Goal: Transaction & Acquisition: Purchase product/service

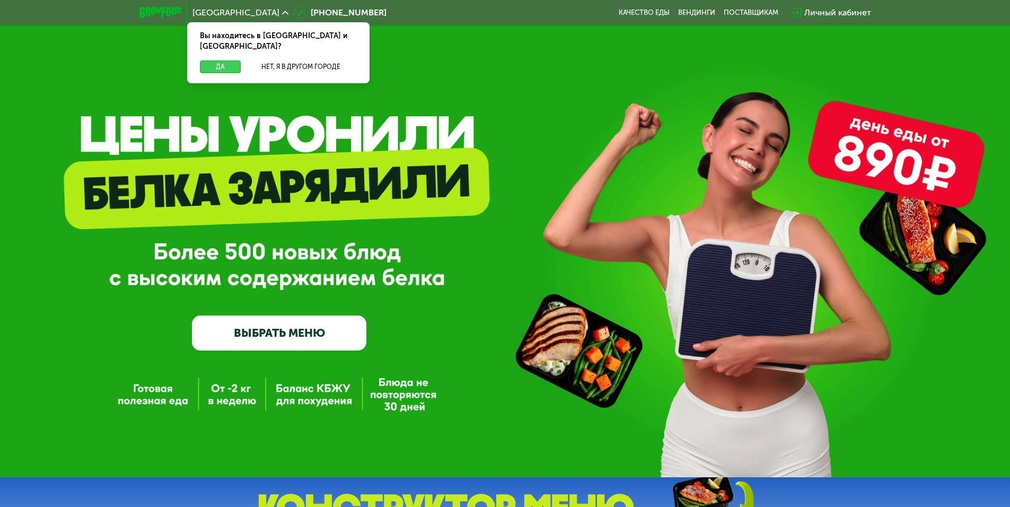
click at [221, 60] on button "Да" at bounding box center [220, 66] width 41 height 13
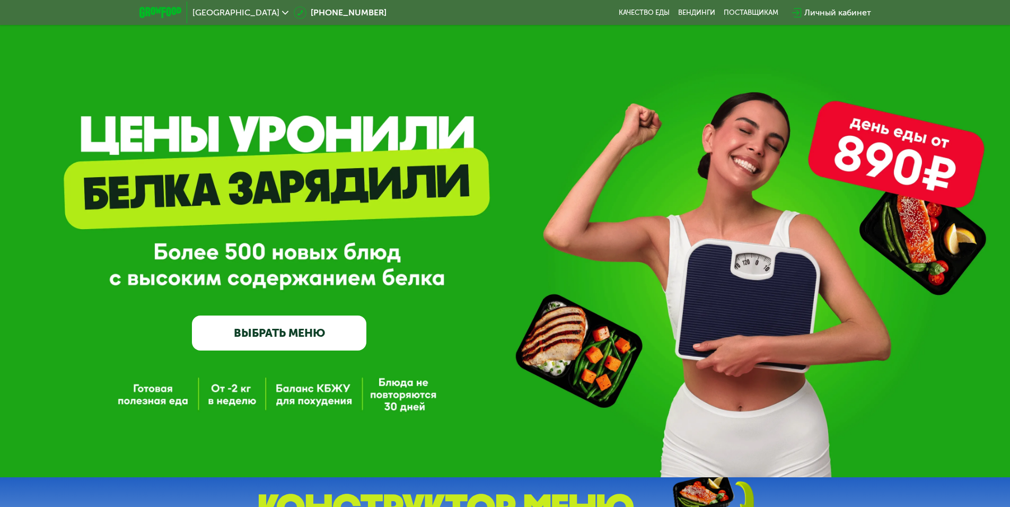
click at [815, 14] on div "Личный кабинет" at bounding box center [838, 12] width 67 height 13
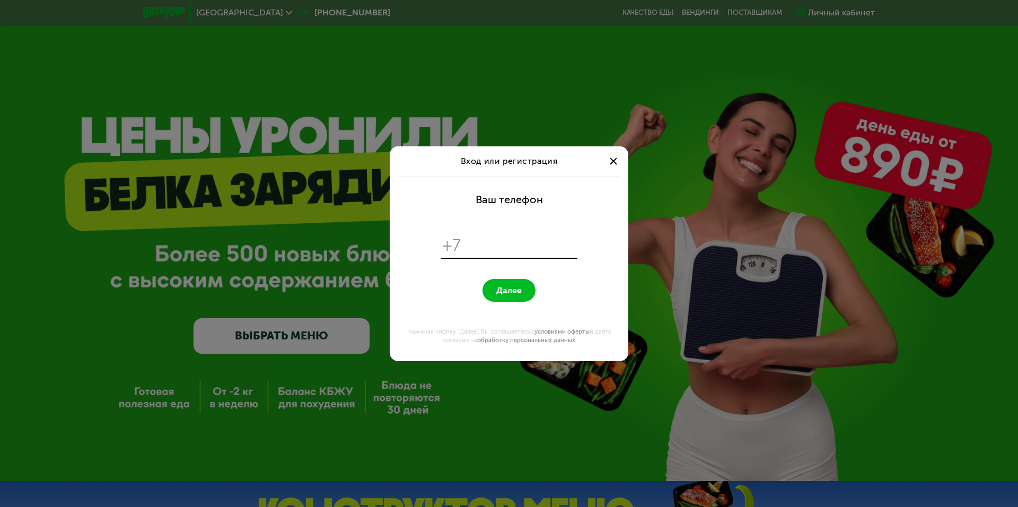
click at [483, 249] on input "tel" at bounding box center [521, 245] width 109 height 20
click at [612, 160] on span at bounding box center [613, 161] width 7 height 7
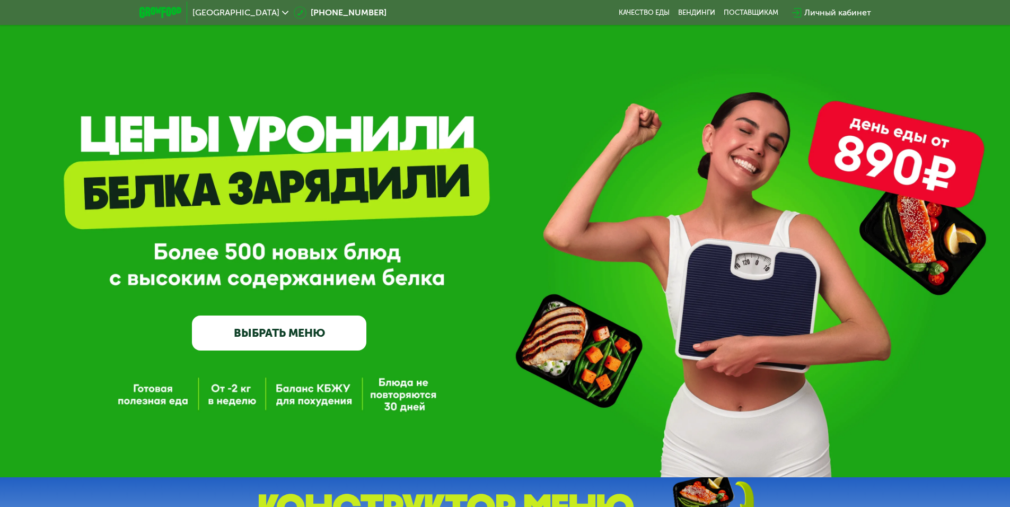
click at [324, 325] on link "ВЫБРАТЬ МЕНЮ" at bounding box center [279, 333] width 175 height 35
click at [304, 311] on div "GrowFood — доставка правильного питания ВЫБРАТЬ МЕНЮ" at bounding box center [279, 255] width 175 height 189
click at [298, 334] on link "ВЫБРАТЬ МЕНЮ" at bounding box center [279, 333] width 175 height 35
click at [291, 329] on link "ВЫБРАТЬ МЕНЮ" at bounding box center [279, 333] width 175 height 35
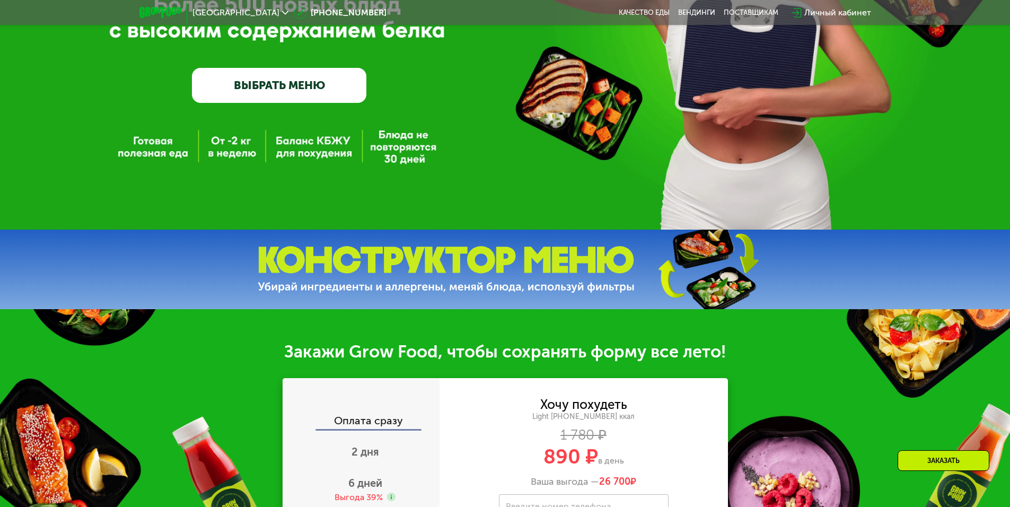
scroll to position [495, 0]
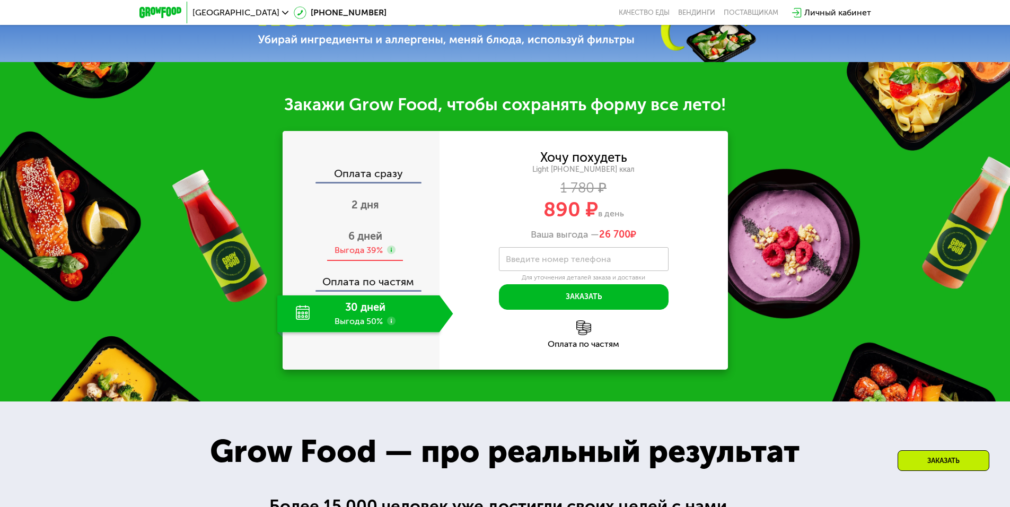
click at [393, 254] on use at bounding box center [391, 250] width 8 height 8
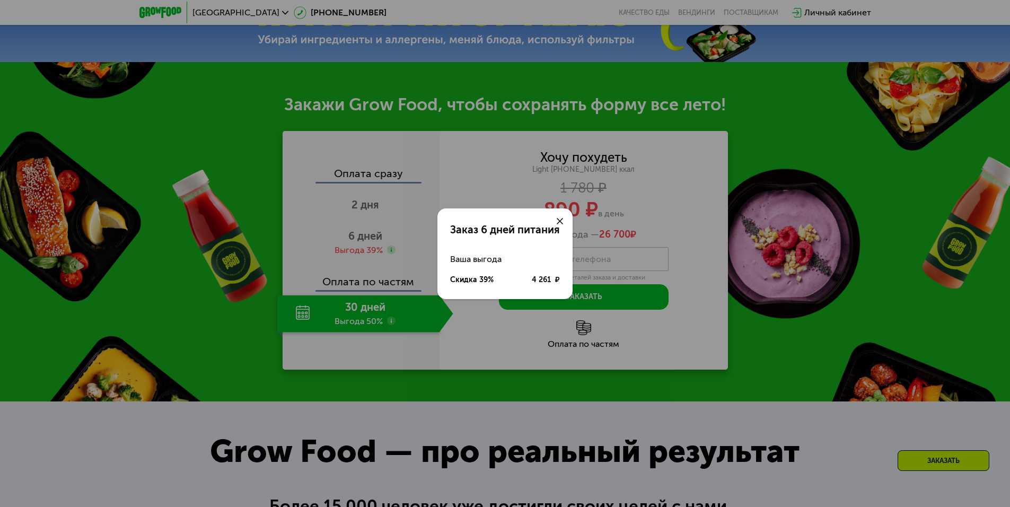
click at [559, 219] on icon at bounding box center [560, 221] width 6 height 6
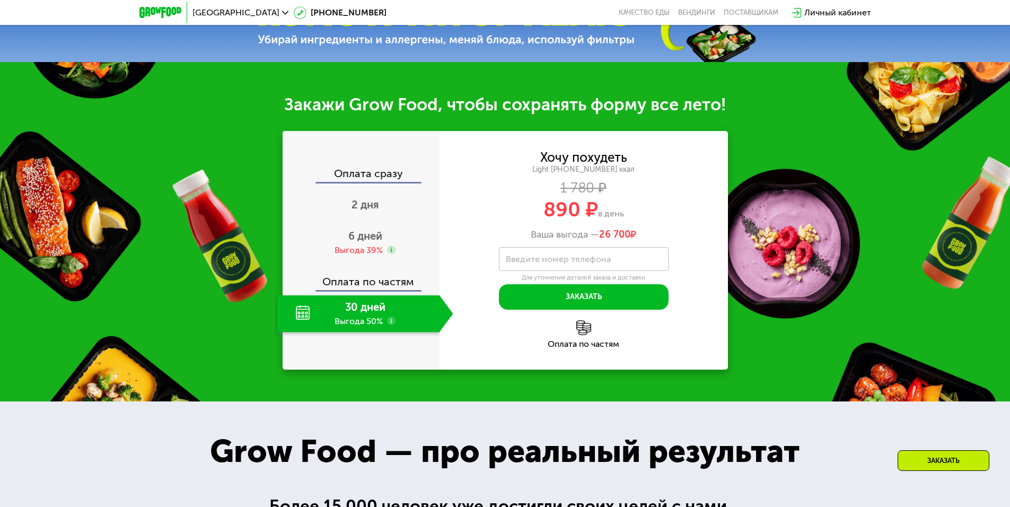
click at [308, 318] on div "30 дней Выгода 50%" at bounding box center [358, 313] width 162 height 37
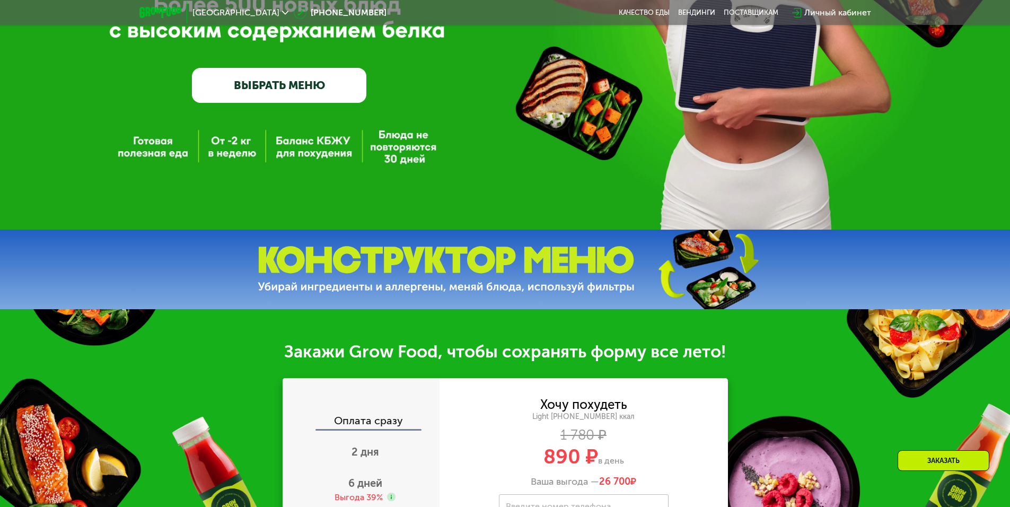
scroll to position [0, 0]
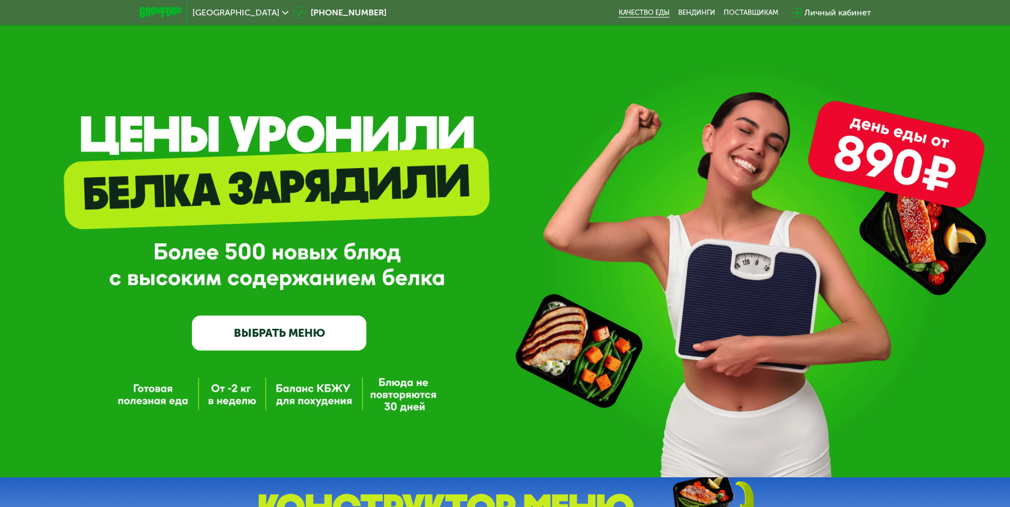
click at [633, 10] on link "Качество еды" at bounding box center [644, 12] width 51 height 8
click at [834, 10] on div "Личный кабинет" at bounding box center [838, 12] width 67 height 13
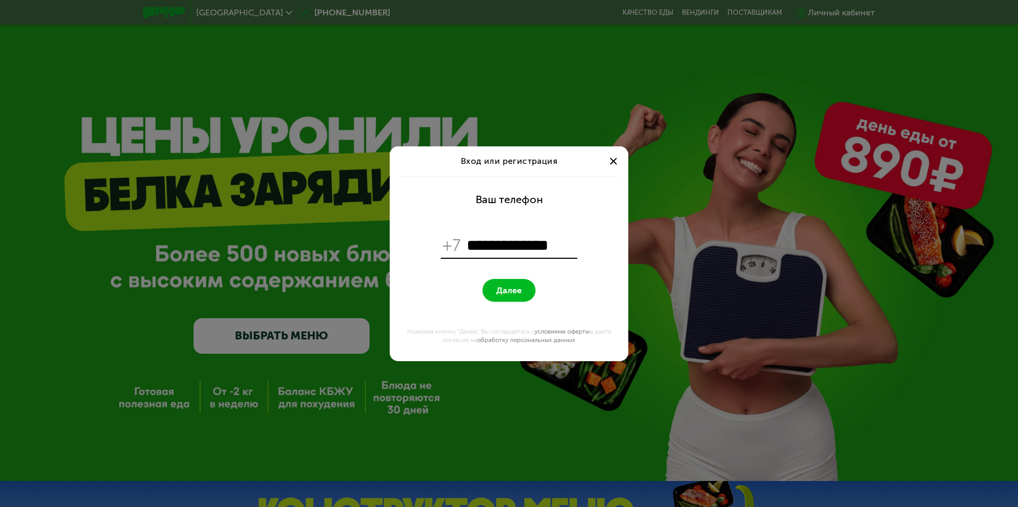
type input "**********"
click at [502, 289] on span "Далее" at bounding box center [508, 290] width 25 height 10
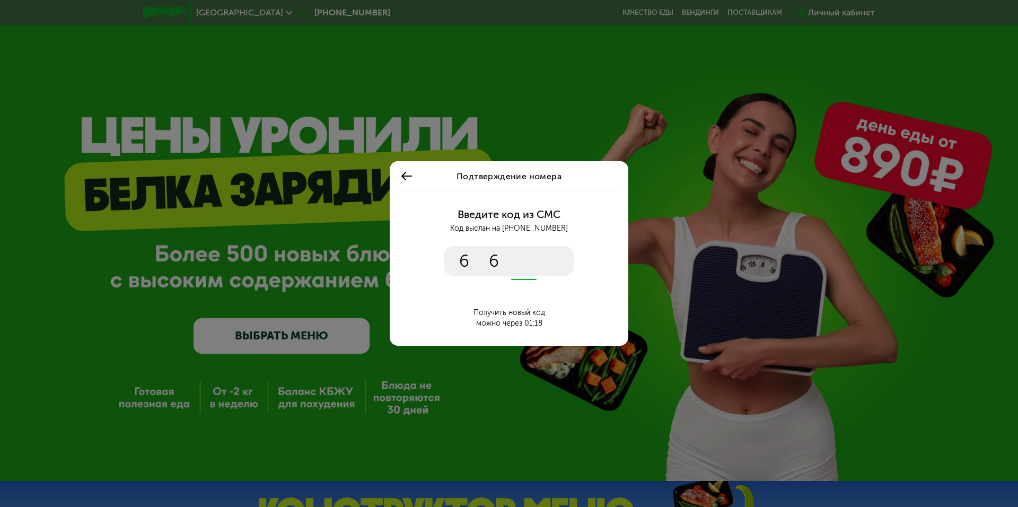
type input "****"
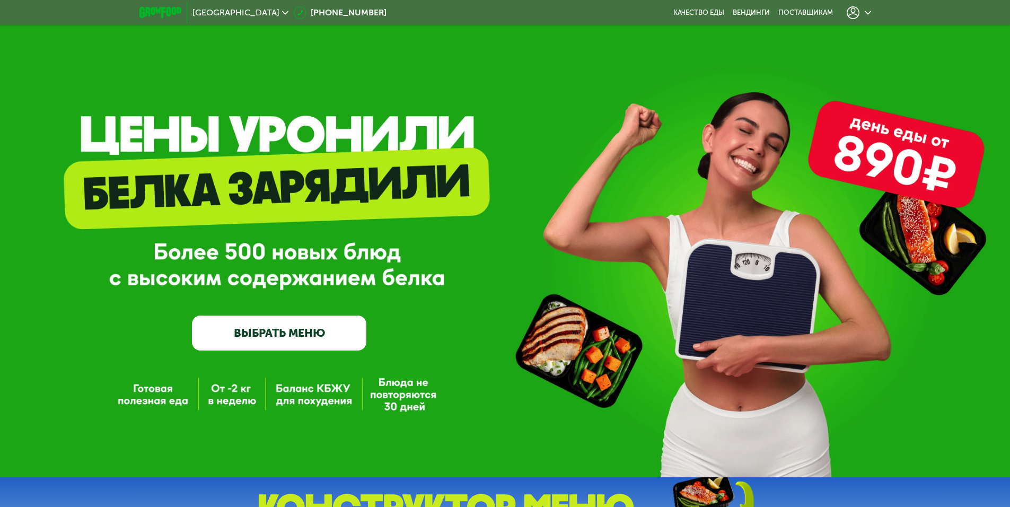
click at [266, 341] on link "ВЫБРАТЬ МЕНЮ" at bounding box center [279, 333] width 175 height 35
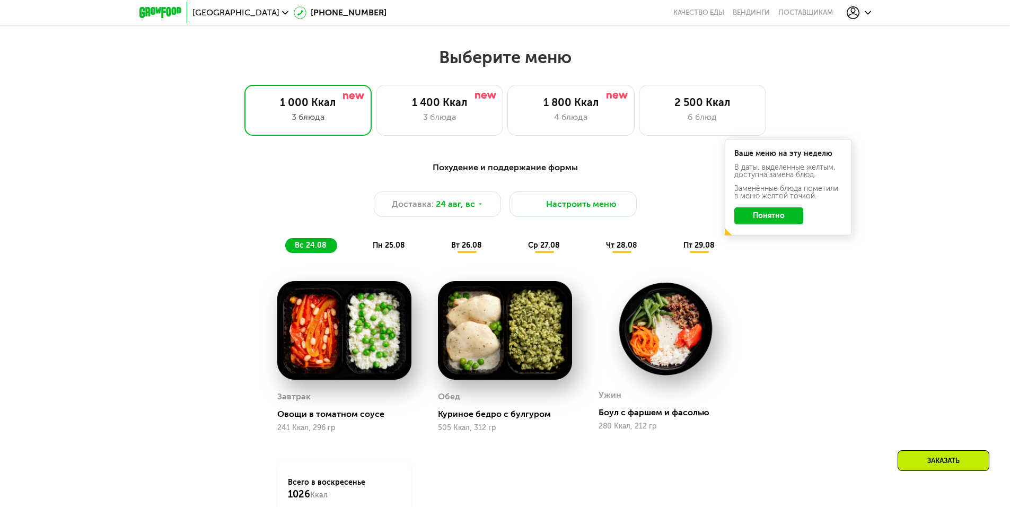
scroll to position [573, 0]
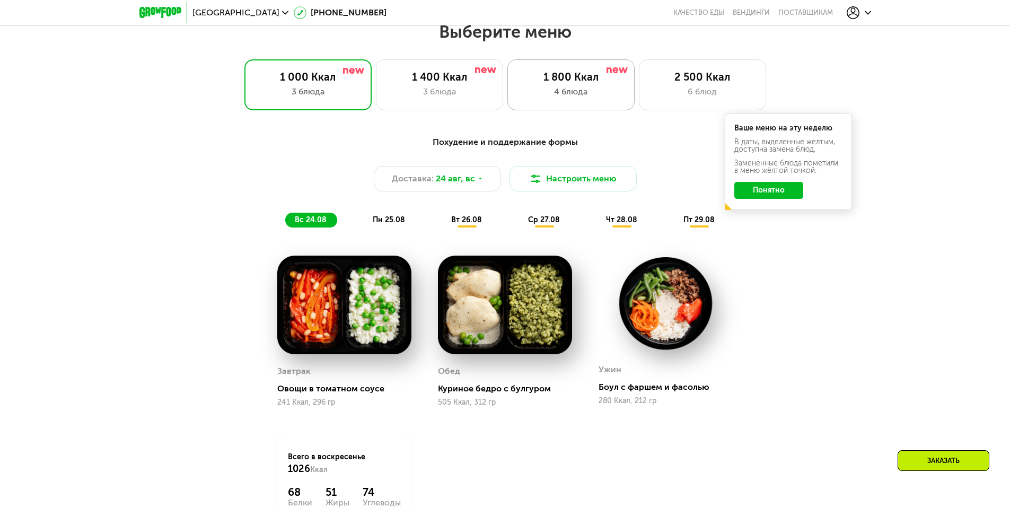
click at [582, 83] on div "1 800 Ккал" at bounding box center [571, 77] width 105 height 13
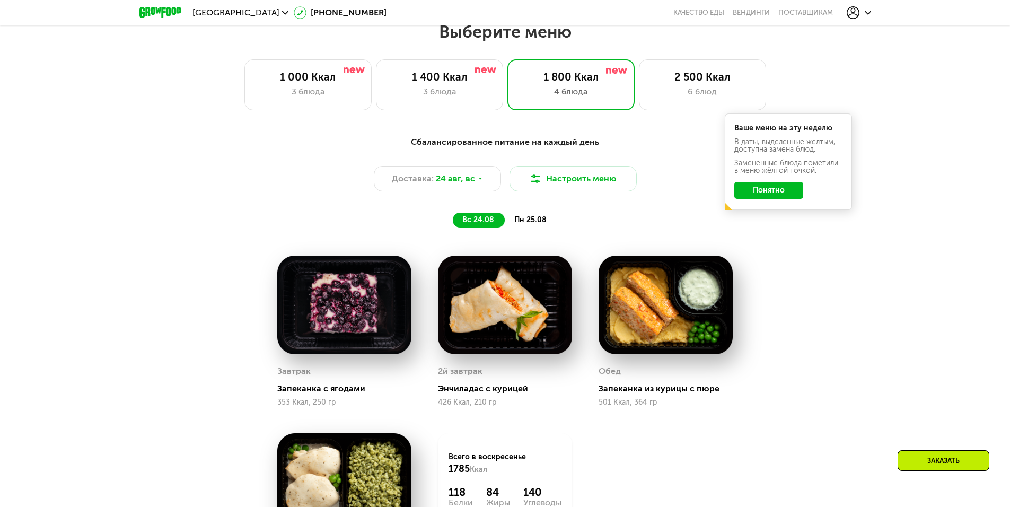
click at [765, 228] on div "Сбалансированное питание на каждый день Доставка: 24 авг, вс Настроить меню вс …" at bounding box center [505, 182] width 628 height 92
click at [771, 204] on div "Ваше меню на эту неделю В даты, выделенные желтым, доступна замена блюд. Заменё…" at bounding box center [788, 162] width 127 height 97
click at [777, 194] on button "Понятно" at bounding box center [769, 190] width 69 height 17
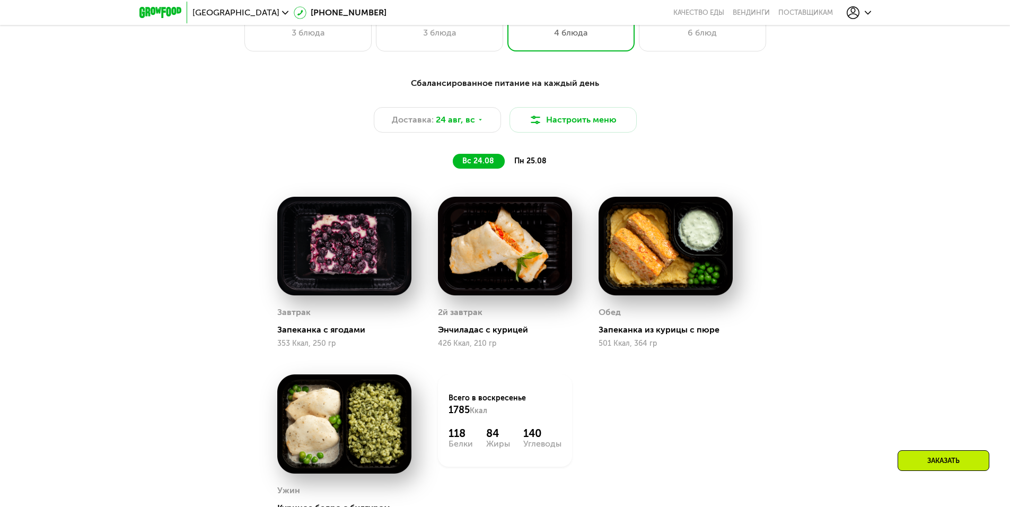
scroll to position [518, 0]
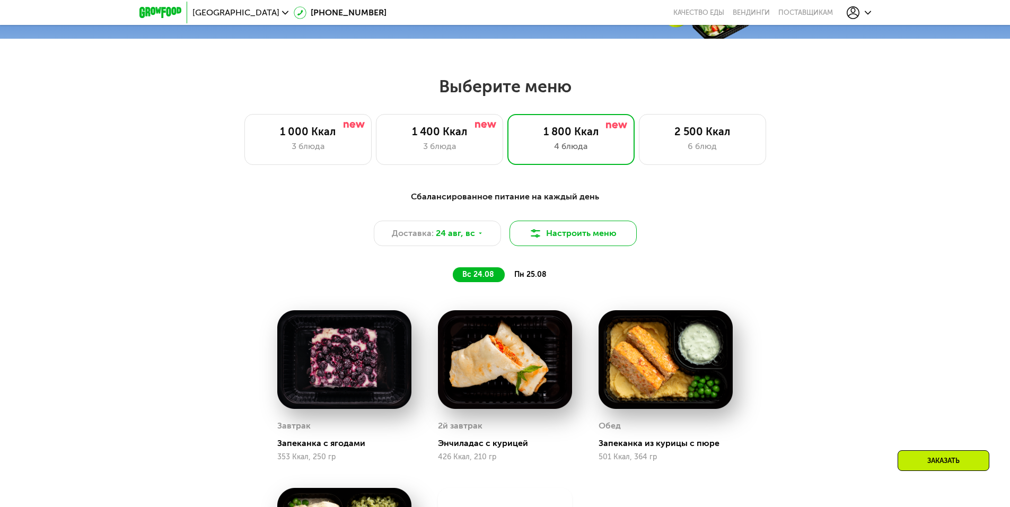
click at [598, 242] on button "Настроить меню" at bounding box center [573, 233] width 127 height 25
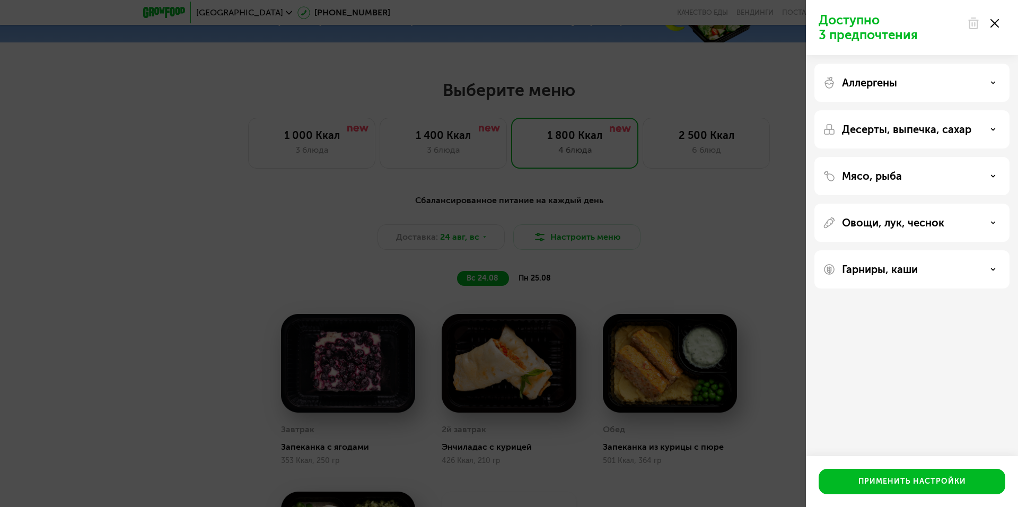
click at [722, 237] on div "Доступно 3 предпочтения Аллергены Десерты, выпечка, сахар Мясо, рыба Овощи, лук…" at bounding box center [509, 253] width 1018 height 507
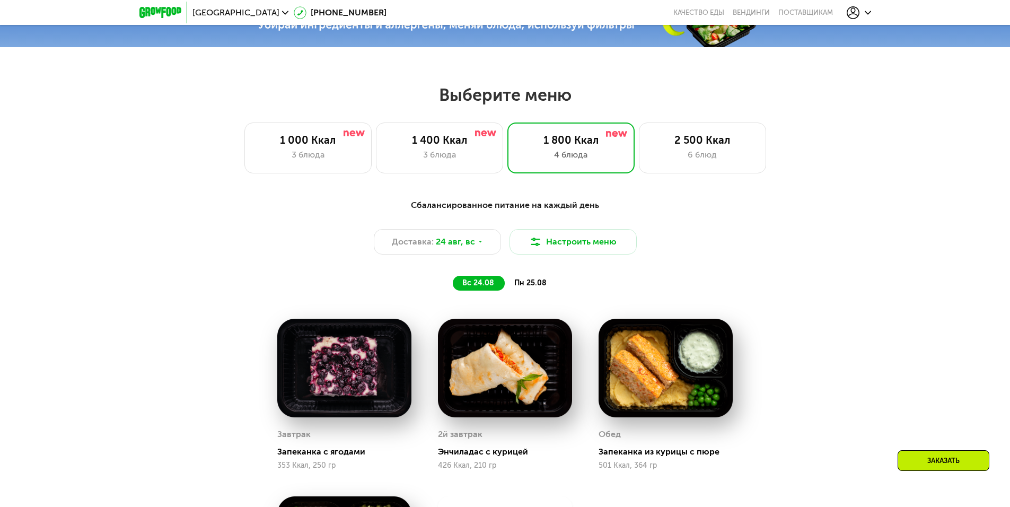
scroll to position [493, 0]
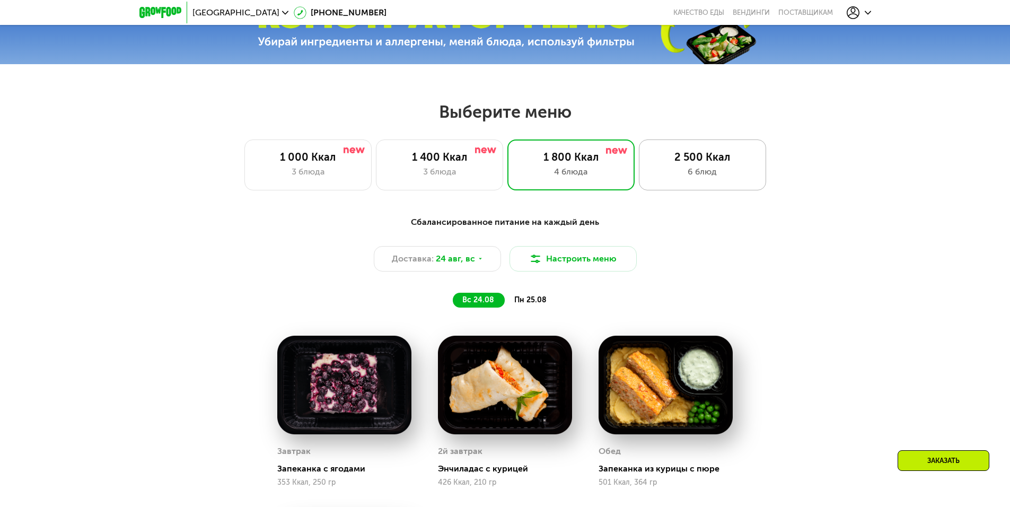
click at [717, 153] on div "2 500 Ккал 6 блюд" at bounding box center [702, 164] width 127 height 51
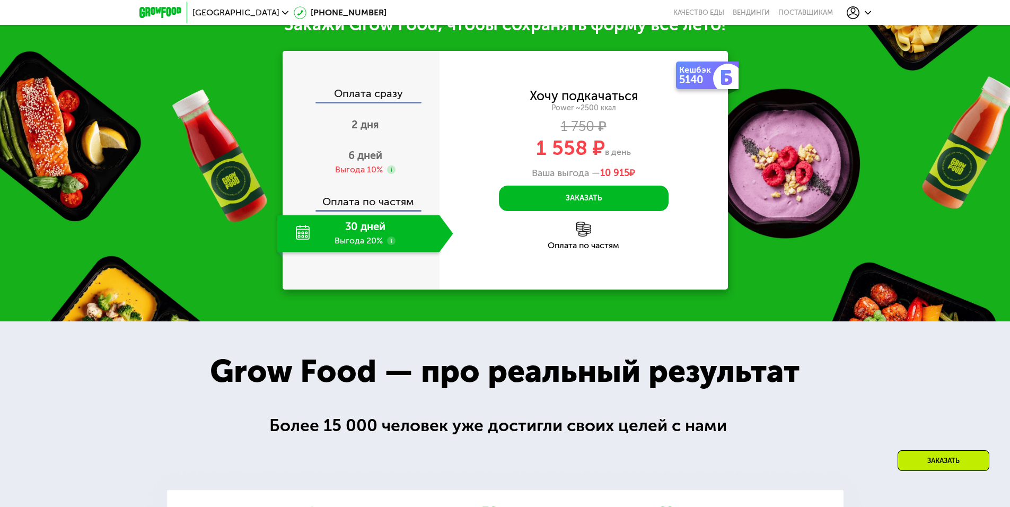
scroll to position [1196, 0]
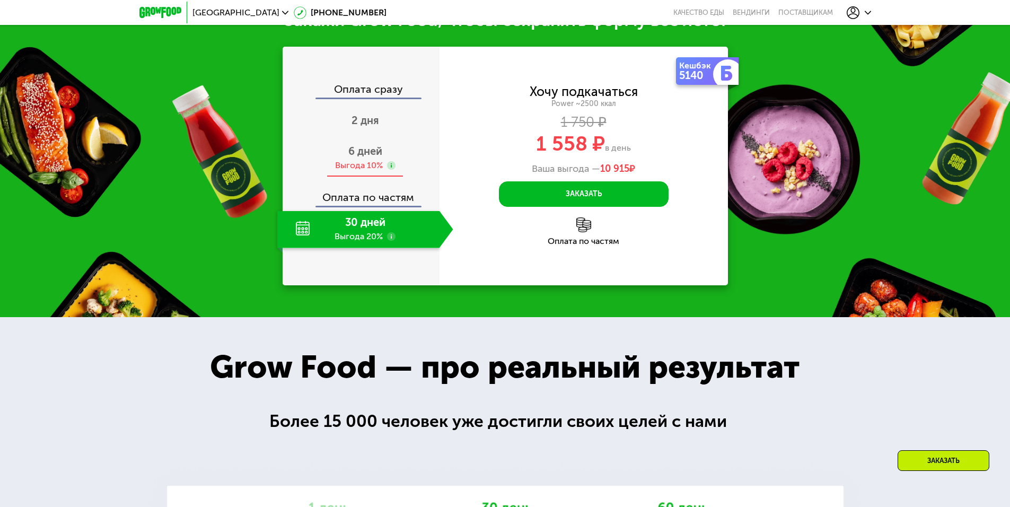
click at [363, 177] on div "6 дней Выгода 10%" at bounding box center [365, 158] width 176 height 37
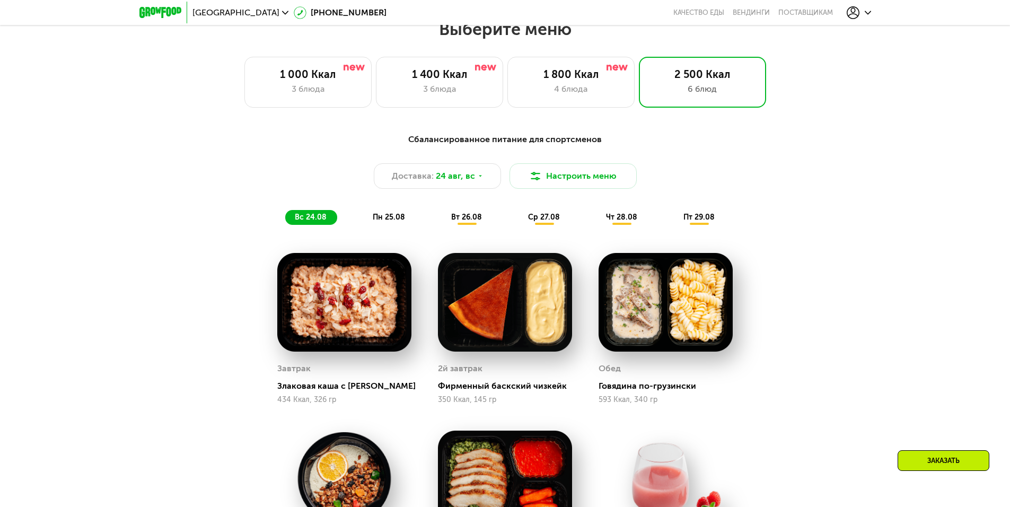
scroll to position [510, 0]
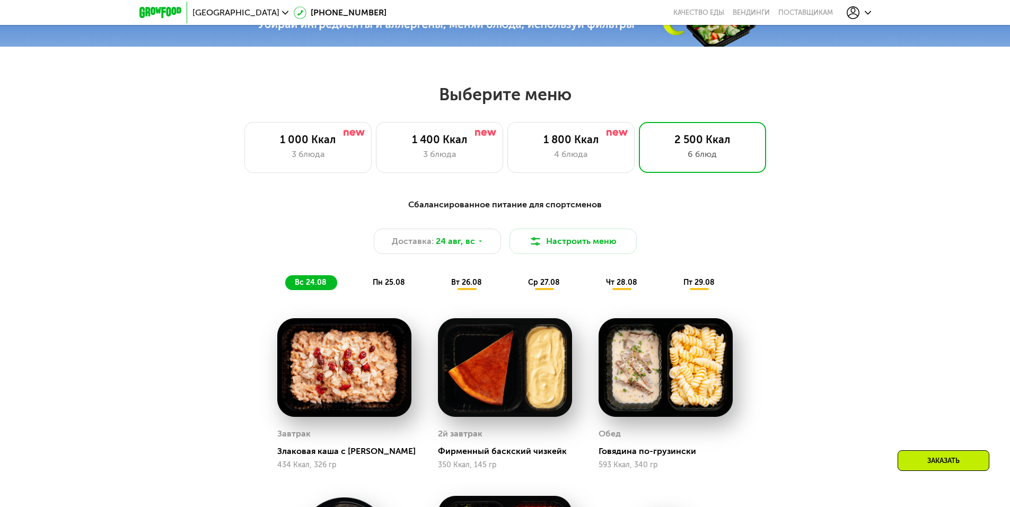
click at [537, 212] on div "Сбалансированное питание для спортсменов" at bounding box center [505, 204] width 628 height 13
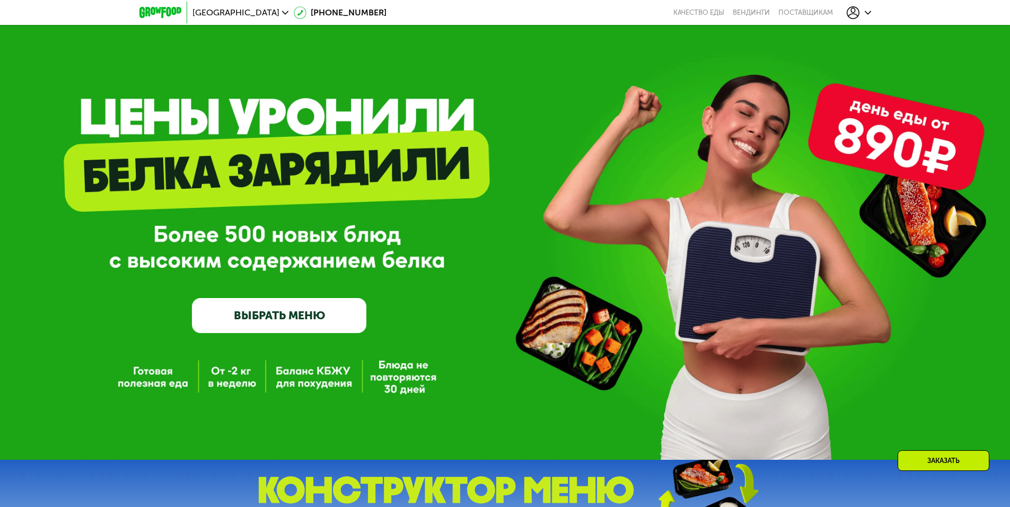
scroll to position [0, 0]
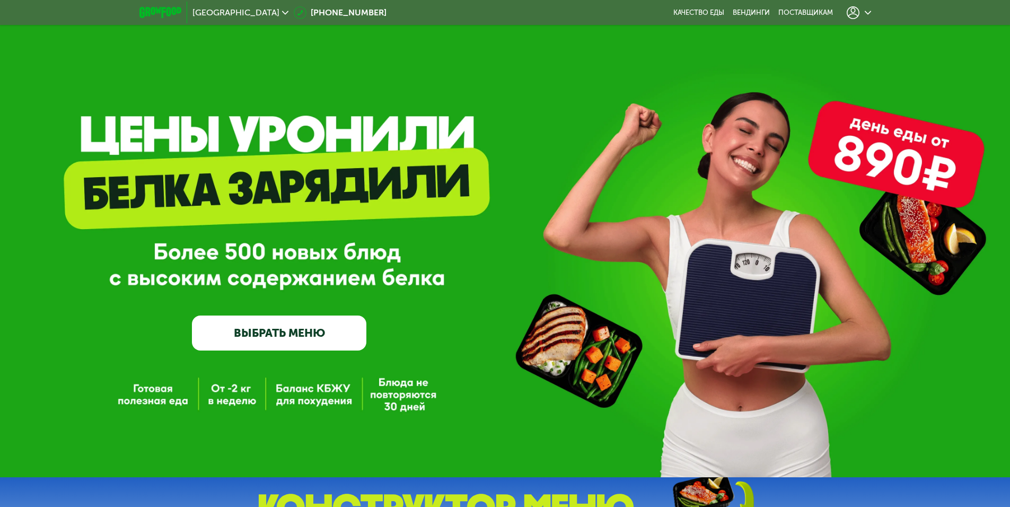
click at [323, 342] on link "ВЫБРАТЬ МЕНЮ" at bounding box center [279, 333] width 175 height 35
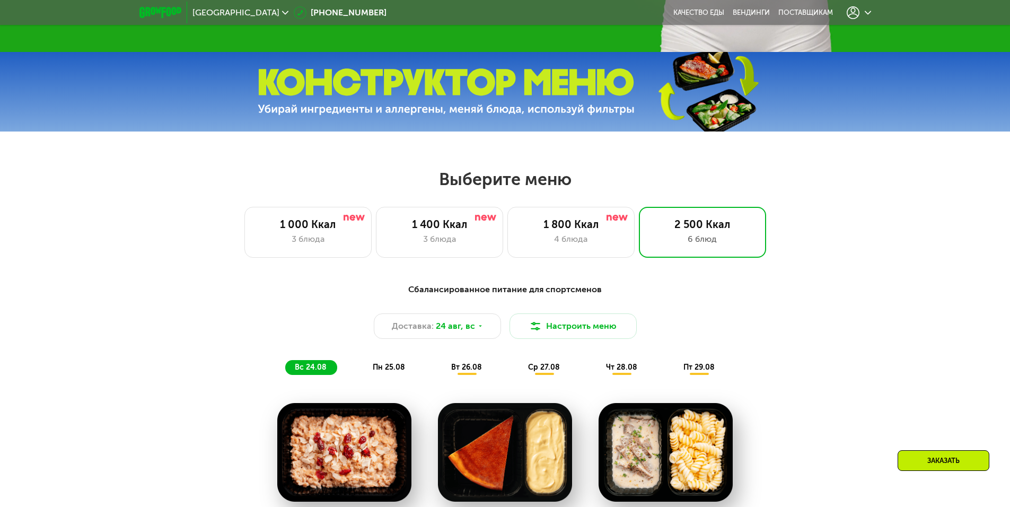
scroll to position [439, 0]
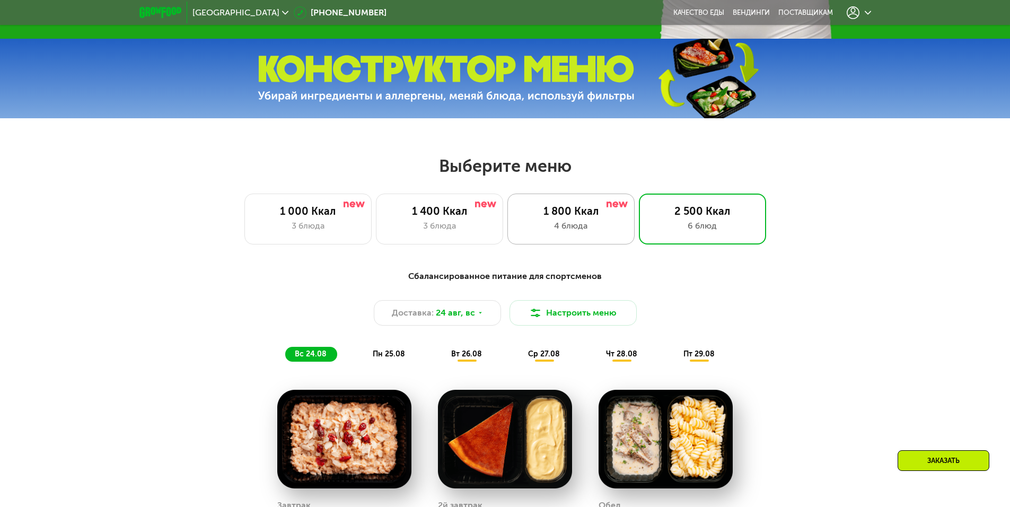
click at [589, 232] on div "4 блюда" at bounding box center [571, 226] width 105 height 13
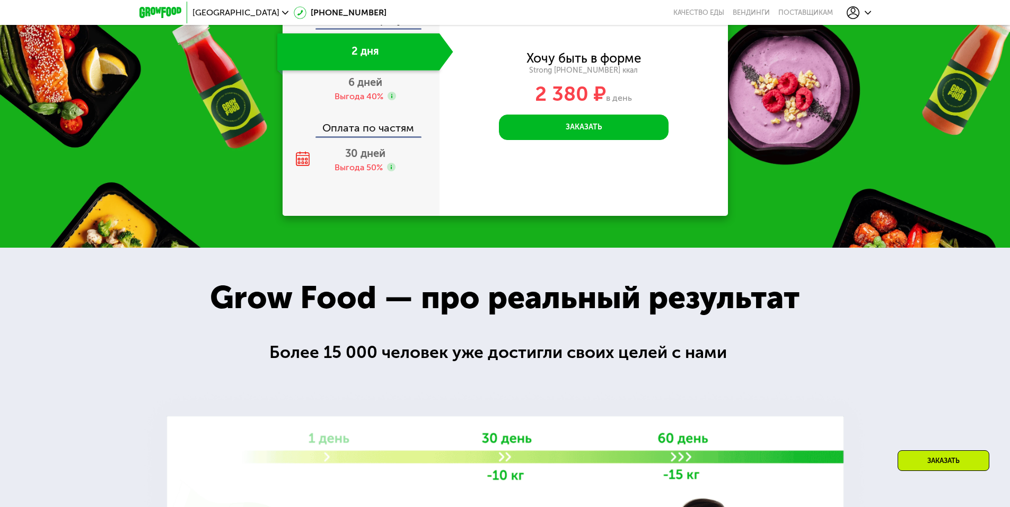
scroll to position [1168, 0]
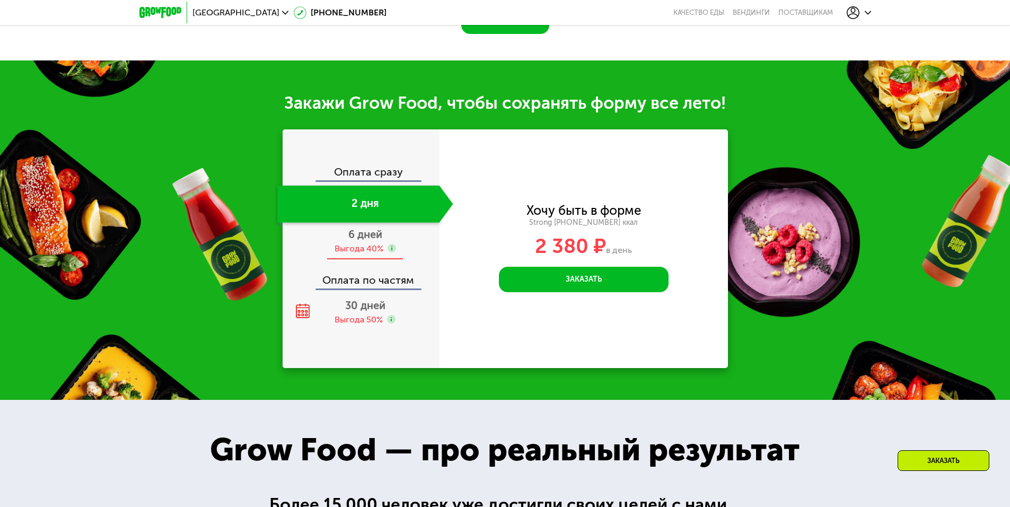
click at [350, 260] on div "6 дней Выгода 40%" at bounding box center [365, 241] width 176 height 37
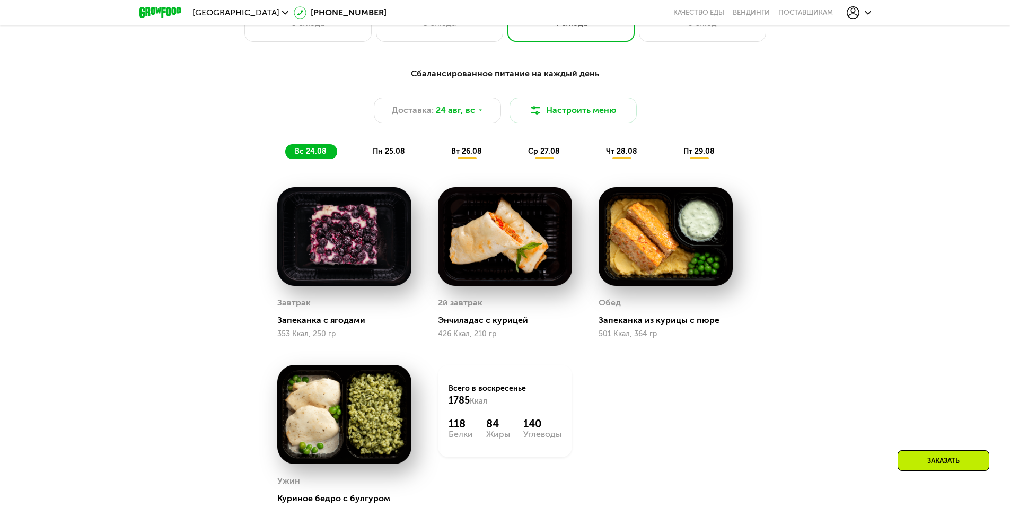
scroll to position [675, 0]
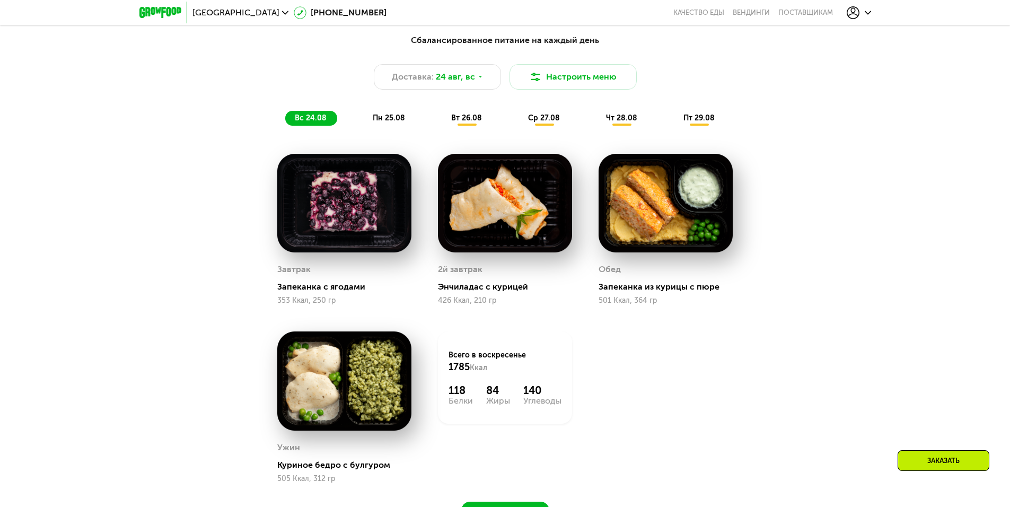
click at [442, 118] on div "пн 25.08" at bounding box center [467, 118] width 51 height 15
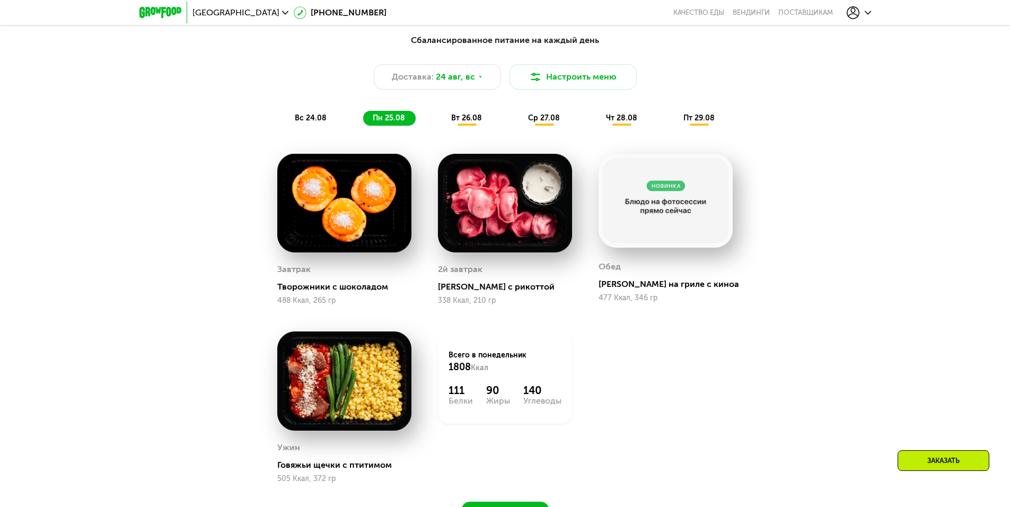
click at [465, 121] on span "вт 26.08" at bounding box center [466, 118] width 31 height 9
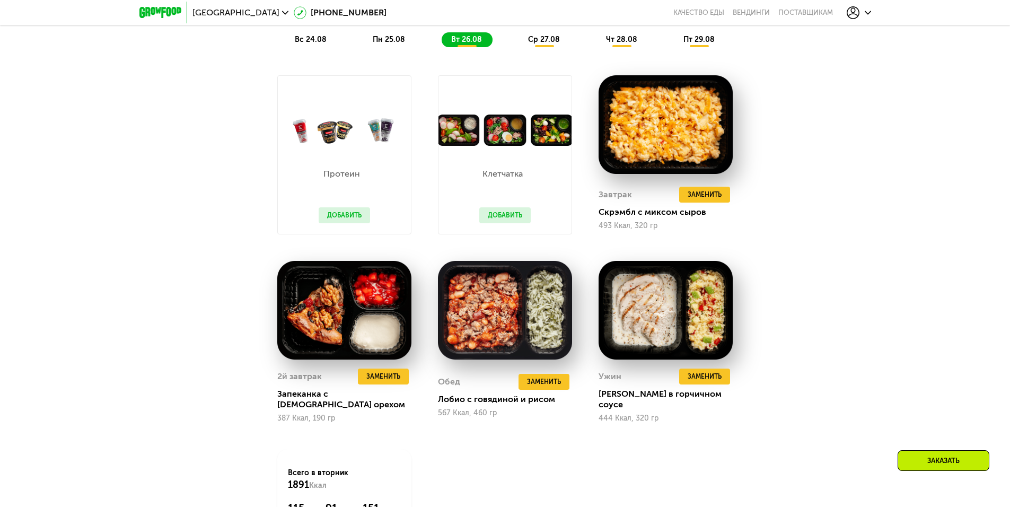
scroll to position [740, 0]
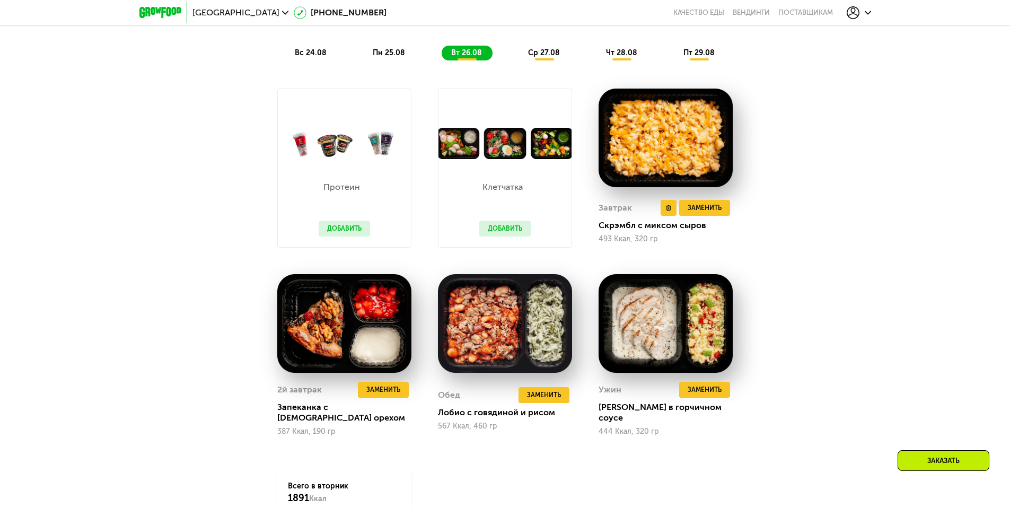
drag, startPoint x: 695, startPoint y: 211, endPoint x: 738, endPoint y: 230, distance: 47.0
click at [733, 230] on div "Завтрак Удалить Завтрак Заменить Заменить Завтрак Скрэмбл с миксом сыров 493 Кк…" at bounding box center [666, 221] width 134 height 51
click at [719, 209] on span "Заменить" at bounding box center [705, 208] width 34 height 11
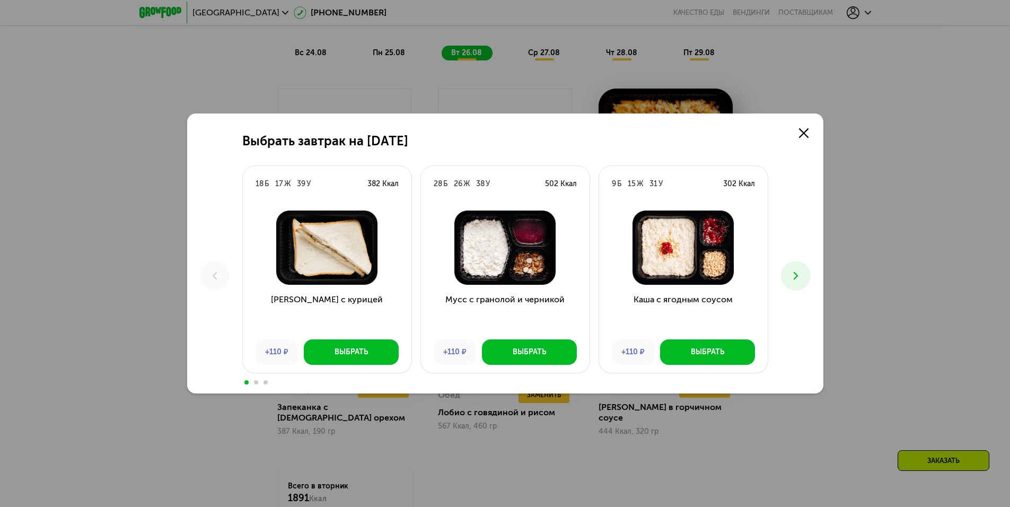
click at [794, 271] on icon at bounding box center [796, 275] width 13 height 13
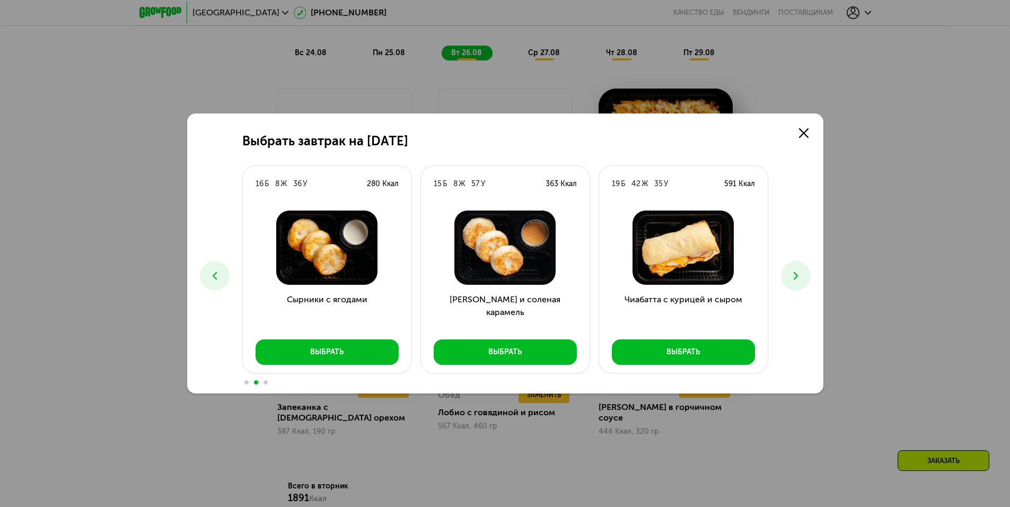
click at [789, 276] on button at bounding box center [796, 276] width 30 height 30
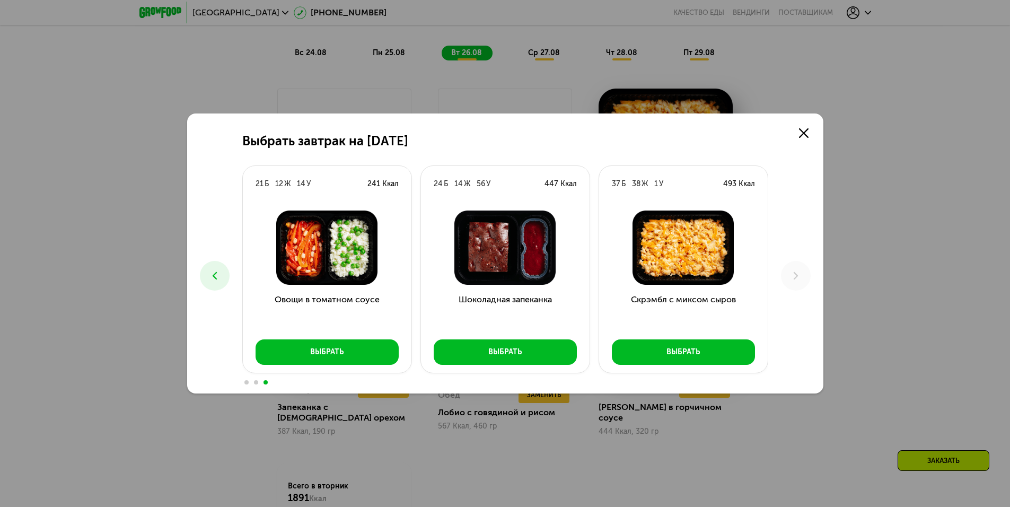
click at [216, 265] on button at bounding box center [215, 276] width 30 height 30
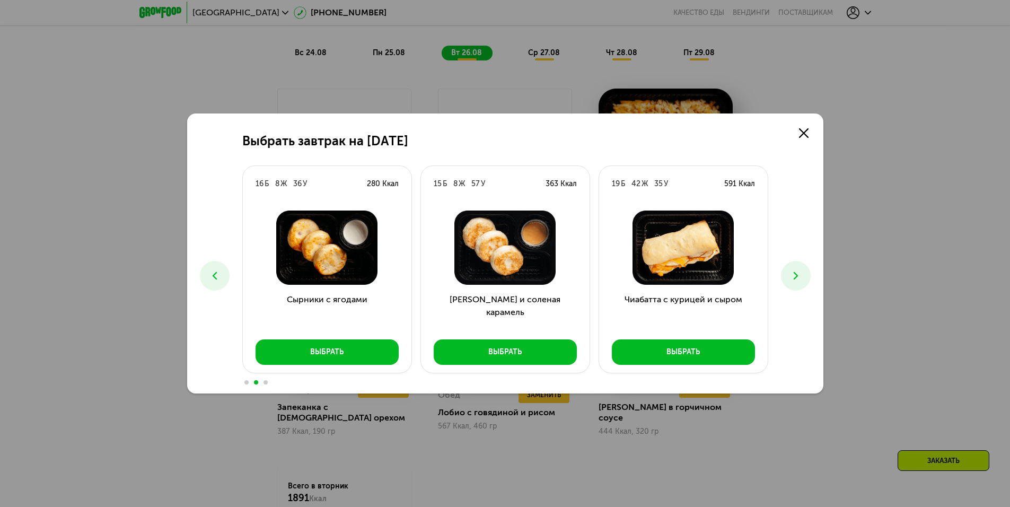
click at [216, 265] on button at bounding box center [215, 276] width 30 height 30
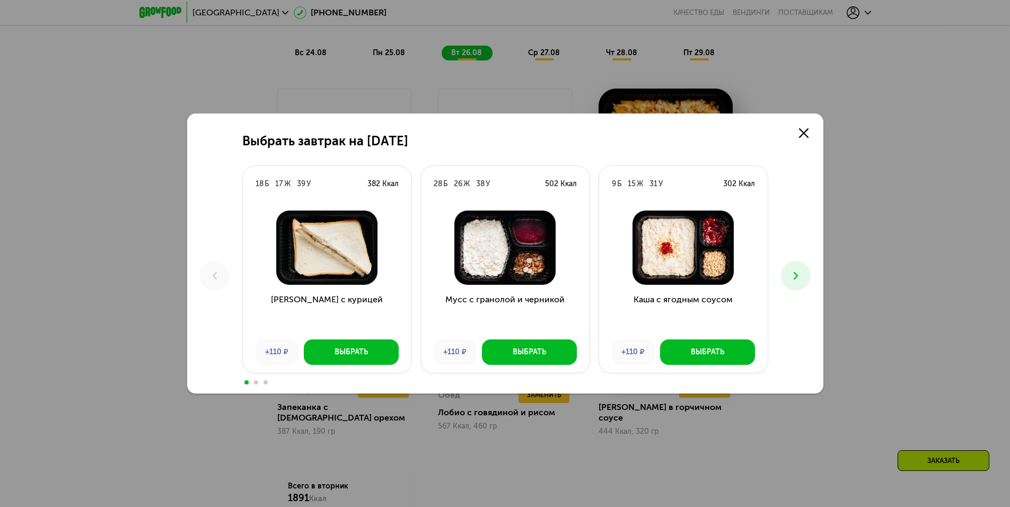
click at [801, 284] on button at bounding box center [796, 276] width 30 height 30
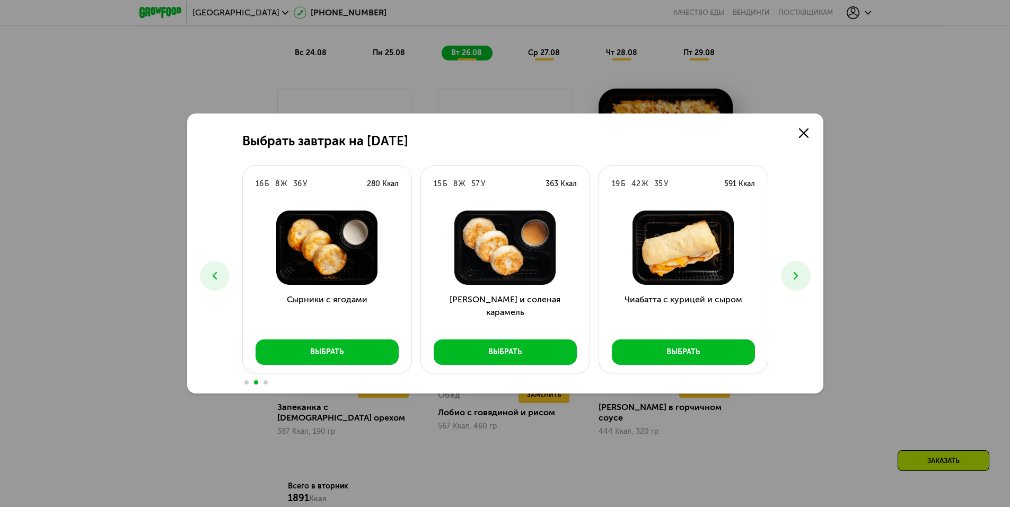
click at [224, 277] on button at bounding box center [215, 276] width 30 height 30
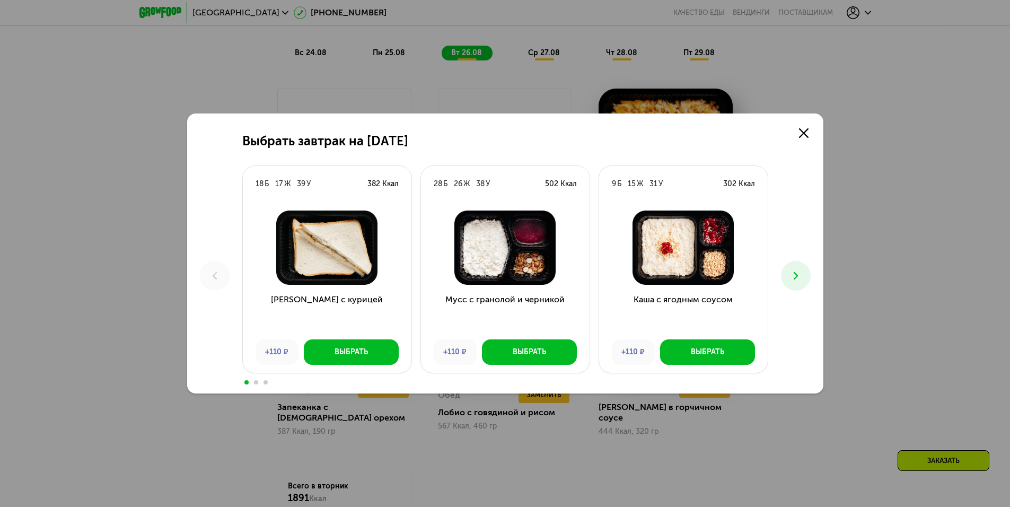
click at [785, 275] on button at bounding box center [796, 276] width 30 height 30
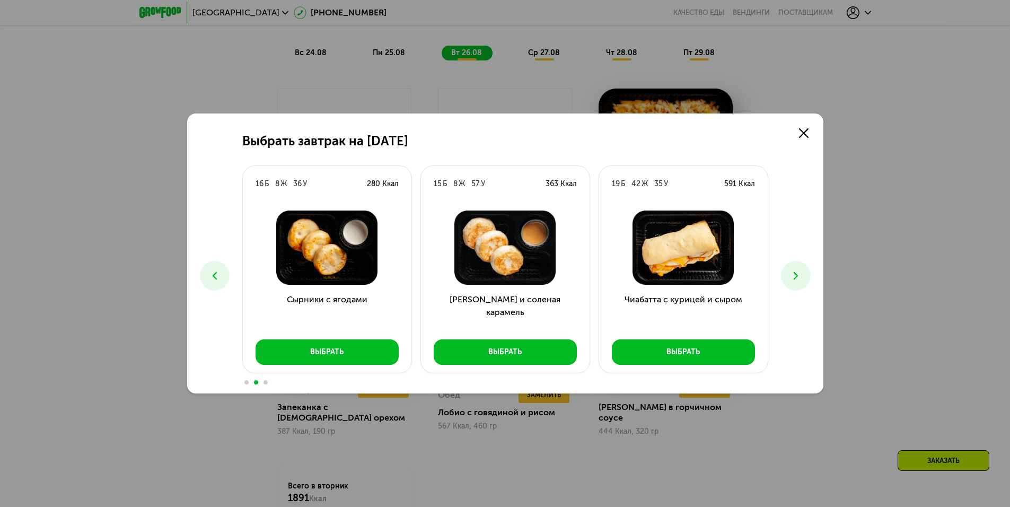
click at [797, 272] on icon at bounding box center [796, 275] width 13 height 13
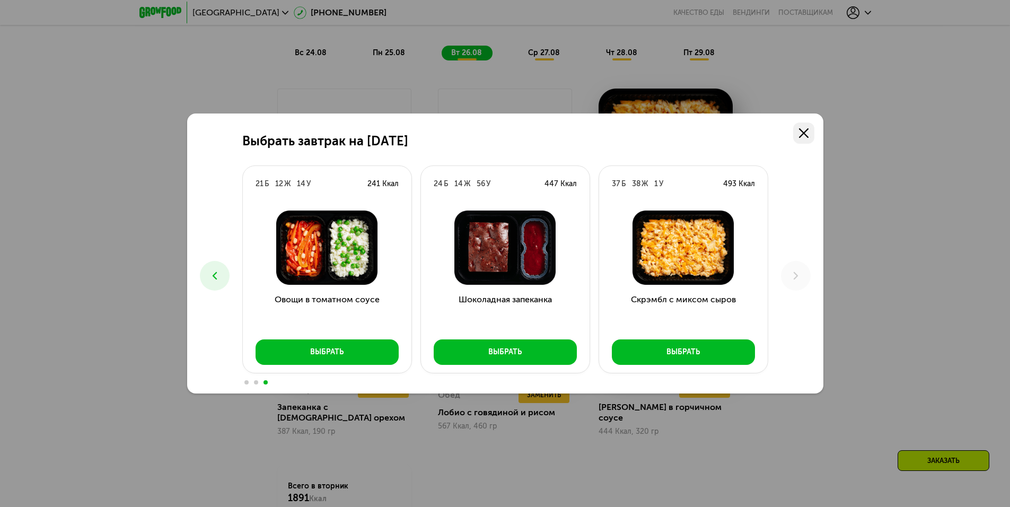
click at [809, 133] on link at bounding box center [803, 133] width 21 height 21
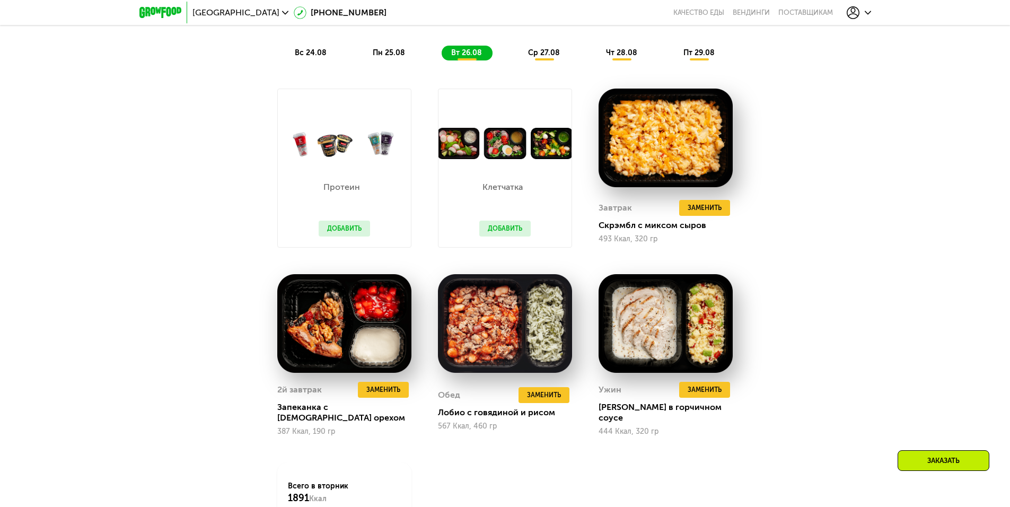
click at [536, 56] on span "ср 27.08" at bounding box center [544, 52] width 32 height 9
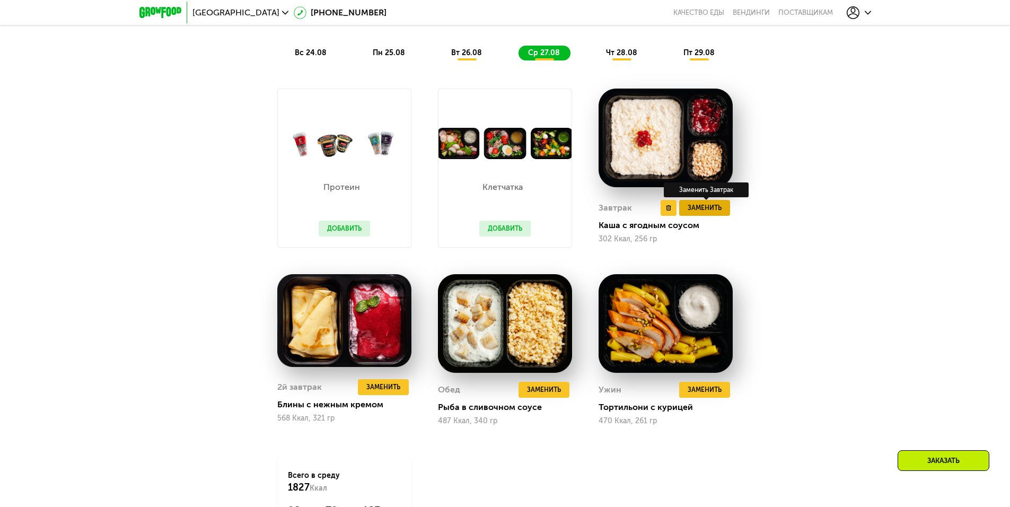
click at [708, 213] on span "Заменить" at bounding box center [705, 208] width 34 height 11
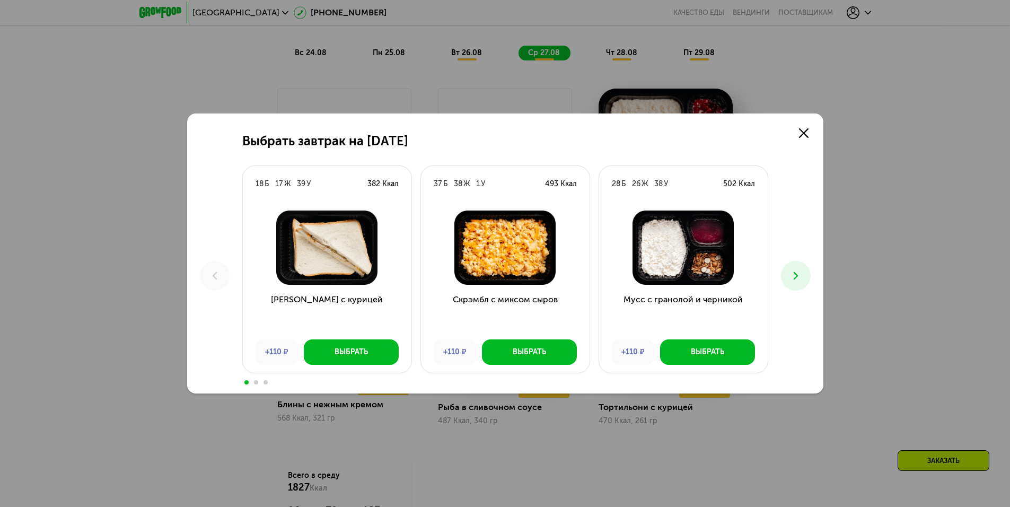
click at [800, 277] on icon at bounding box center [796, 275] width 13 height 13
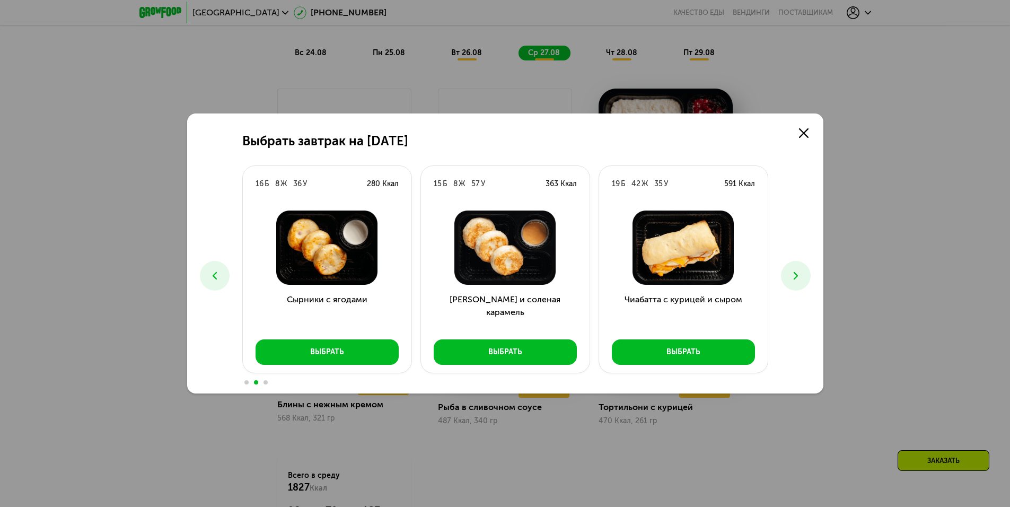
click at [213, 275] on use at bounding box center [214, 275] width 4 height 7
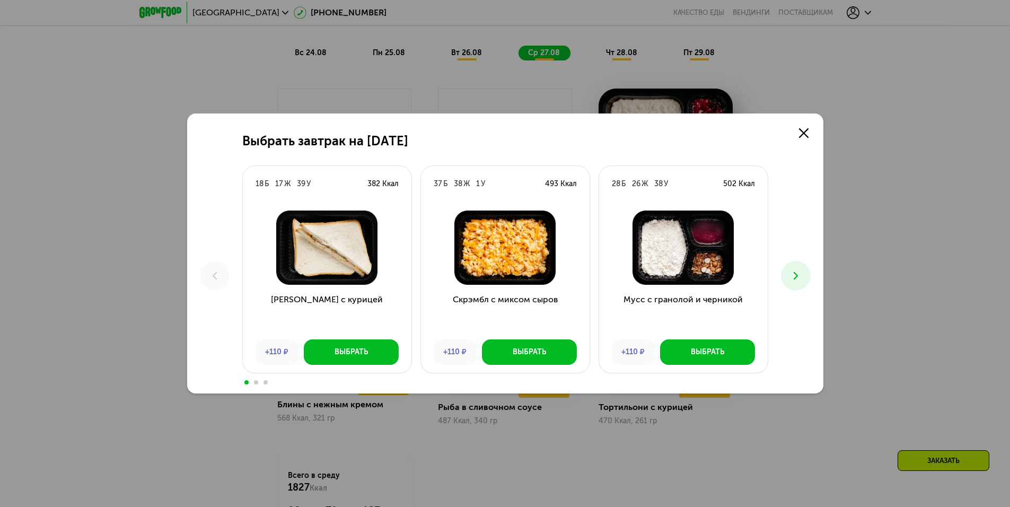
click at [794, 273] on use at bounding box center [795, 275] width 4 height 7
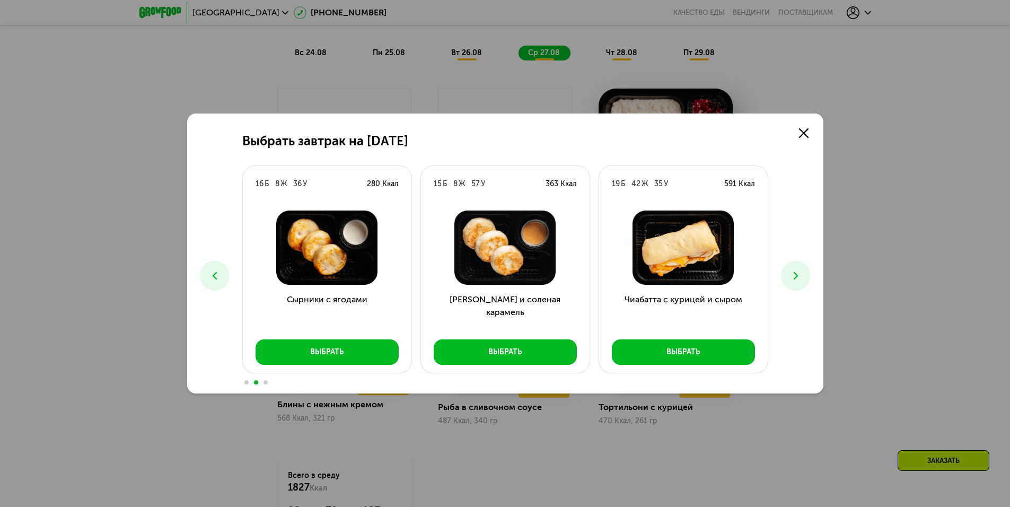
click at [794, 273] on use at bounding box center [795, 275] width 4 height 7
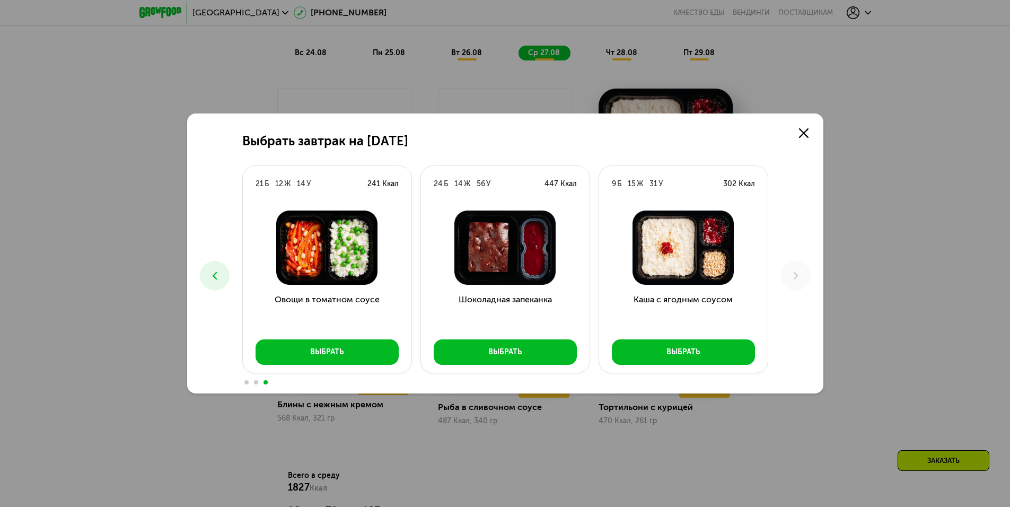
click at [219, 276] on icon at bounding box center [214, 275] width 13 height 13
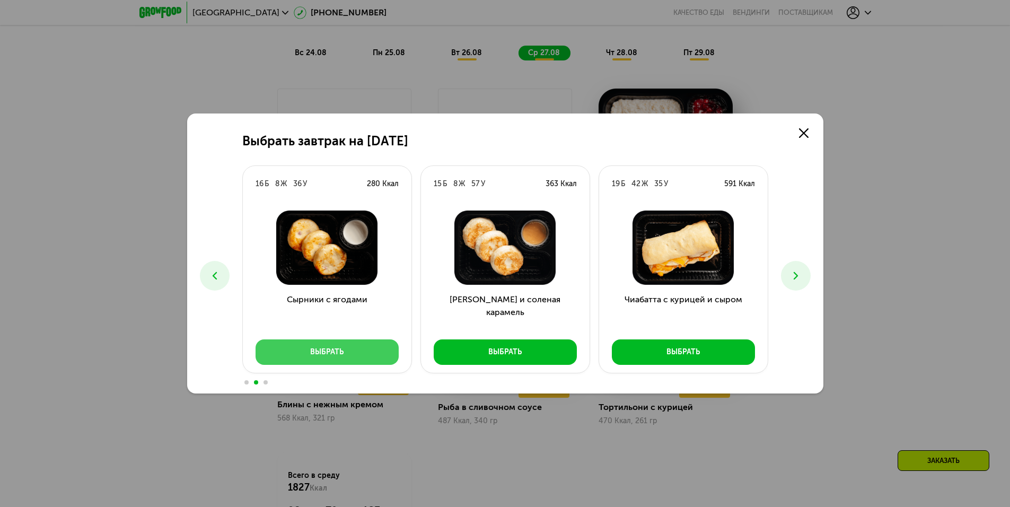
click at [347, 353] on button "Выбрать" at bounding box center [327, 351] width 143 height 25
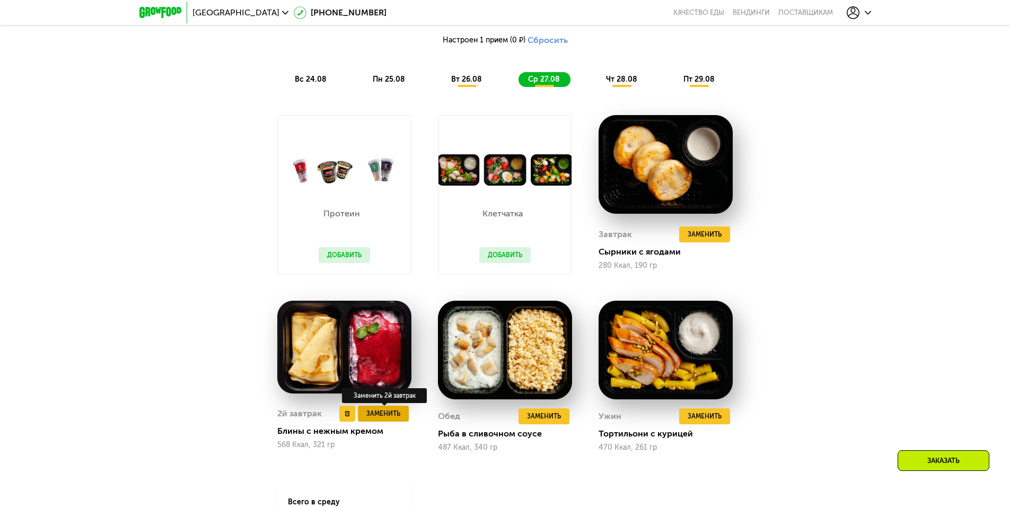
click at [383, 418] on span "Заменить" at bounding box center [384, 413] width 34 height 11
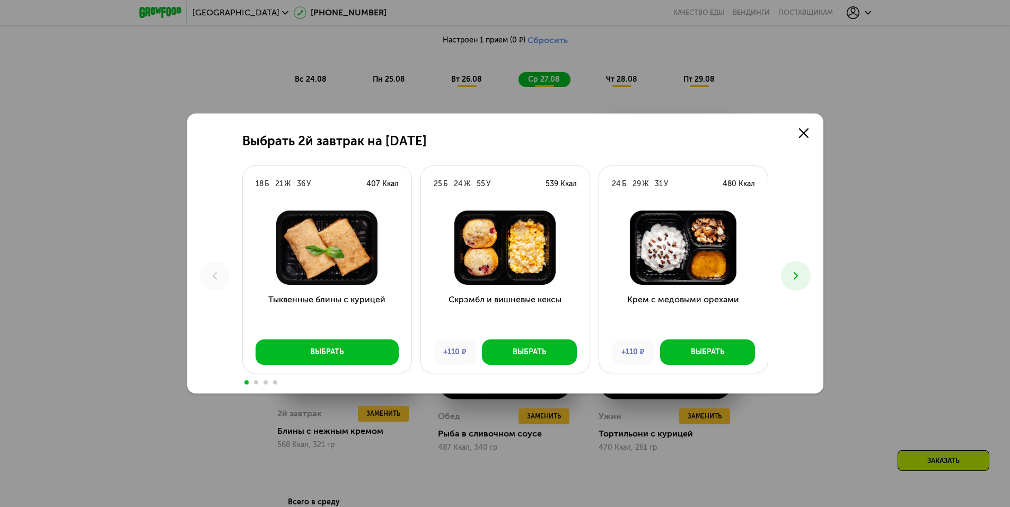
click at [801, 271] on icon at bounding box center [796, 275] width 13 height 13
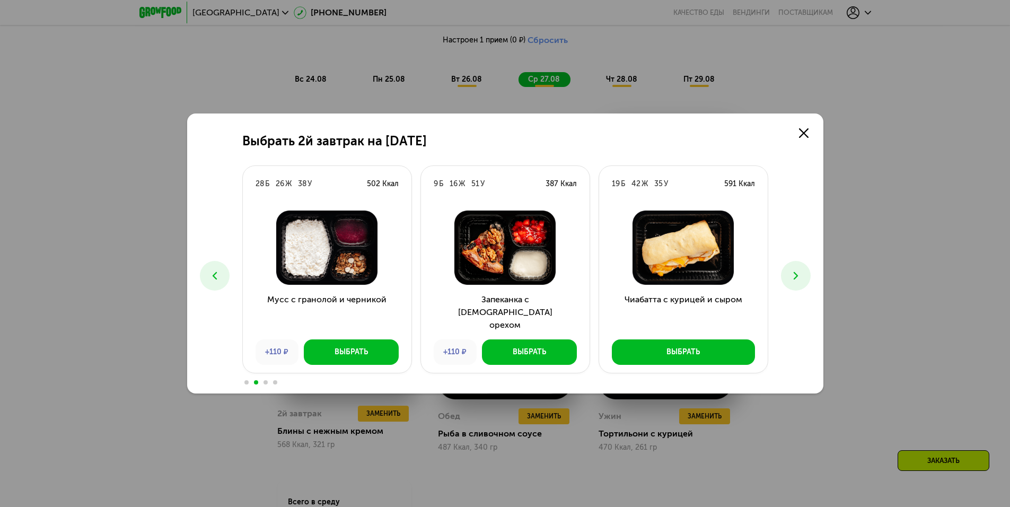
click at [801, 271] on icon at bounding box center [796, 275] width 13 height 13
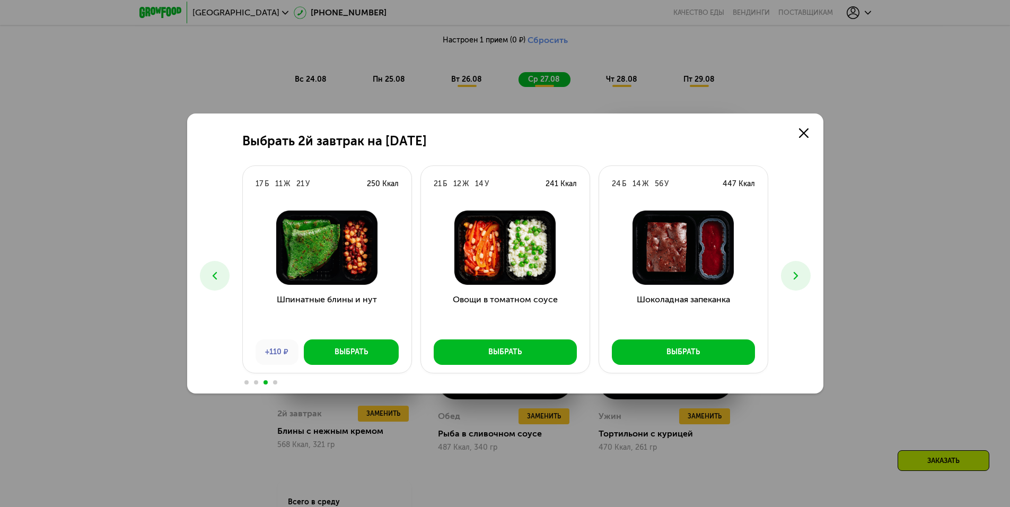
click at [801, 271] on icon at bounding box center [796, 275] width 13 height 13
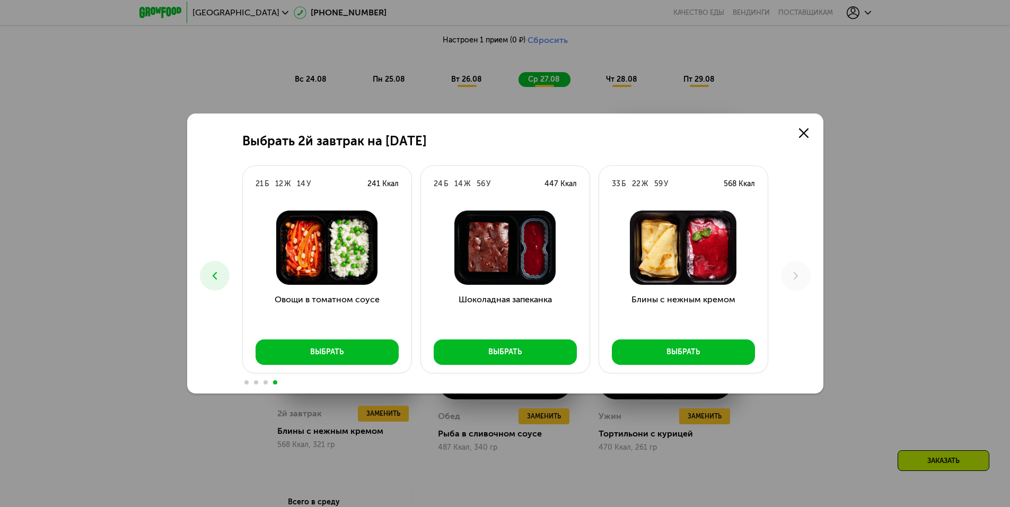
click at [226, 279] on button at bounding box center [215, 276] width 30 height 30
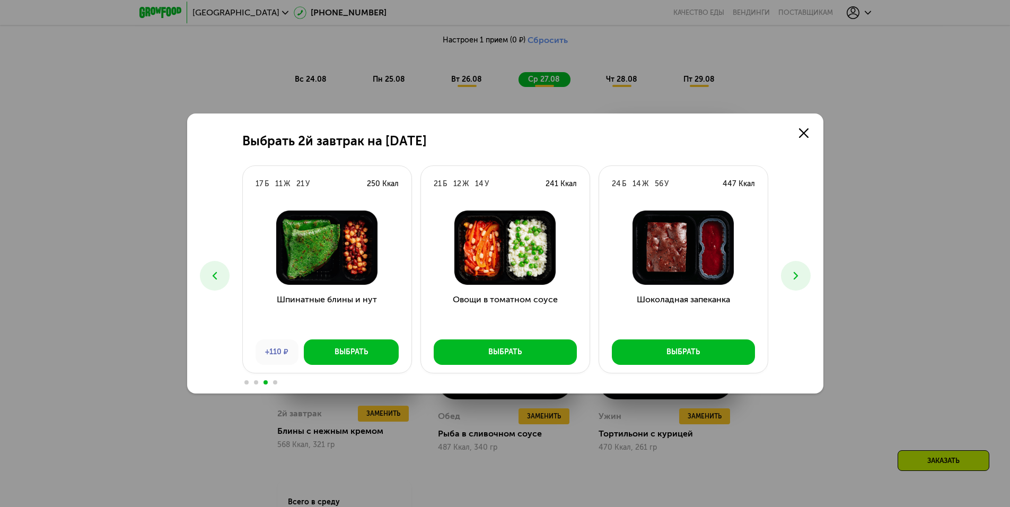
click at [226, 279] on button at bounding box center [215, 276] width 30 height 30
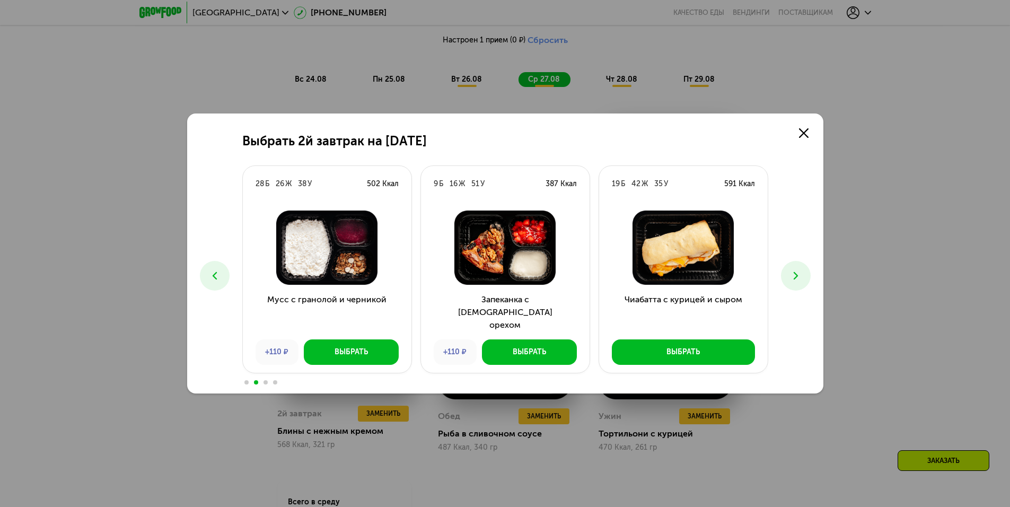
click at [110, 359] on div "Выбрать 2й завтрак на 27 августа 18 Б 21 Ж 36 У 407 Ккал Тыквенные блины с кури…" at bounding box center [505, 253] width 1010 height 507
click at [799, 133] on icon at bounding box center [804, 133] width 10 height 10
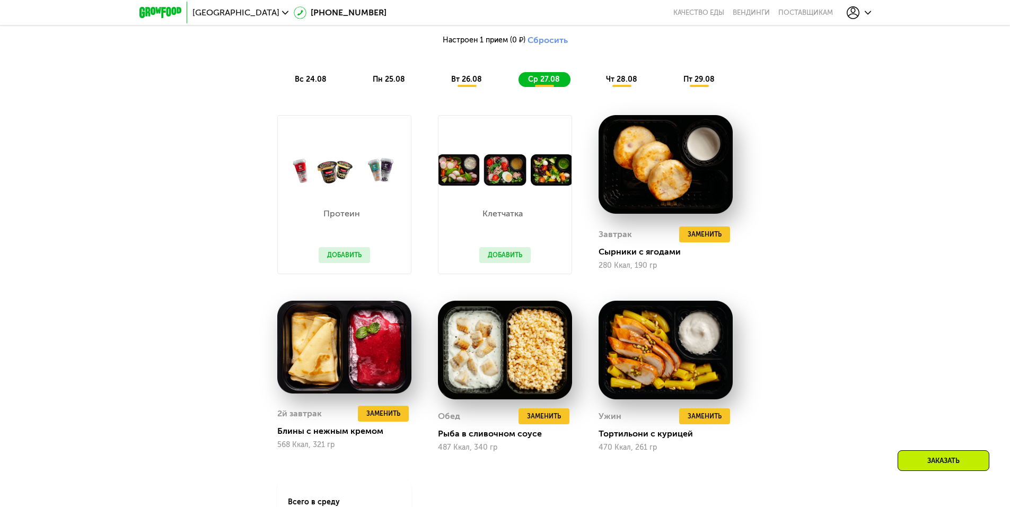
click at [617, 84] on span "чт 28.08" at bounding box center [621, 79] width 31 height 9
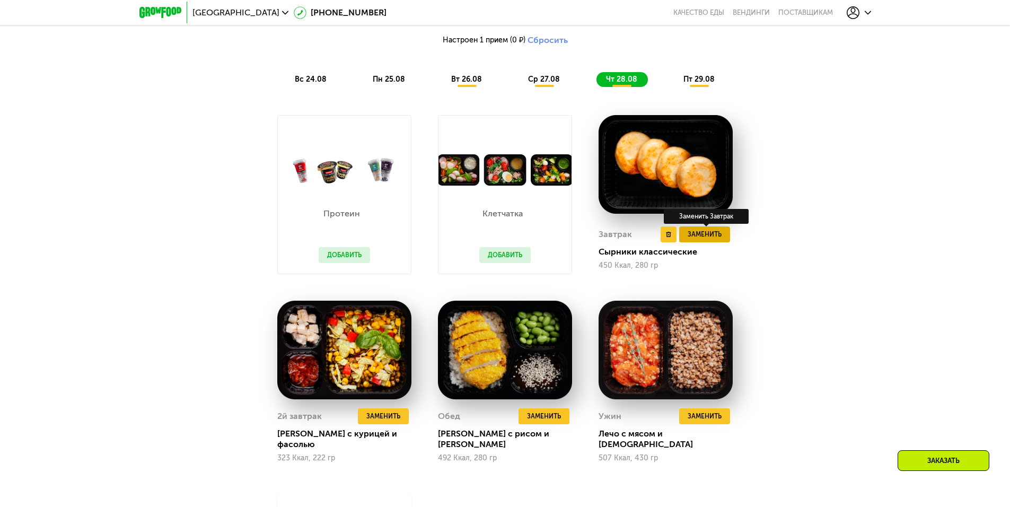
click at [709, 240] on span "Заменить" at bounding box center [705, 234] width 34 height 11
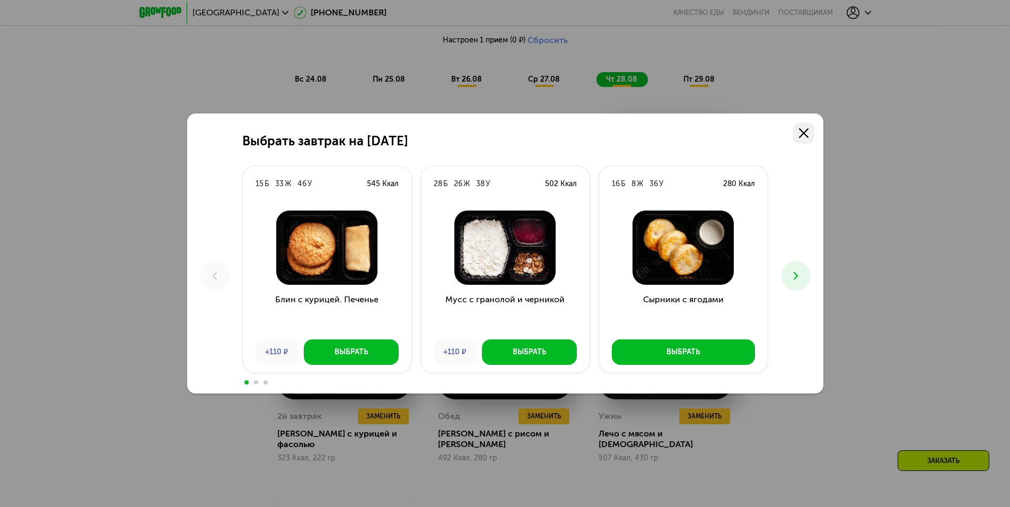
click at [809, 134] on link at bounding box center [803, 133] width 21 height 21
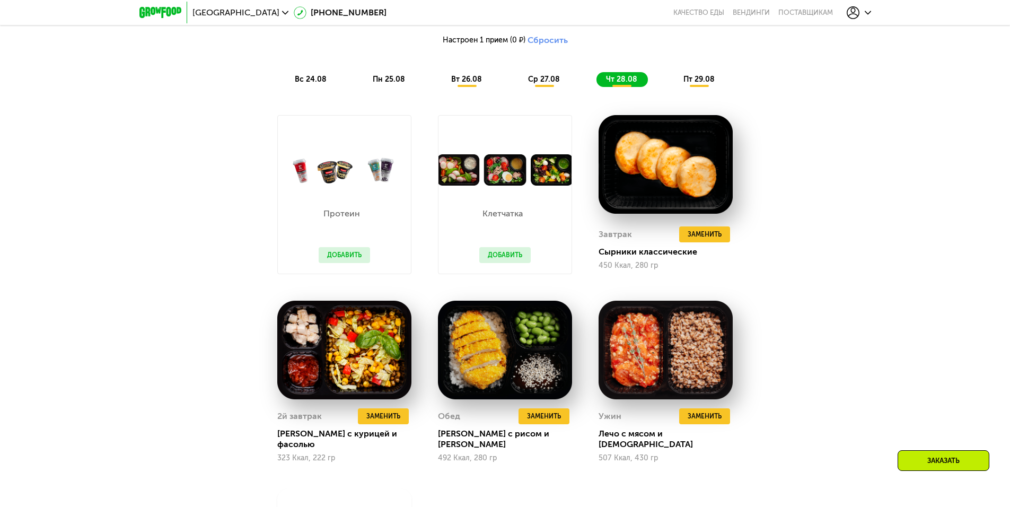
click at [691, 82] on span "пт 29.08" at bounding box center [699, 79] width 31 height 9
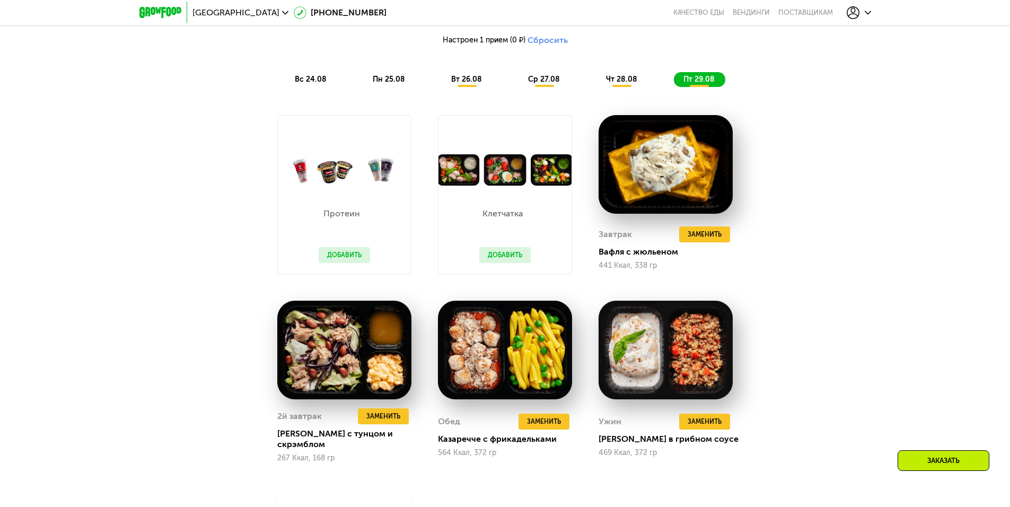
click at [500, 261] on button "Добавить" at bounding box center [504, 255] width 51 height 16
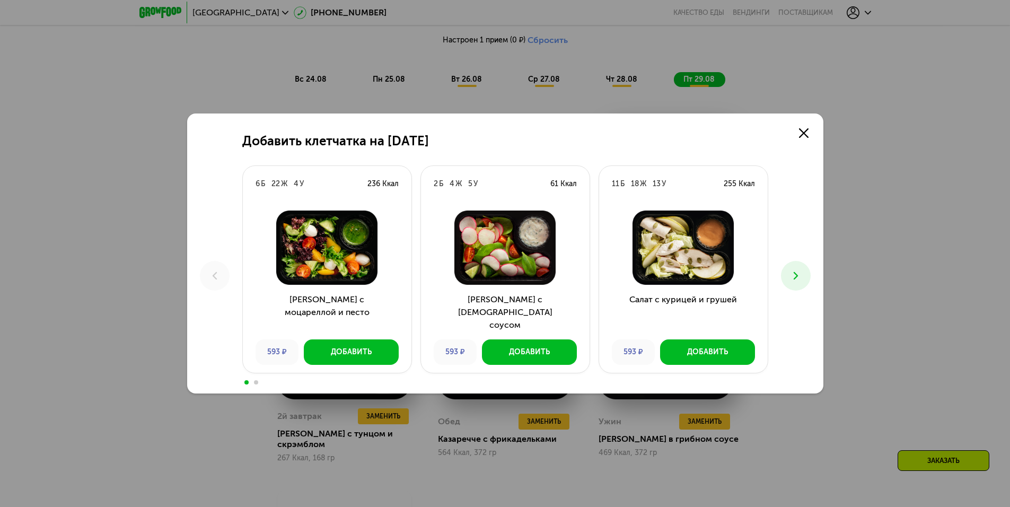
click at [800, 278] on icon at bounding box center [796, 275] width 13 height 13
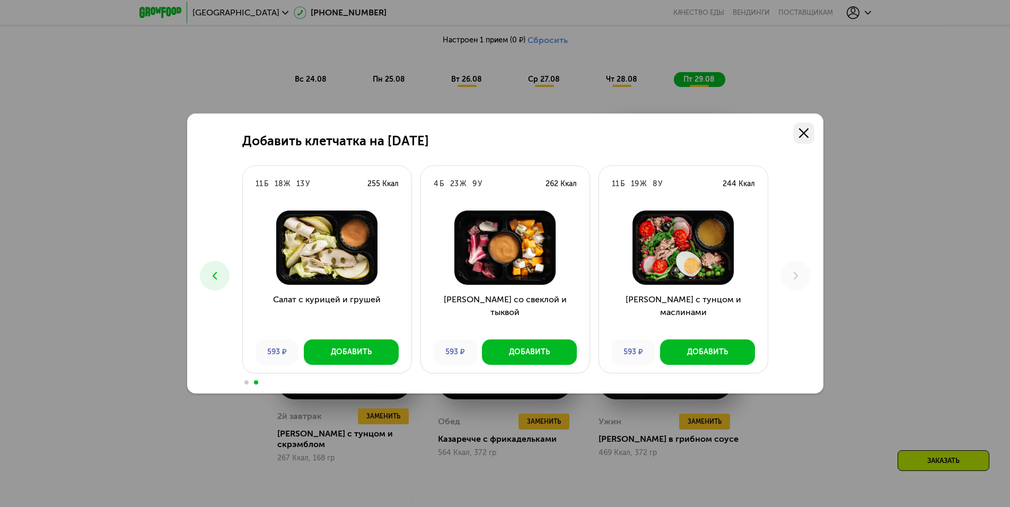
click at [799, 125] on link at bounding box center [803, 133] width 21 height 21
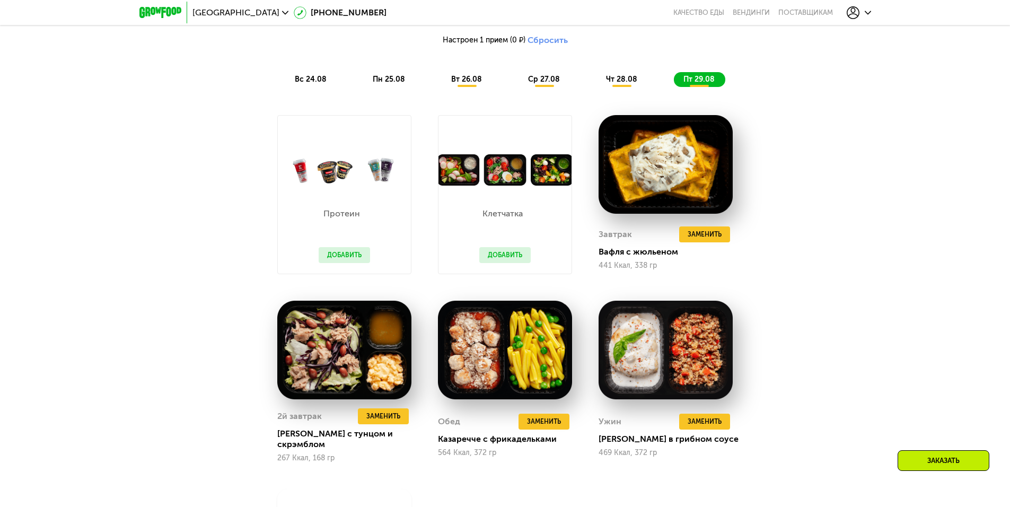
click at [339, 263] on button "Добавить" at bounding box center [344, 255] width 51 height 16
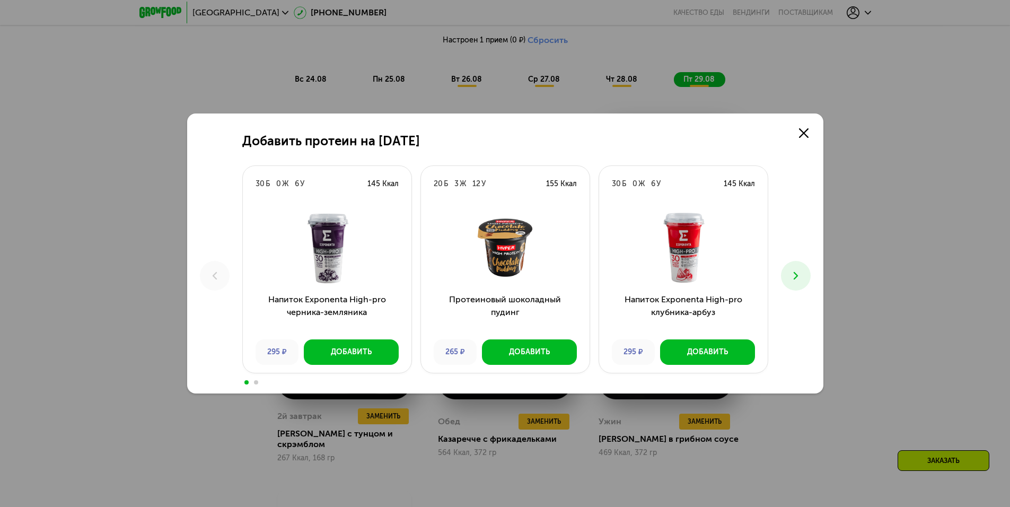
click at [800, 280] on icon at bounding box center [796, 275] width 13 height 13
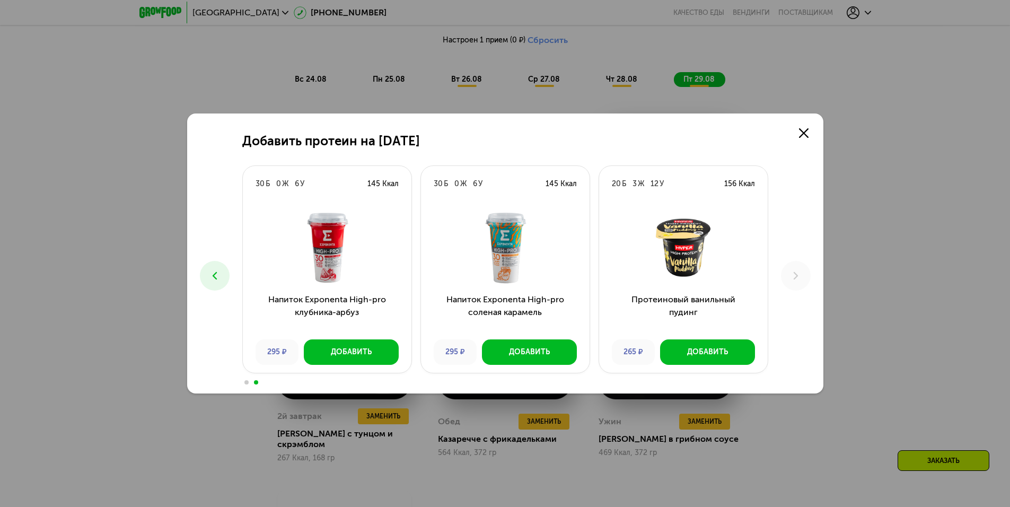
click at [795, 117] on div "Добавить протеин на 29 августа 30 Б 0 Ж 6 У 145 Ккал Напиток Exponenta High-pro…" at bounding box center [505, 254] width 636 height 280
click at [799, 126] on link at bounding box center [803, 133] width 21 height 21
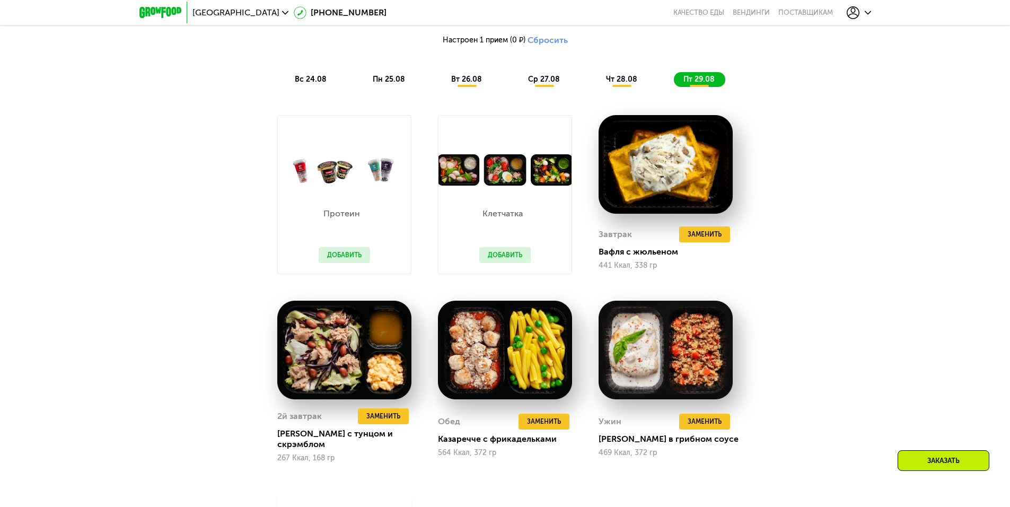
click at [306, 83] on span "вс 24.08" at bounding box center [311, 79] width 32 height 9
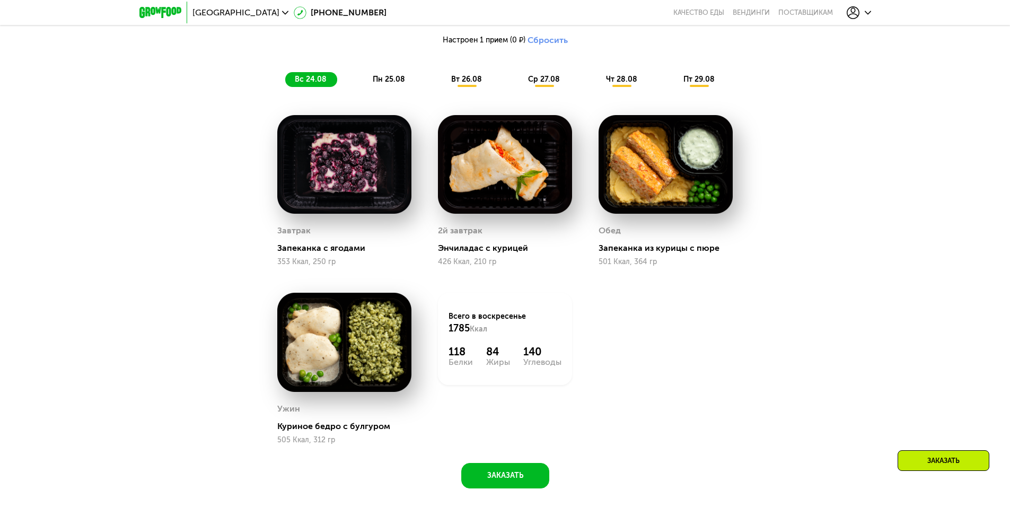
click at [381, 84] on span "пн 25.08" at bounding box center [389, 79] width 32 height 9
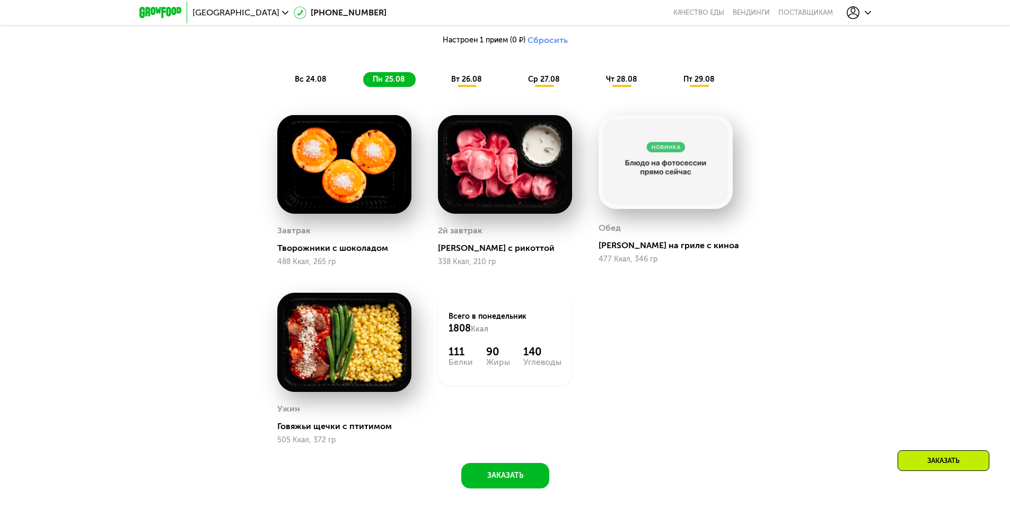
click at [474, 84] on span "вт 26.08" at bounding box center [466, 79] width 31 height 9
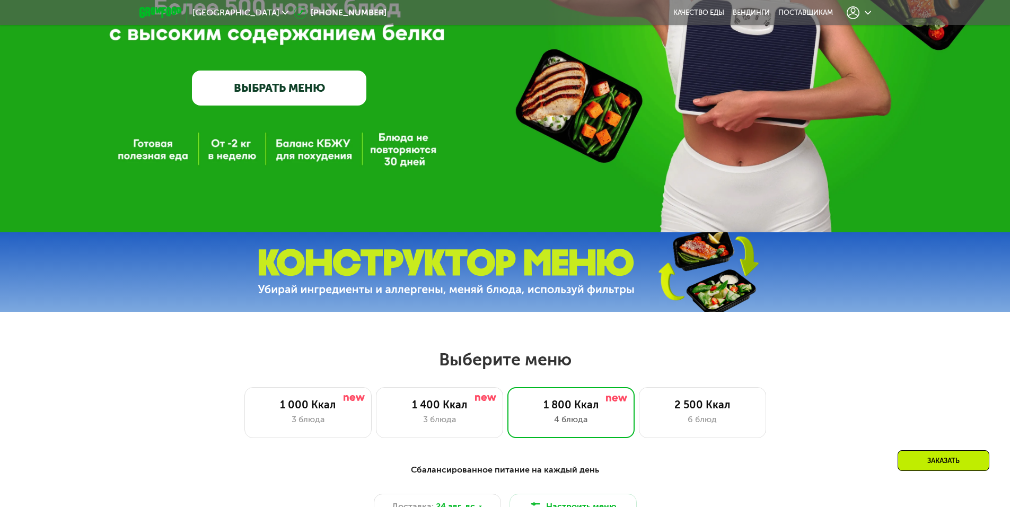
scroll to position [493, 0]
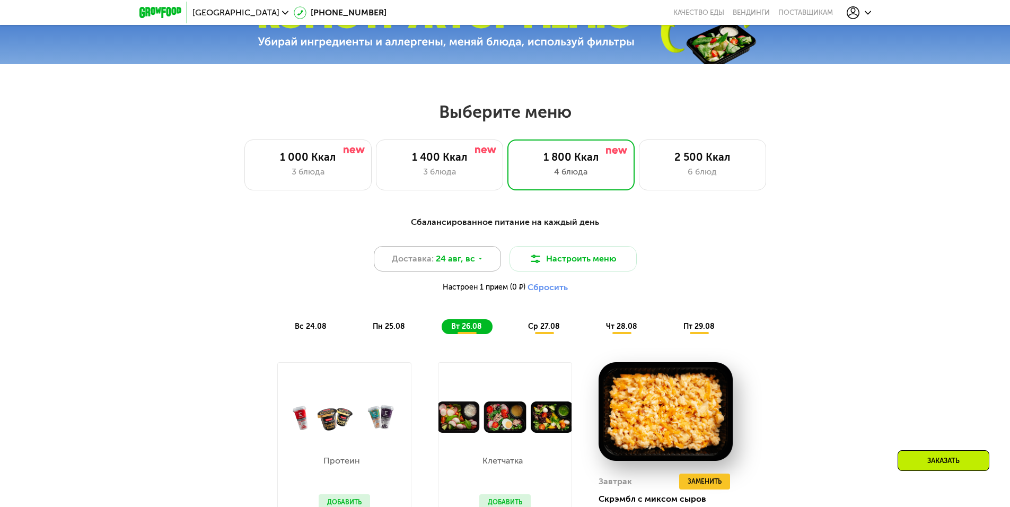
click at [485, 264] on div "Доставка: 24 авг, вс" at bounding box center [437, 258] width 127 height 25
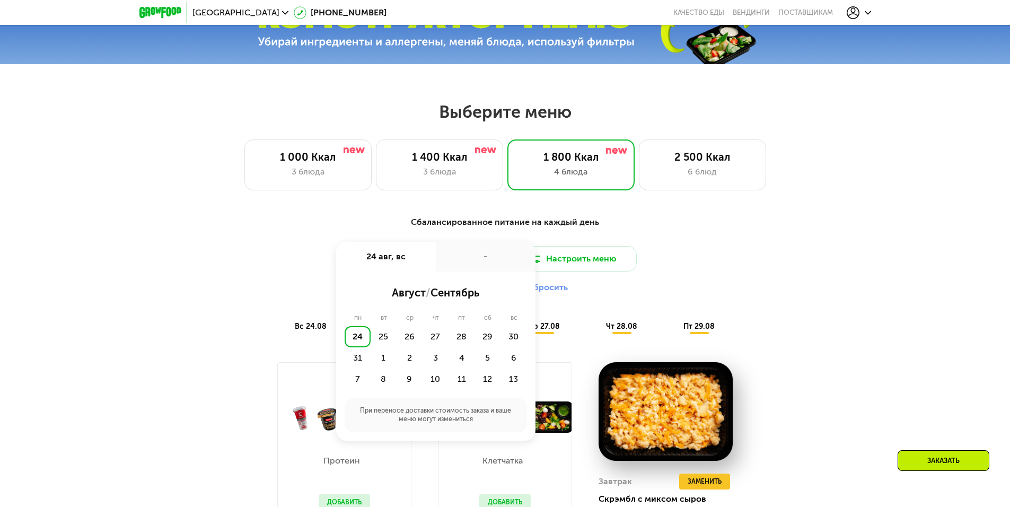
click at [285, 267] on div "Доставка: 24 авг, вс 24 авг, вс - август / сентябрь пн вт ср чт пт сб вс 24 25 …" at bounding box center [505, 272] width 628 height 52
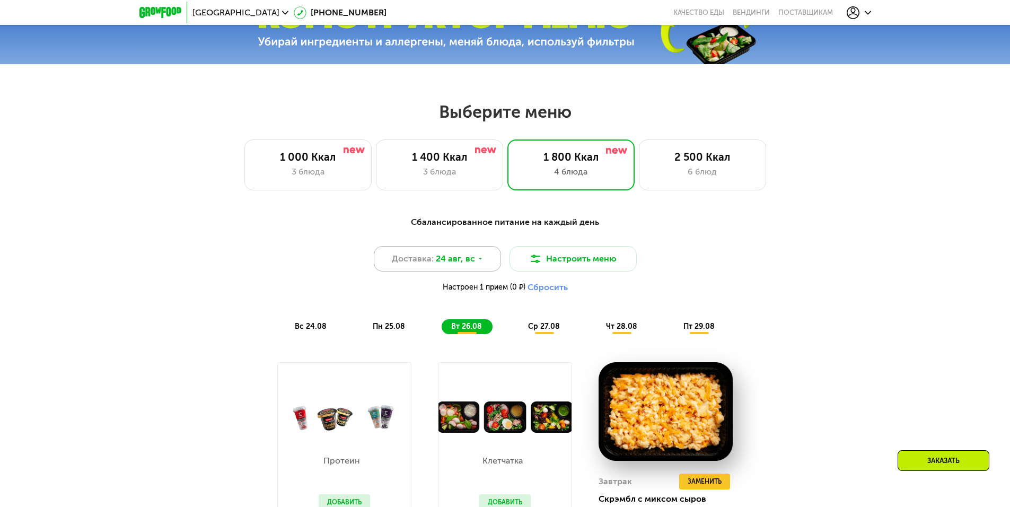
click at [474, 264] on div "Доставка: 24 авг, вс" at bounding box center [437, 258] width 127 height 25
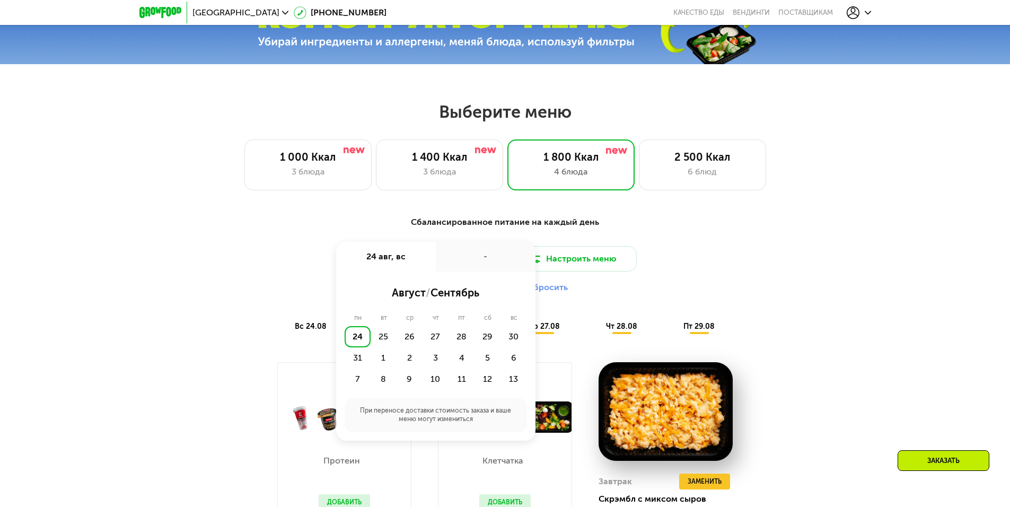
click at [229, 249] on div "Сбалансированное питание на каждый день Доставка: 24 авг, вс 24 авг, вс - авгус…" at bounding box center [505, 275] width 628 height 118
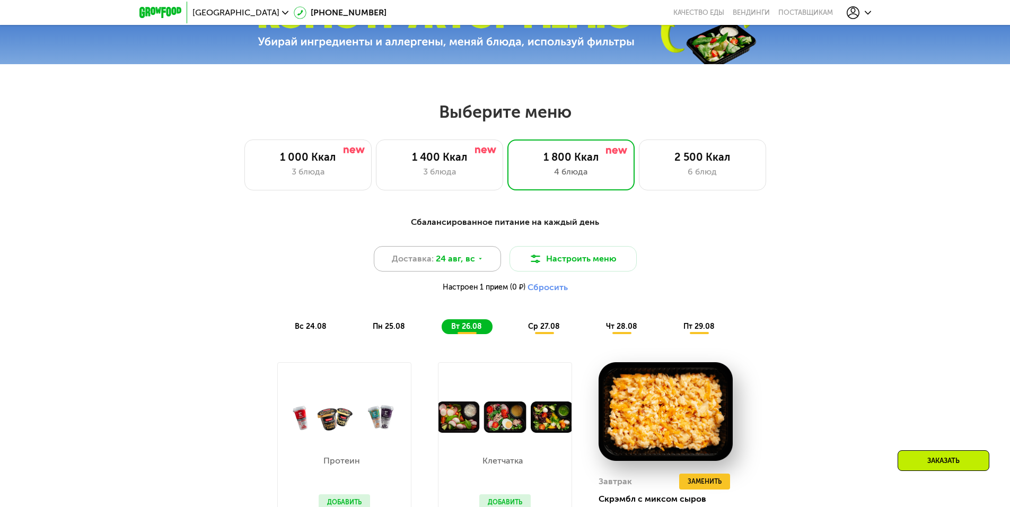
click at [472, 262] on span "24 авг, вс" at bounding box center [455, 258] width 39 height 13
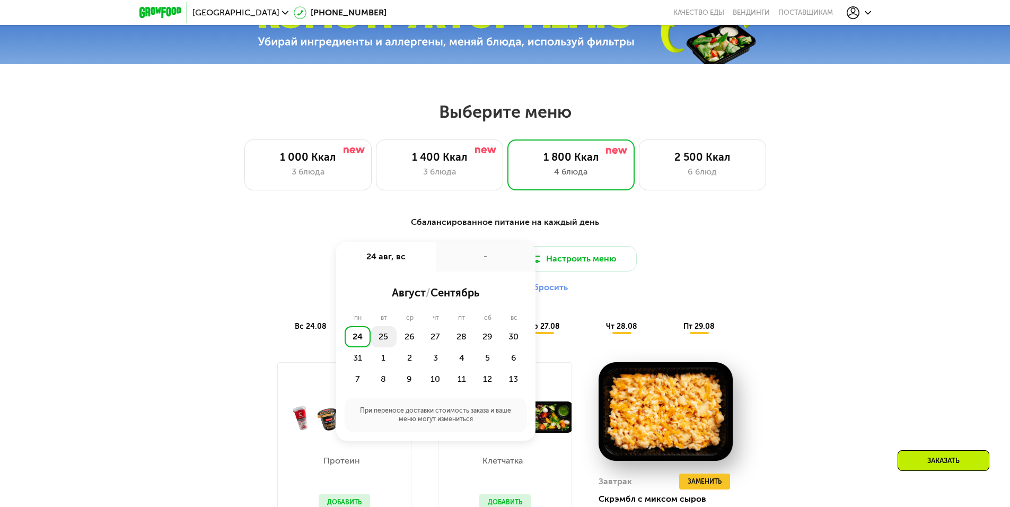
click at [397, 344] on div "25" at bounding box center [410, 336] width 26 height 21
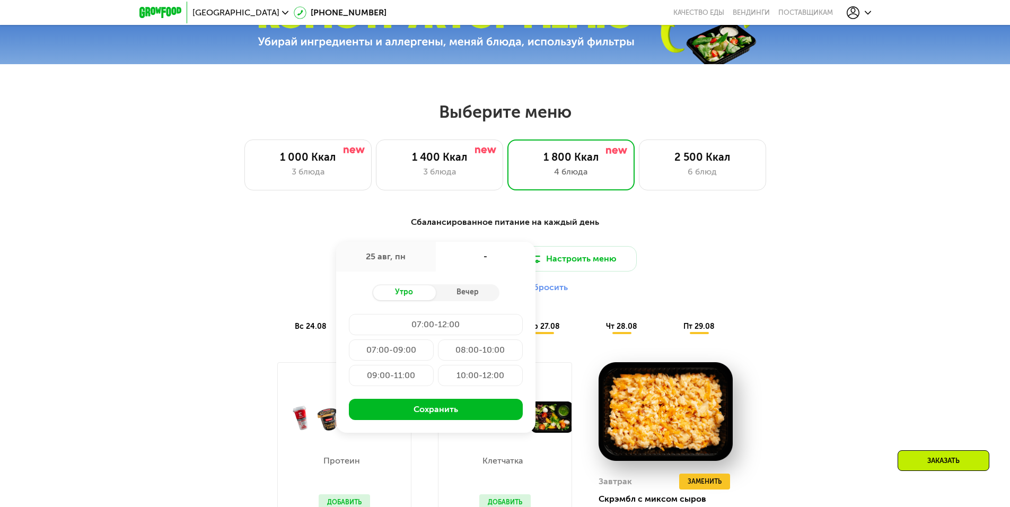
click at [254, 257] on div "Доставка: 25 авг, пн 25 авг, пн - Утро Вечер 07:00-12:00 07:00-09:00 08:00-10:0…" at bounding box center [505, 272] width 628 height 52
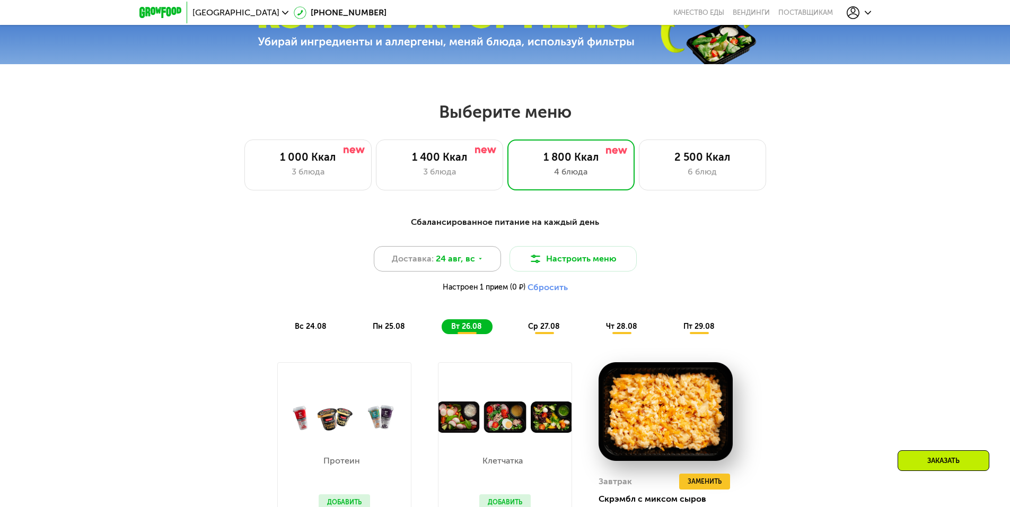
click at [459, 258] on span "24 авг, вс" at bounding box center [455, 258] width 39 height 13
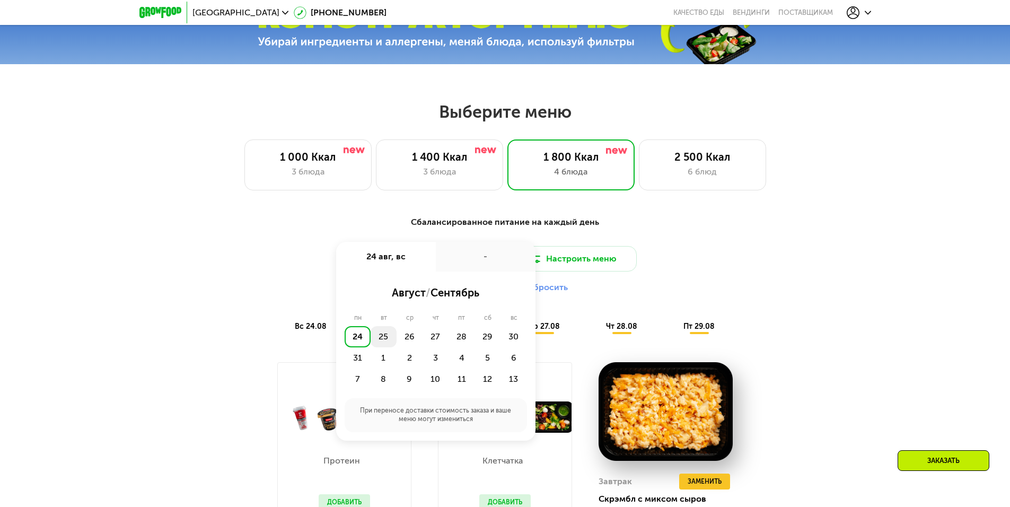
click at [397, 341] on div "25" at bounding box center [410, 336] width 26 height 21
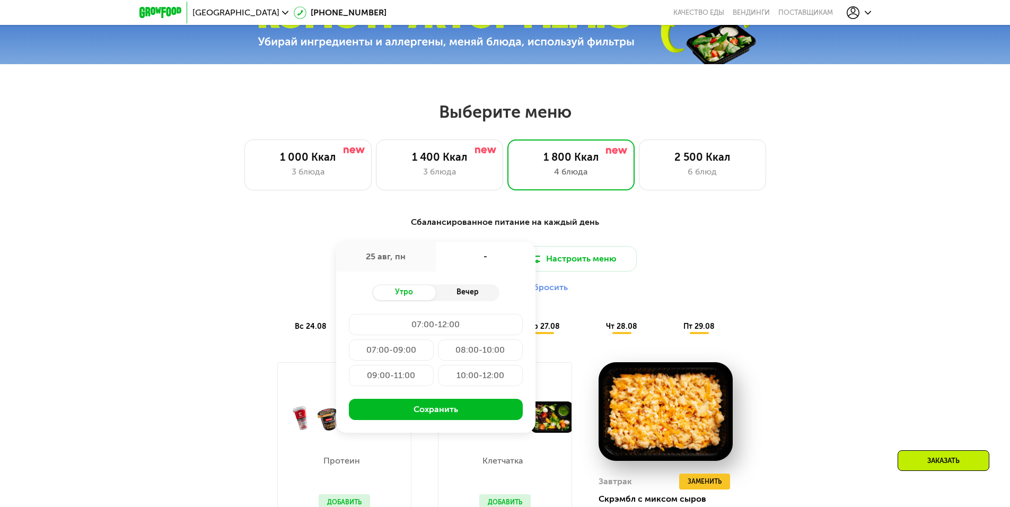
click at [463, 294] on div "Вечер" at bounding box center [468, 292] width 64 height 15
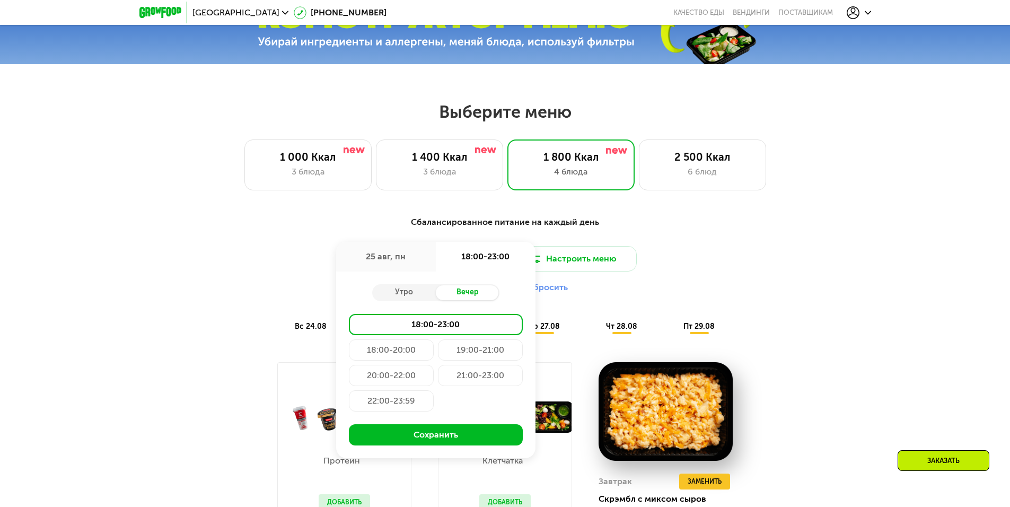
click at [434, 390] on div "21:00-23:00" at bounding box center [391, 400] width 85 height 21
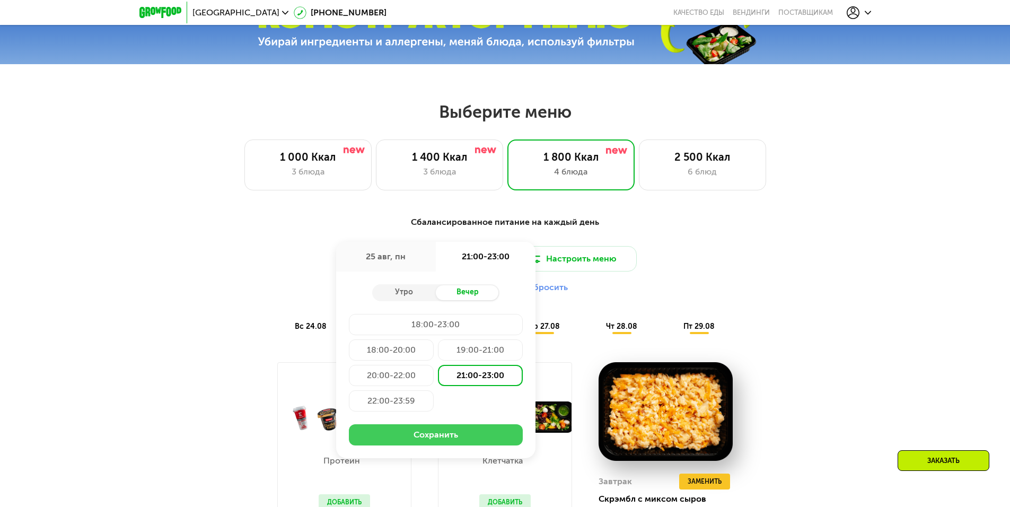
click at [466, 437] on button "Сохранить" at bounding box center [436, 434] width 174 height 21
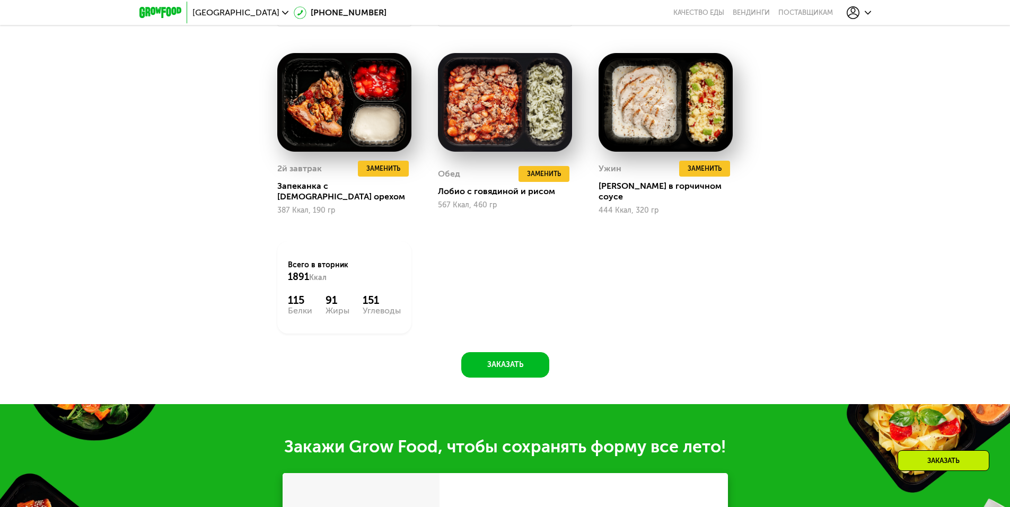
scroll to position [740, 0]
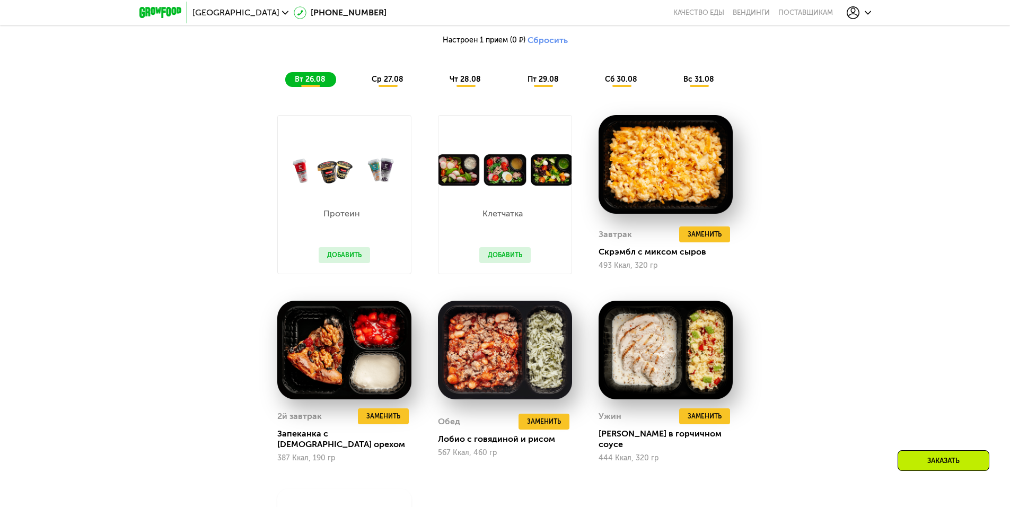
click at [388, 84] on span "ср 27.08" at bounding box center [388, 79] width 32 height 9
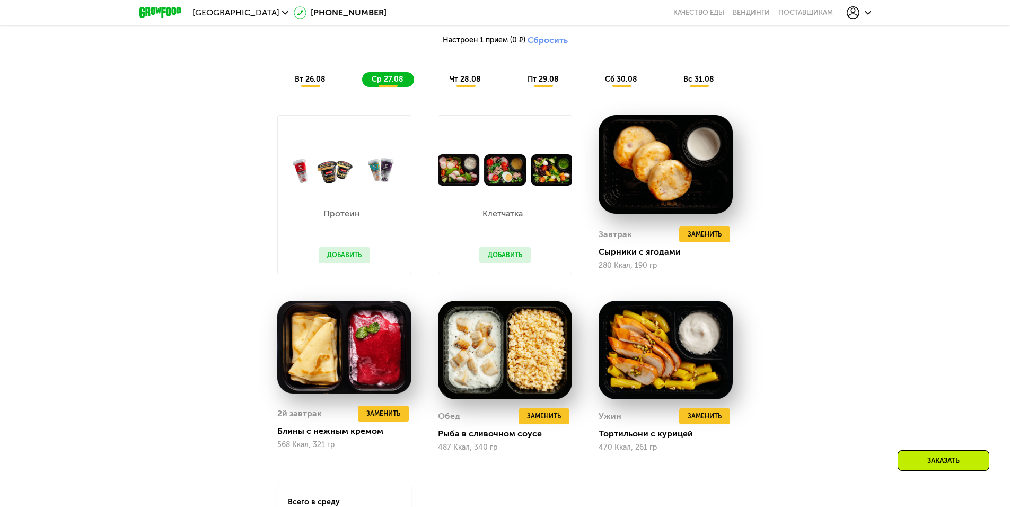
click at [477, 78] on span "чт 28.08" at bounding box center [465, 79] width 31 height 9
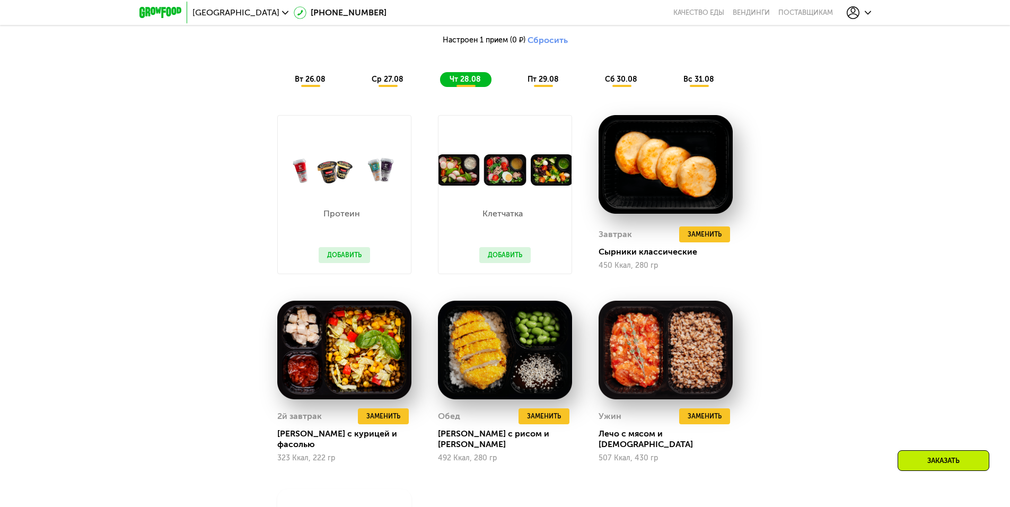
click at [537, 83] on span "пт 29.08" at bounding box center [543, 79] width 31 height 9
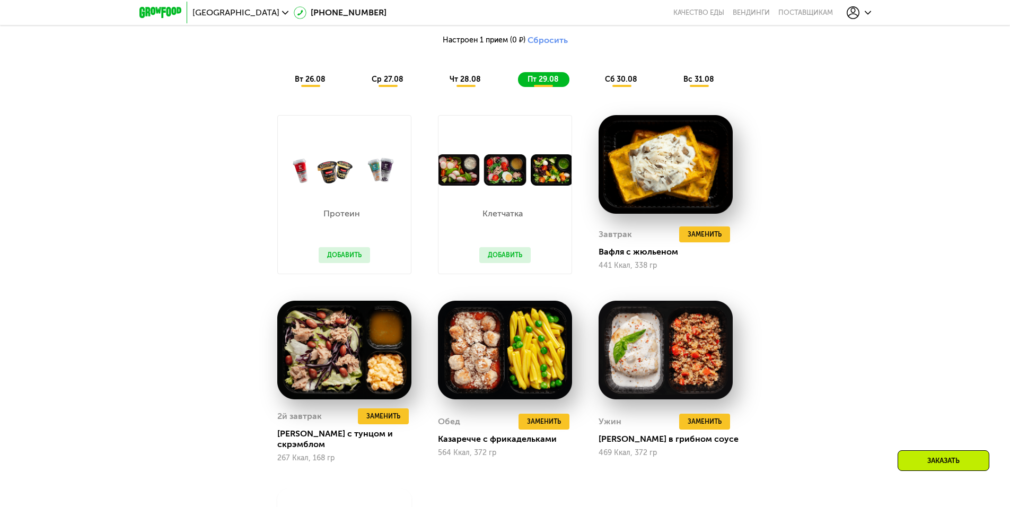
click at [617, 78] on span "сб 30.08" at bounding box center [621, 79] width 32 height 9
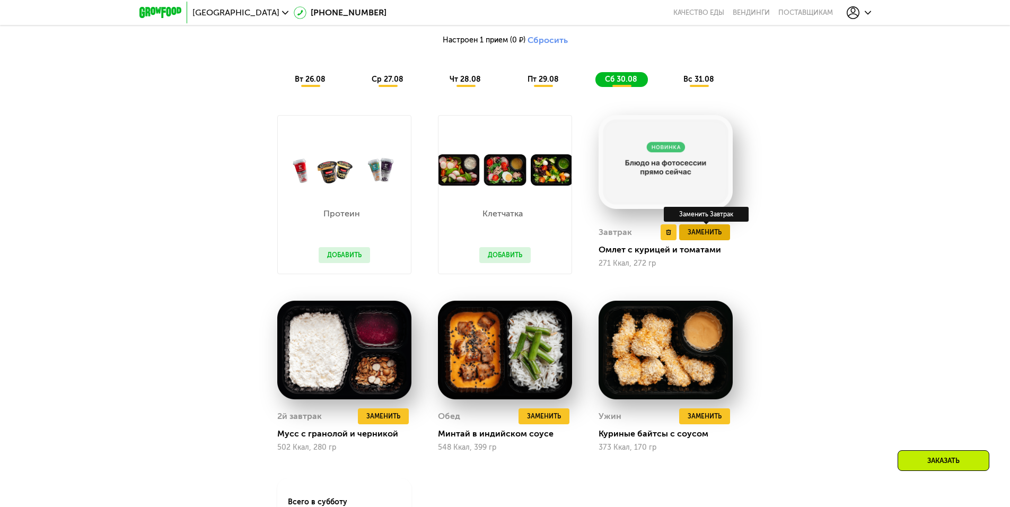
click at [705, 237] on span "Заменить" at bounding box center [705, 232] width 34 height 11
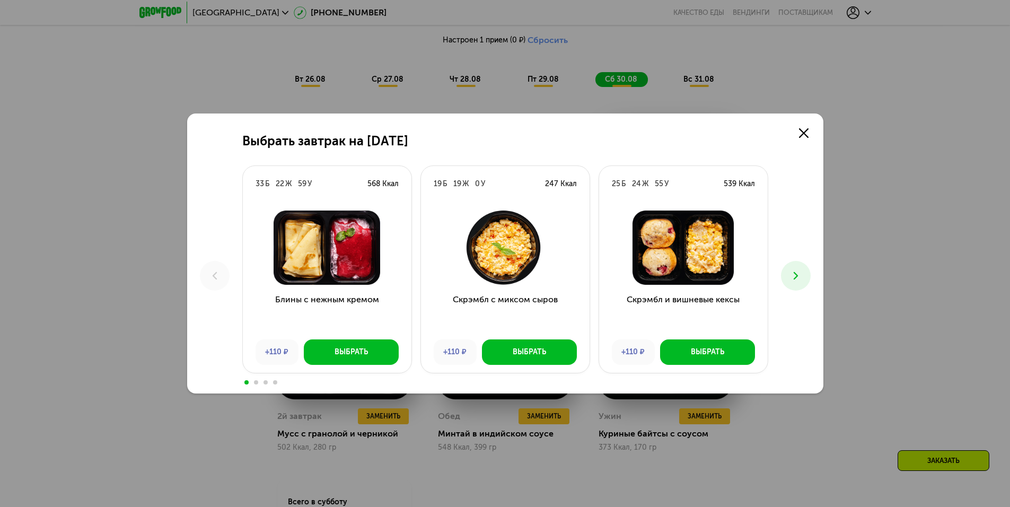
click at [798, 278] on icon at bounding box center [796, 275] width 13 height 13
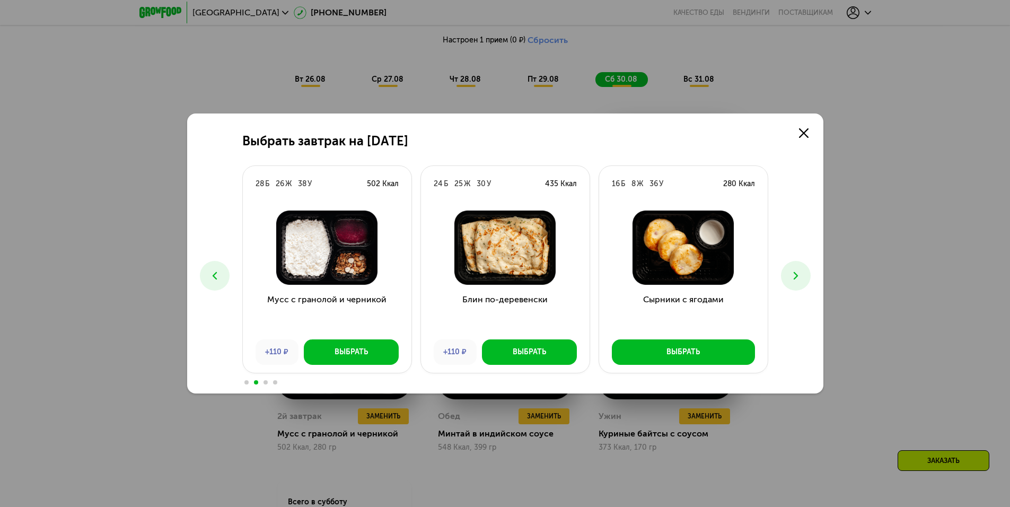
click at [798, 278] on icon at bounding box center [796, 275] width 13 height 13
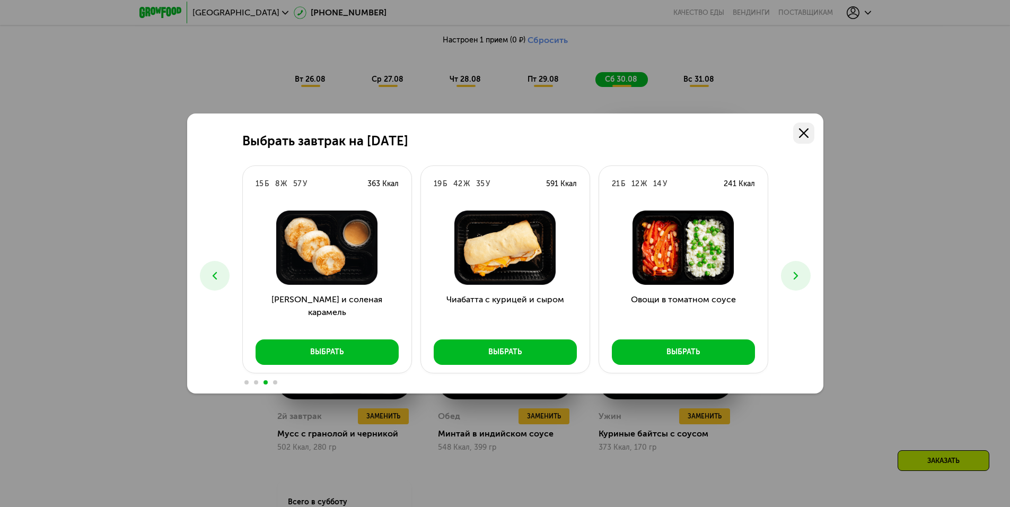
click at [801, 137] on icon at bounding box center [804, 133] width 10 height 10
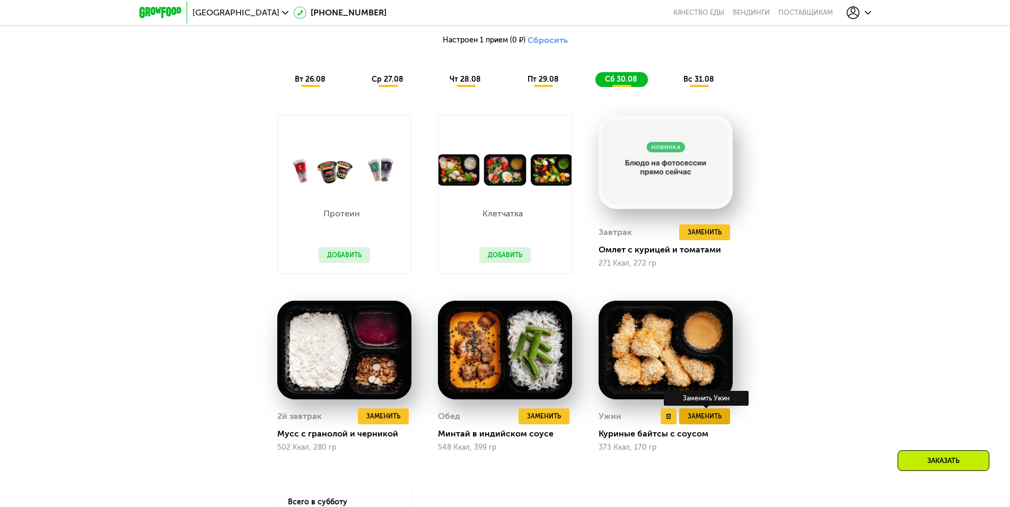
click at [711, 419] on span "Заменить" at bounding box center [705, 416] width 34 height 11
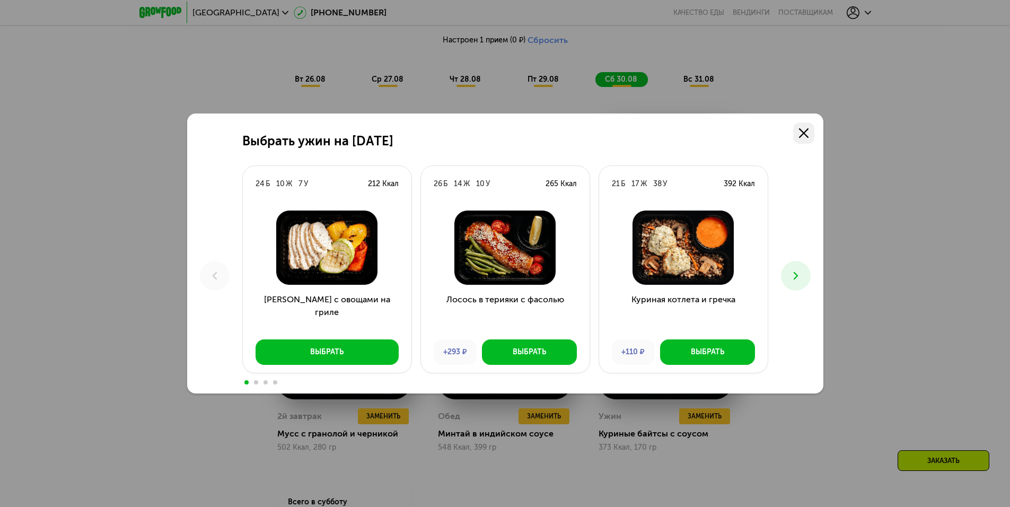
click at [806, 136] on use at bounding box center [804, 133] width 10 height 10
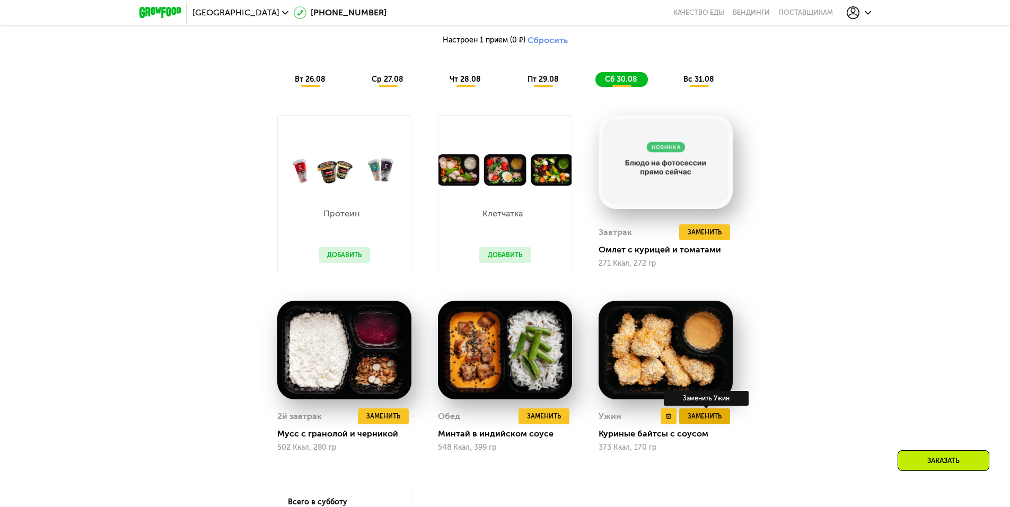
click at [717, 422] on span "Заменить" at bounding box center [705, 416] width 34 height 11
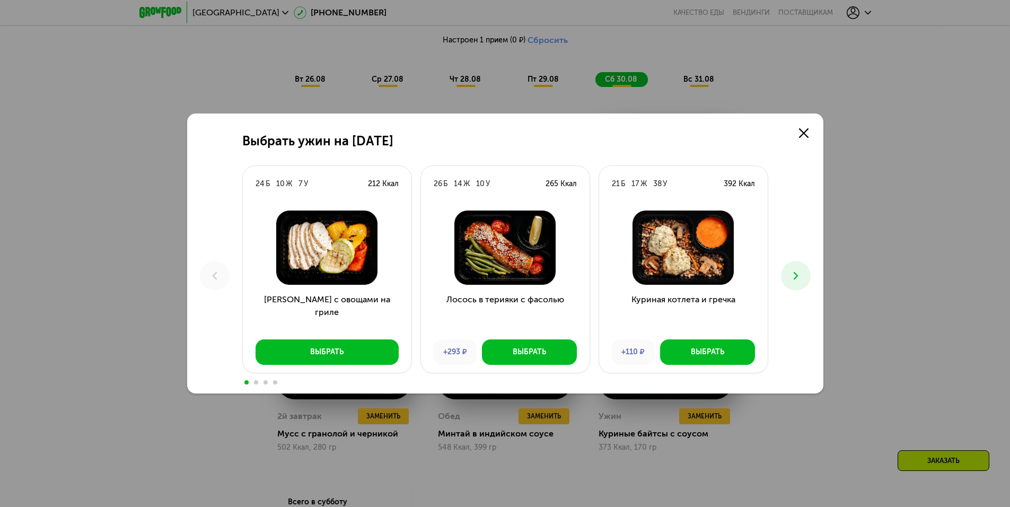
click at [796, 275] on icon at bounding box center [796, 275] width 13 height 13
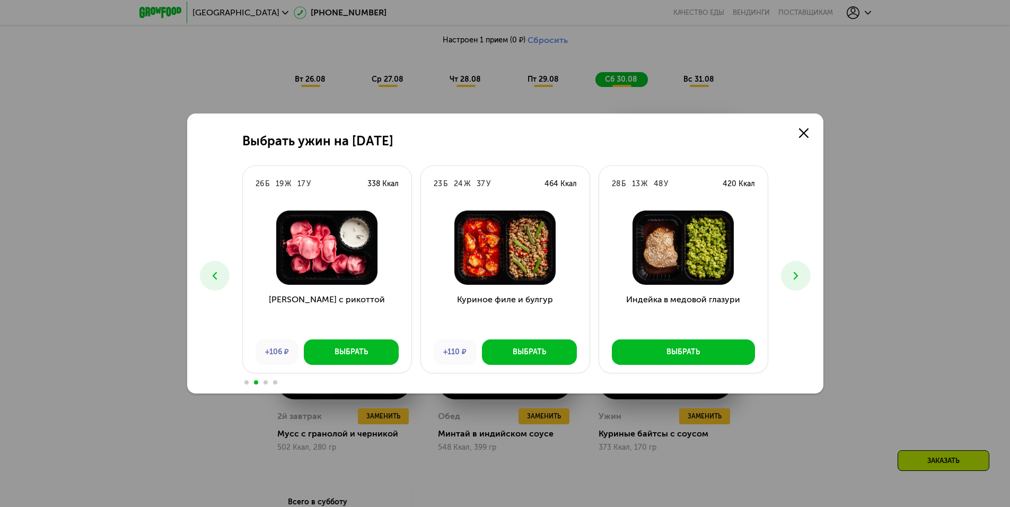
click at [796, 275] on icon at bounding box center [796, 275] width 13 height 13
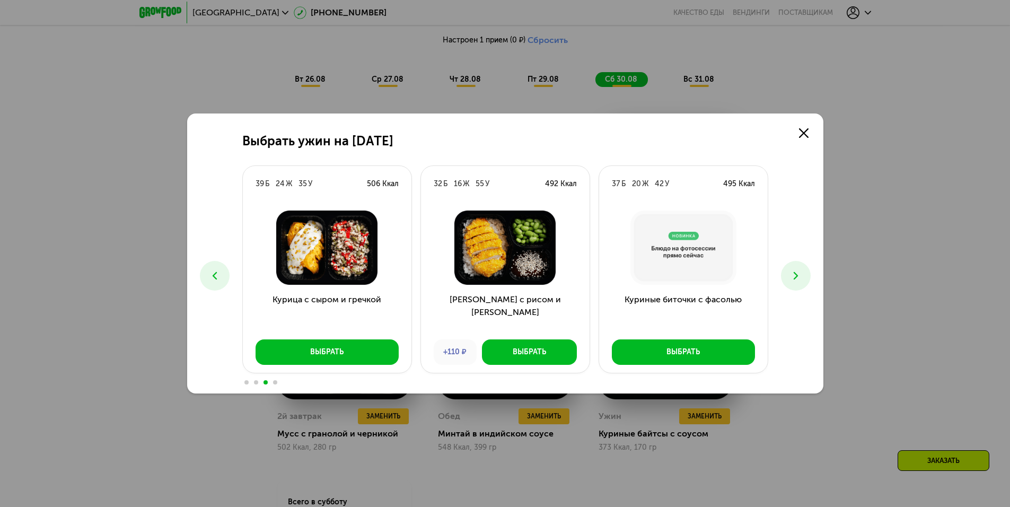
click at [796, 275] on icon at bounding box center [796, 275] width 13 height 13
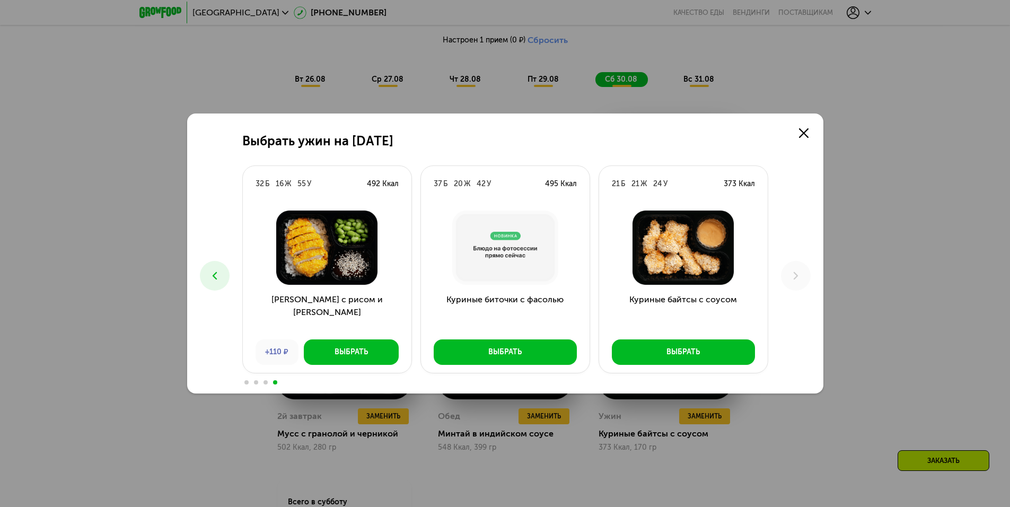
click at [219, 278] on icon at bounding box center [214, 275] width 13 height 13
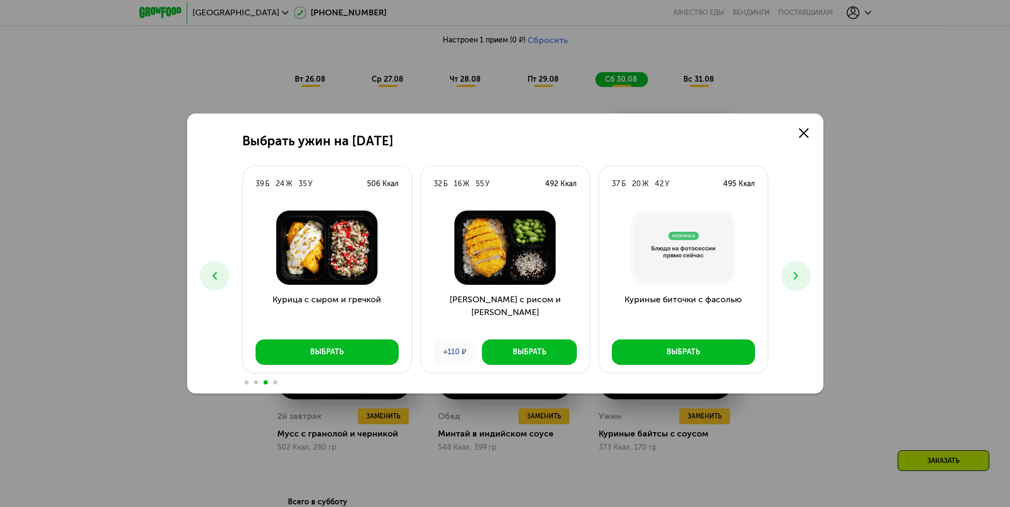
click at [219, 278] on icon at bounding box center [214, 275] width 13 height 13
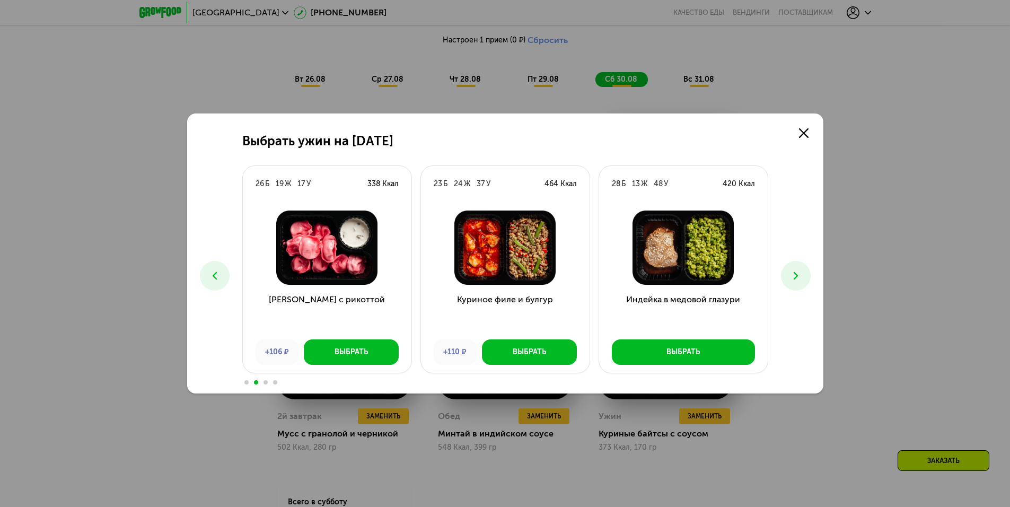
click at [219, 278] on icon at bounding box center [214, 275] width 13 height 13
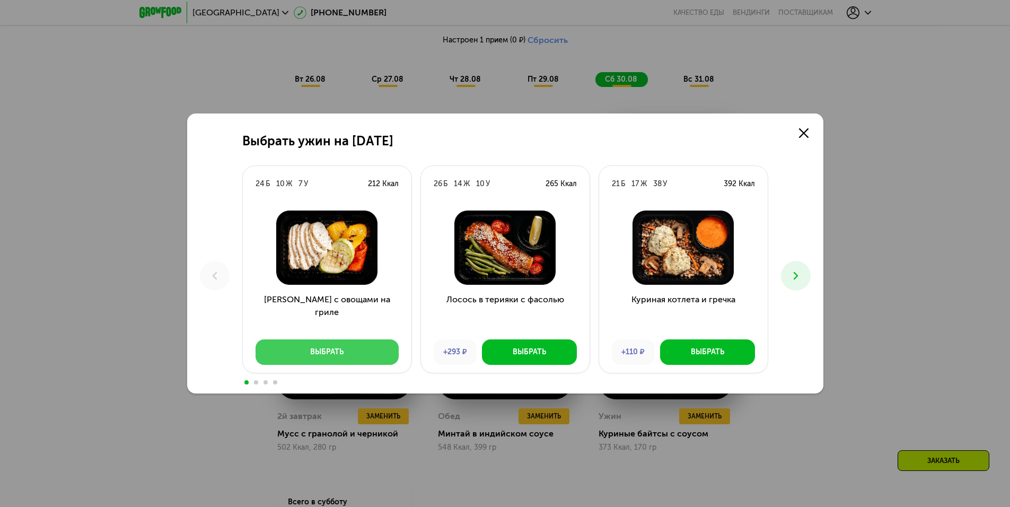
click at [326, 357] on div "Выбрать" at bounding box center [326, 352] width 33 height 11
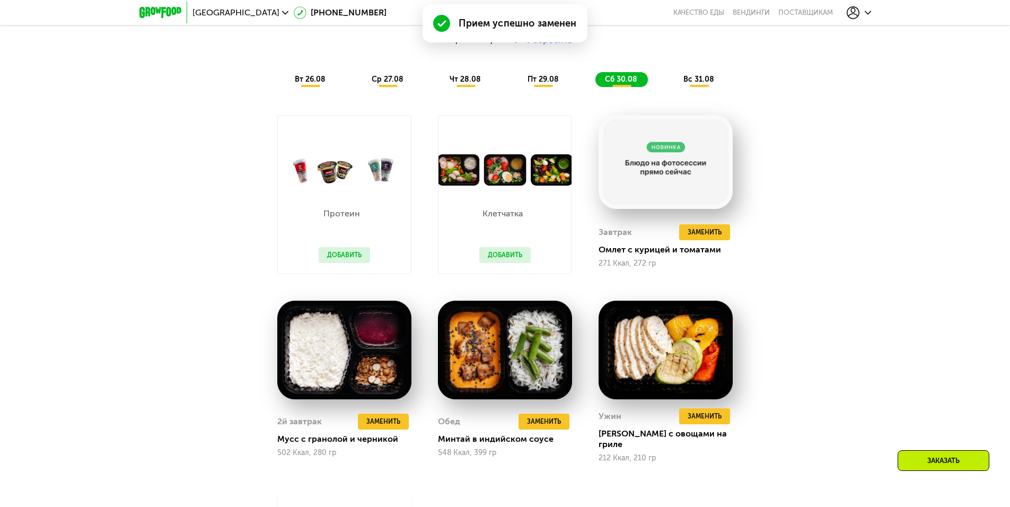
click at [705, 84] on span "вс 31.08" at bounding box center [699, 79] width 31 height 9
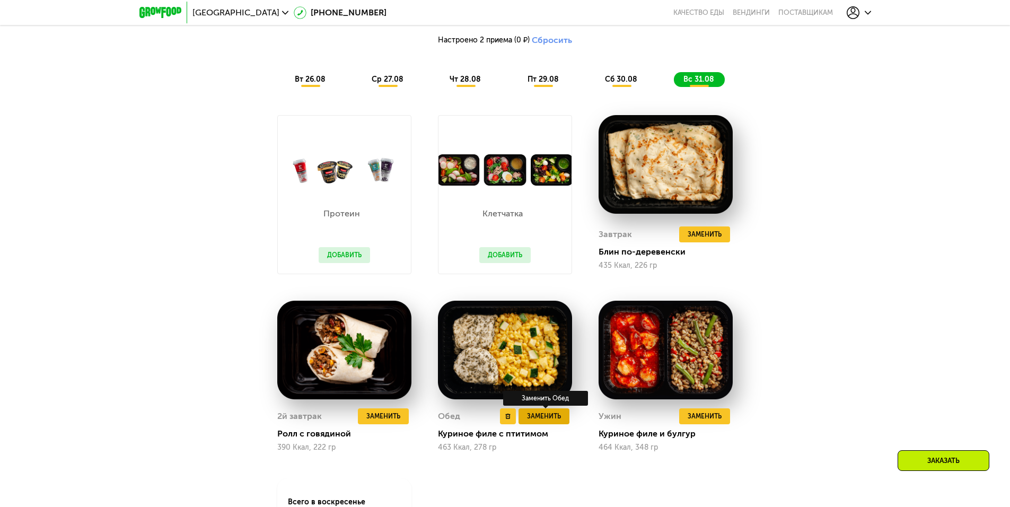
click at [546, 421] on span "Заменить" at bounding box center [544, 416] width 34 height 11
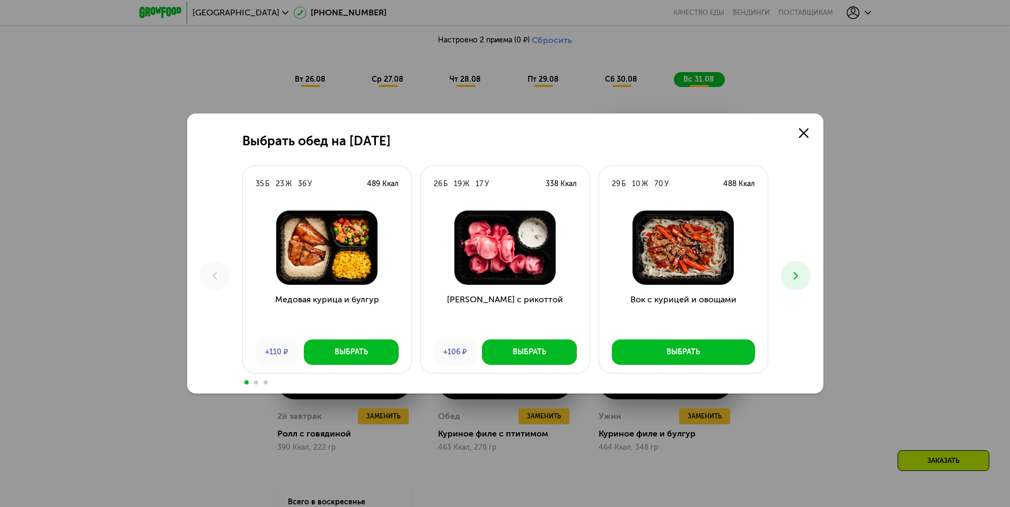
click at [802, 271] on icon at bounding box center [796, 275] width 13 height 13
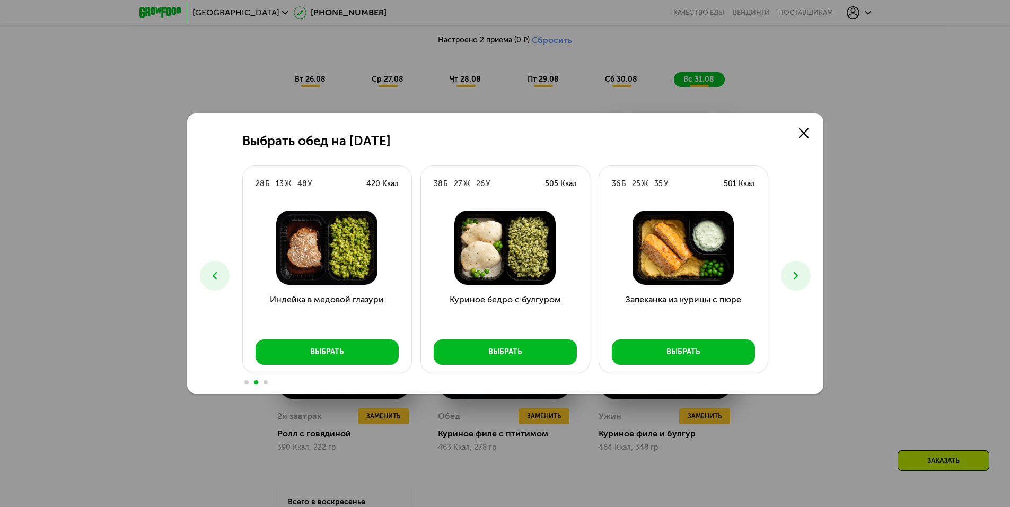
click at [801, 273] on icon at bounding box center [796, 275] width 13 height 13
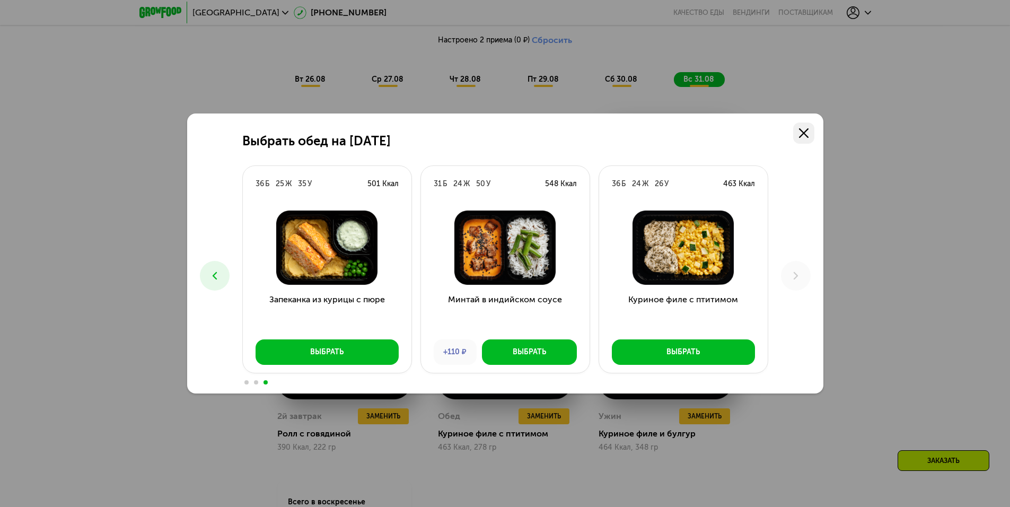
click at [804, 139] on link at bounding box center [803, 133] width 21 height 21
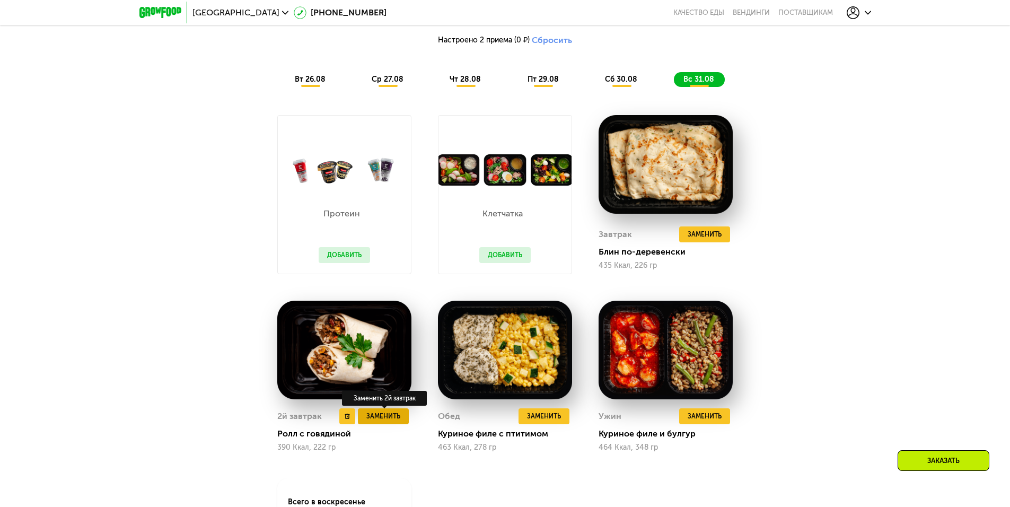
click at [391, 415] on span "Заменить" at bounding box center [384, 416] width 34 height 11
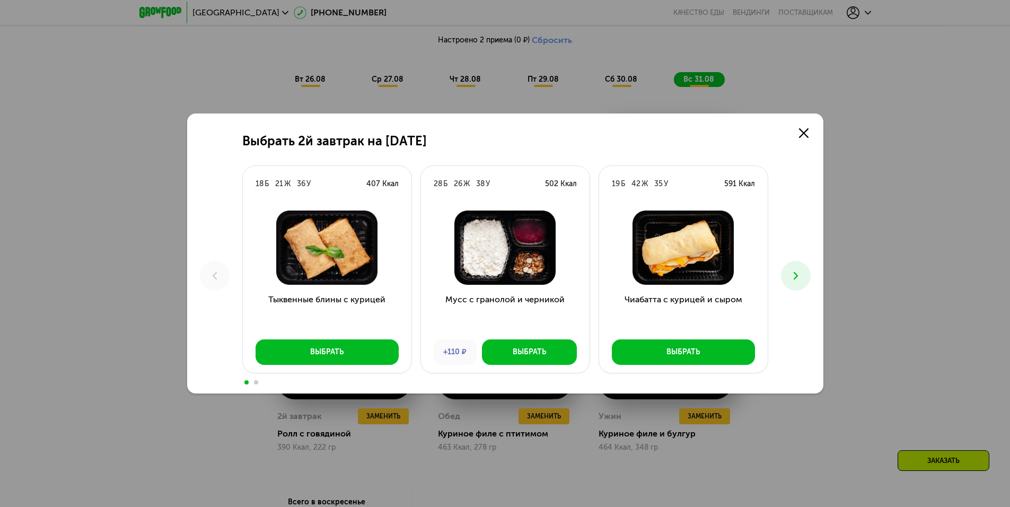
click at [800, 269] on icon at bounding box center [796, 275] width 13 height 13
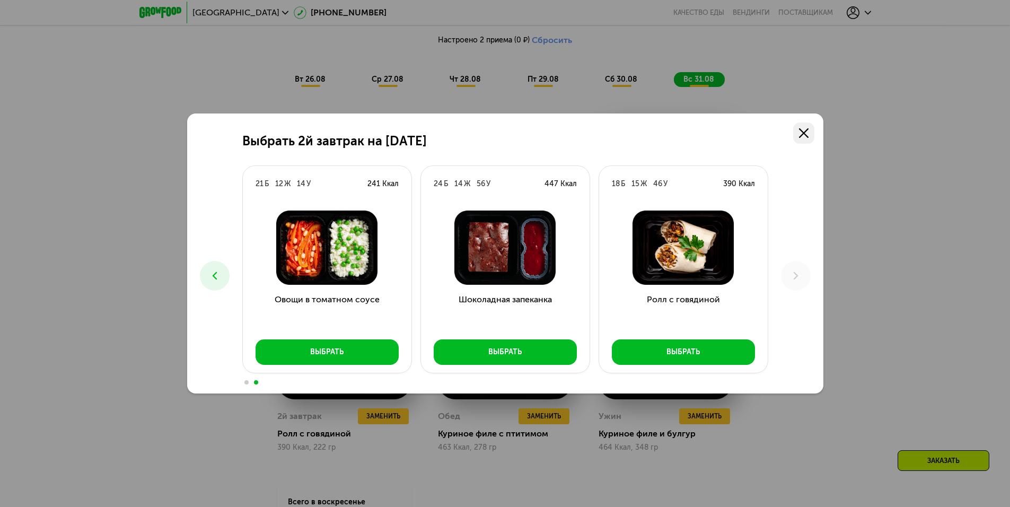
click at [801, 137] on icon at bounding box center [804, 133] width 10 height 10
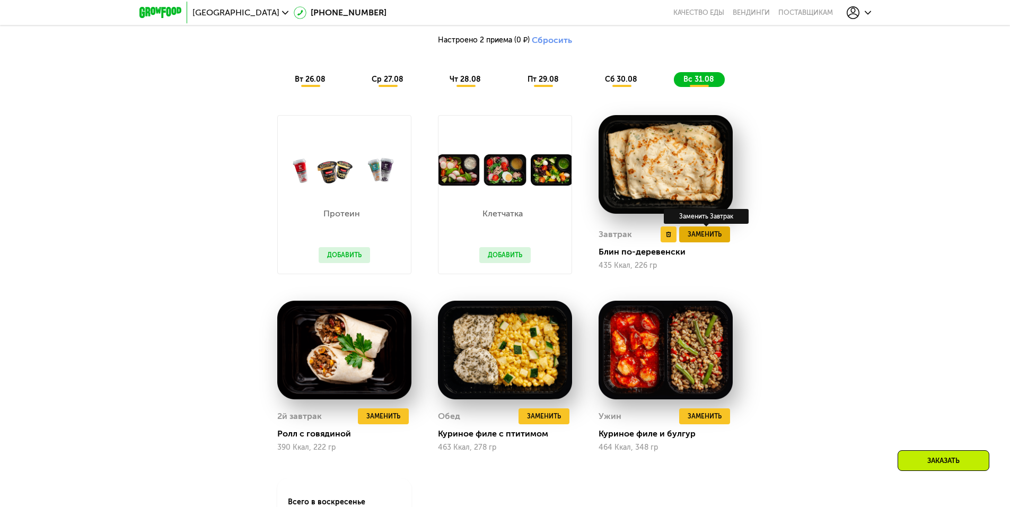
click at [710, 232] on button "Заменить" at bounding box center [704, 234] width 51 height 16
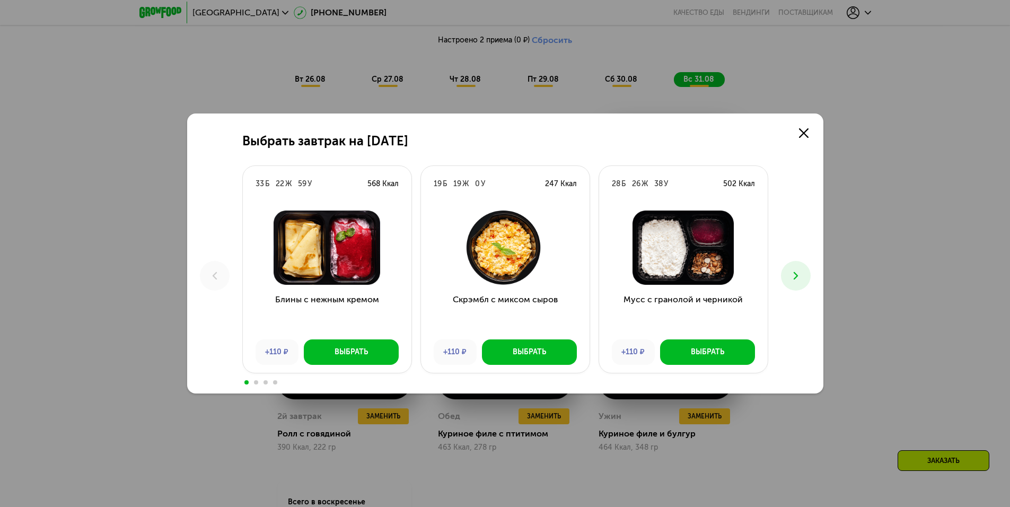
click at [793, 276] on icon at bounding box center [796, 275] width 13 height 13
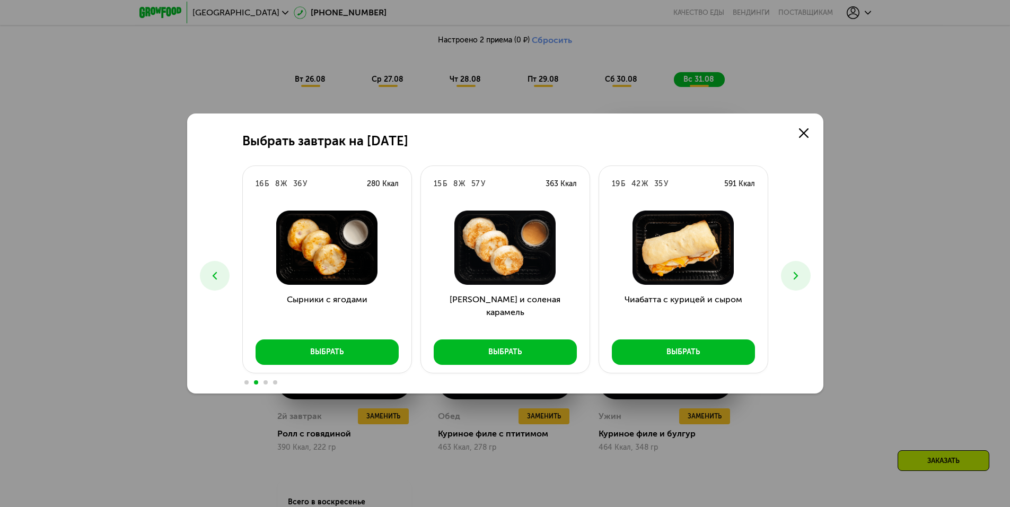
click at [793, 276] on icon at bounding box center [796, 275] width 13 height 13
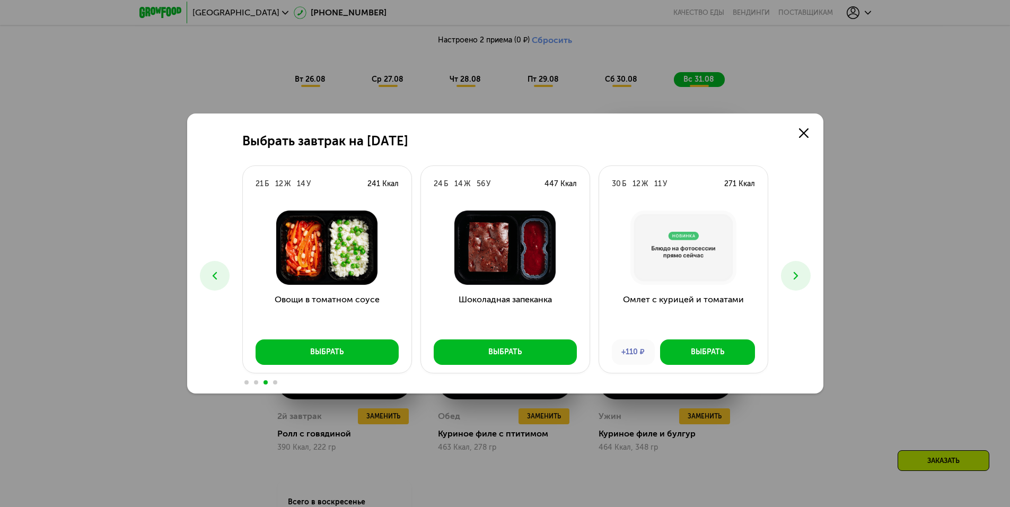
click at [793, 276] on icon at bounding box center [796, 275] width 13 height 13
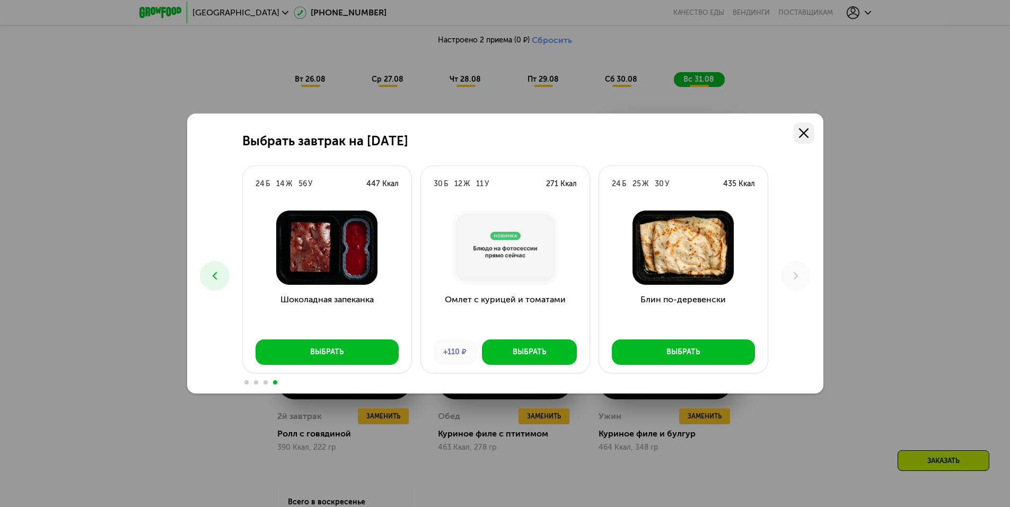
click at [806, 136] on icon at bounding box center [804, 133] width 10 height 10
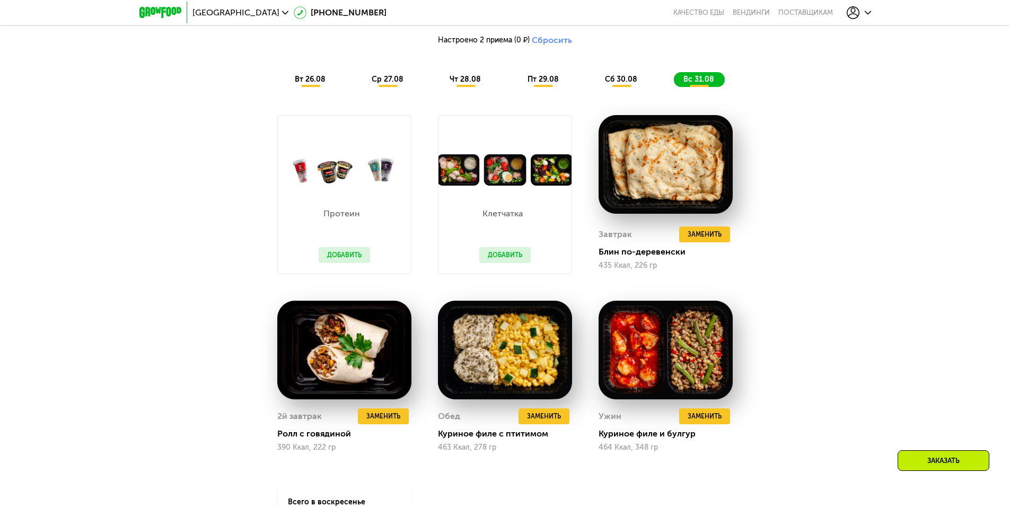
click at [309, 78] on span "вт 26.08" at bounding box center [310, 79] width 31 height 9
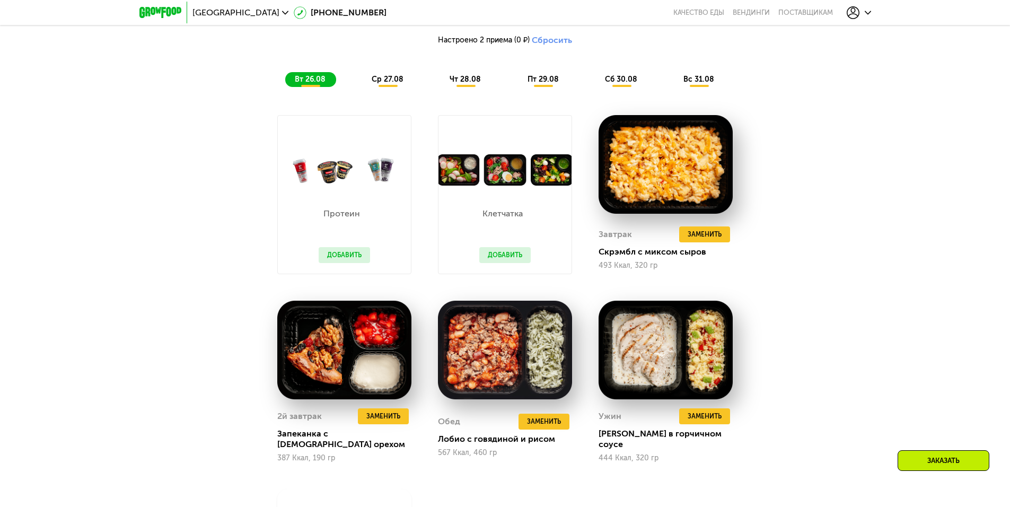
click at [307, 84] on span "вт 26.08" at bounding box center [310, 79] width 31 height 9
click at [385, 84] on span "ср 27.08" at bounding box center [388, 79] width 32 height 9
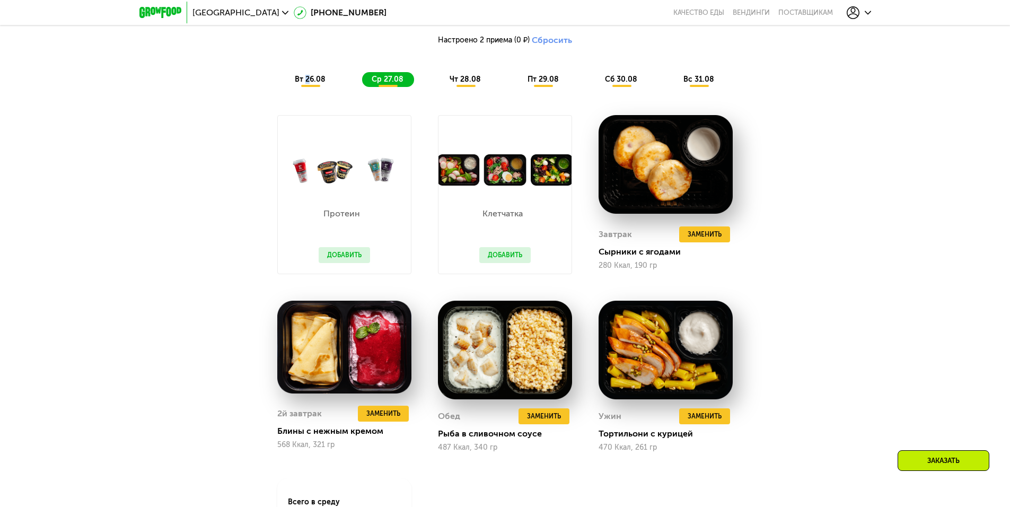
click at [308, 84] on span "вт 26.08" at bounding box center [310, 79] width 31 height 9
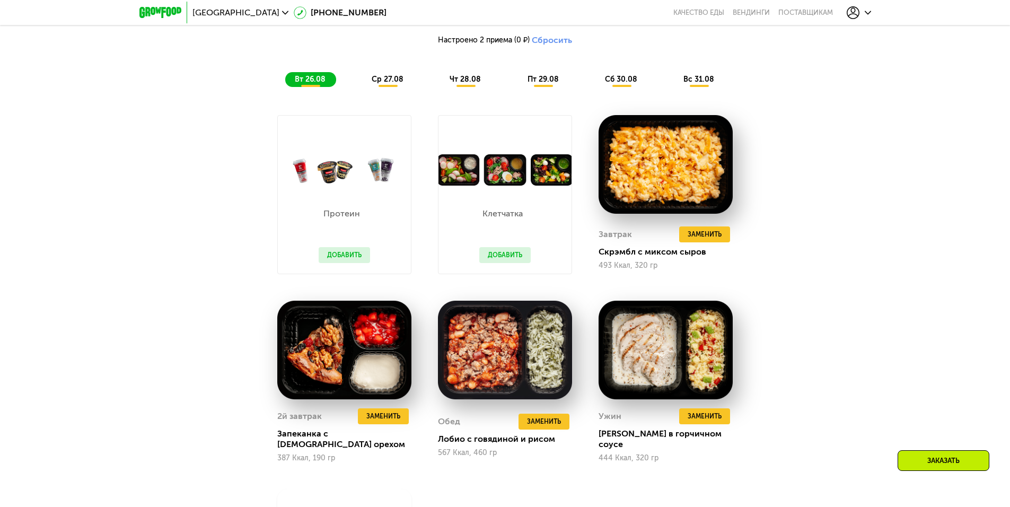
click at [472, 84] on span "чт 28.08" at bounding box center [465, 79] width 31 height 9
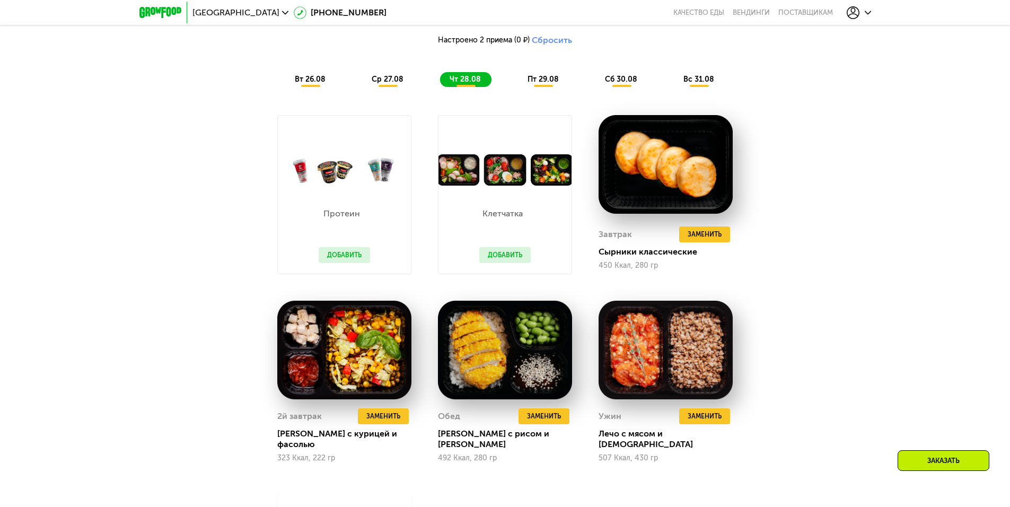
click at [596, 87] on div "пт 29.08" at bounding box center [622, 79] width 53 height 15
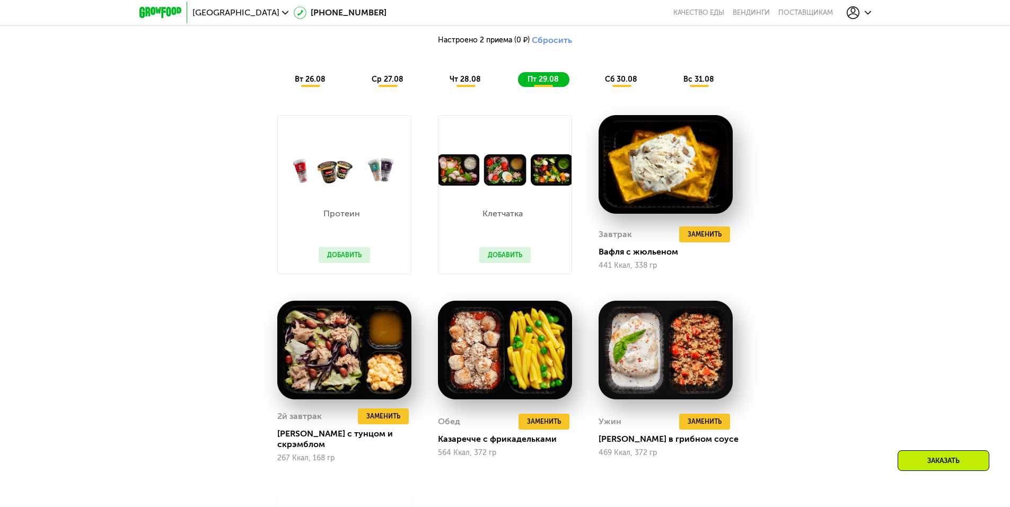
click at [674, 84] on div "сб 30.08" at bounding box center [699, 79] width 51 height 15
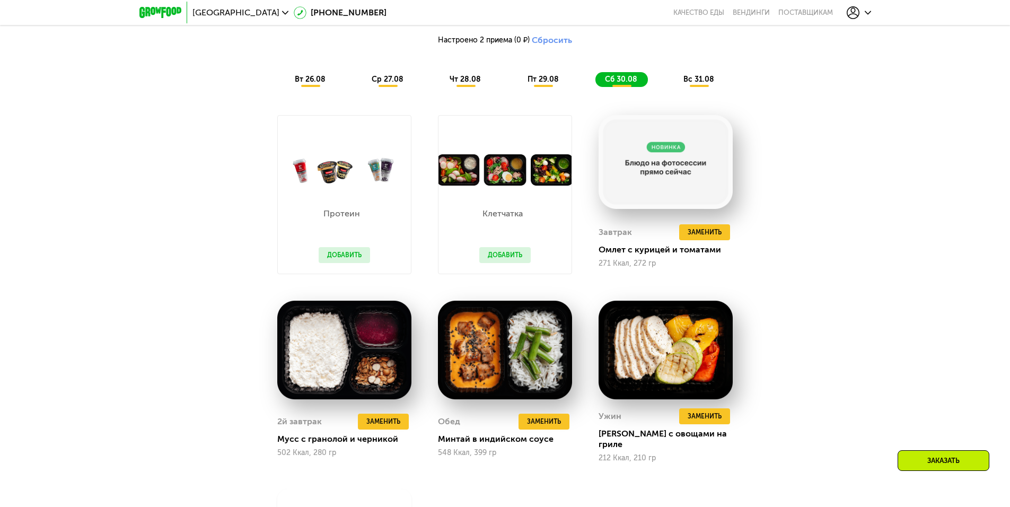
click at [718, 86] on div "вс 31.08" at bounding box center [699, 79] width 51 height 15
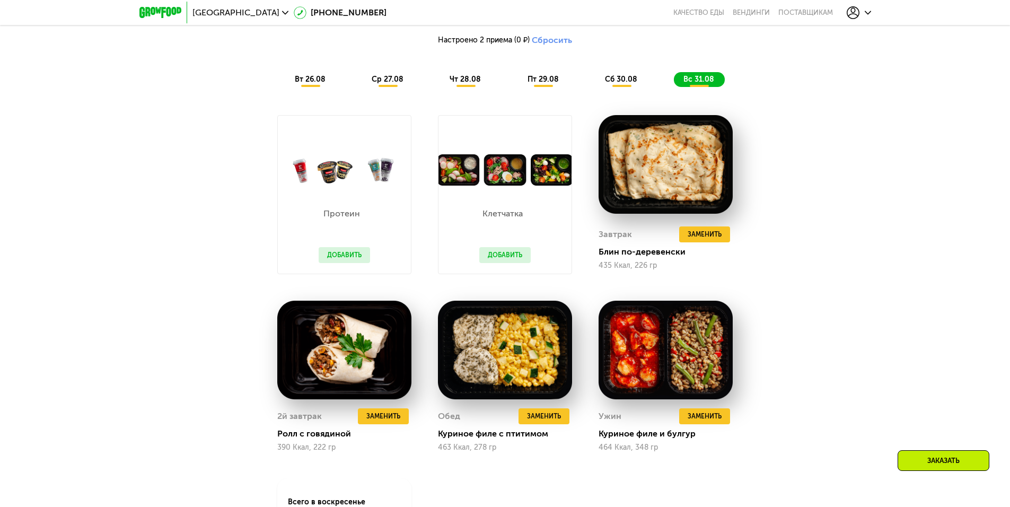
click at [793, 220] on div "Сбалансированное питание на каждый день Доставка: 25 авг, пн Настроить меню Нас…" at bounding box center [505, 288] width 653 height 653
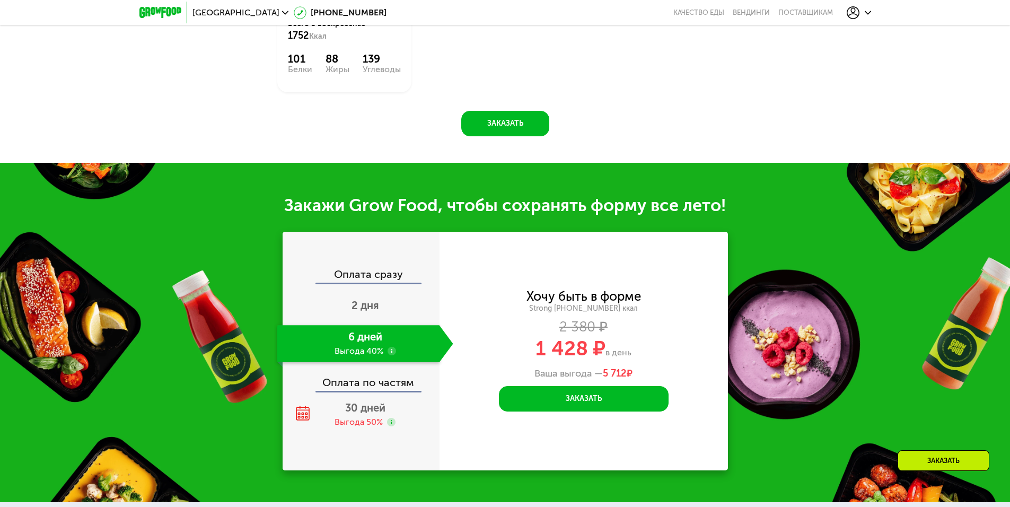
scroll to position [1235, 0]
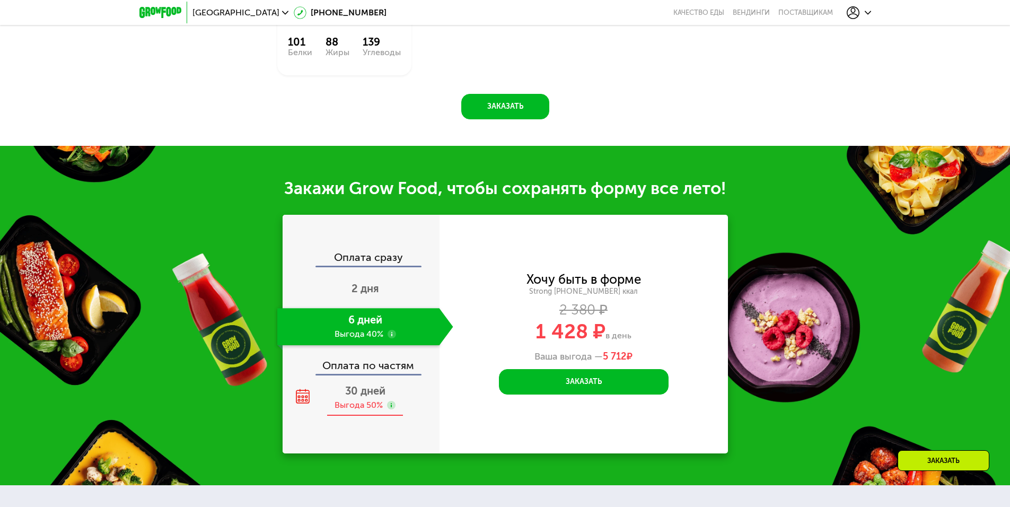
click at [368, 411] on div "Выгода 50%" at bounding box center [359, 405] width 48 height 12
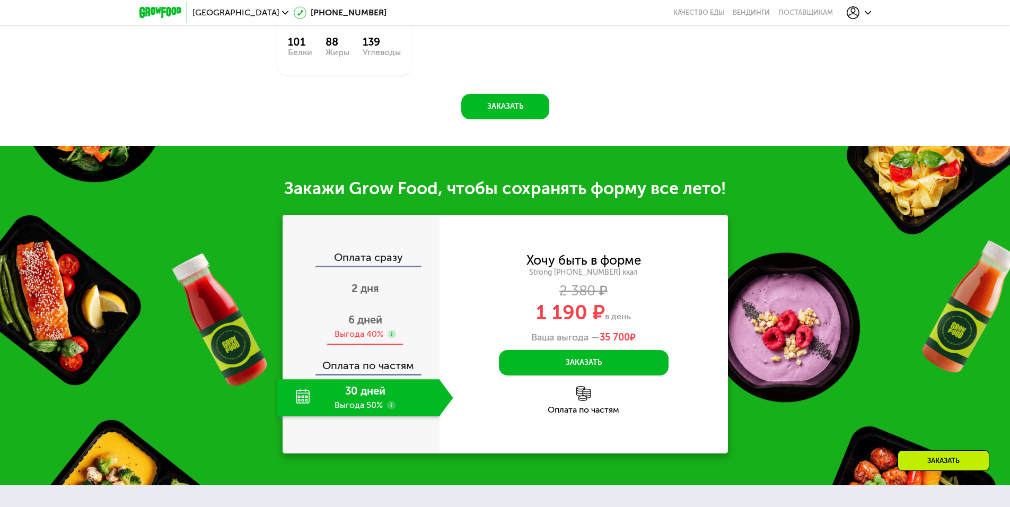
click at [362, 326] on span "6 дней" at bounding box center [365, 319] width 34 height 13
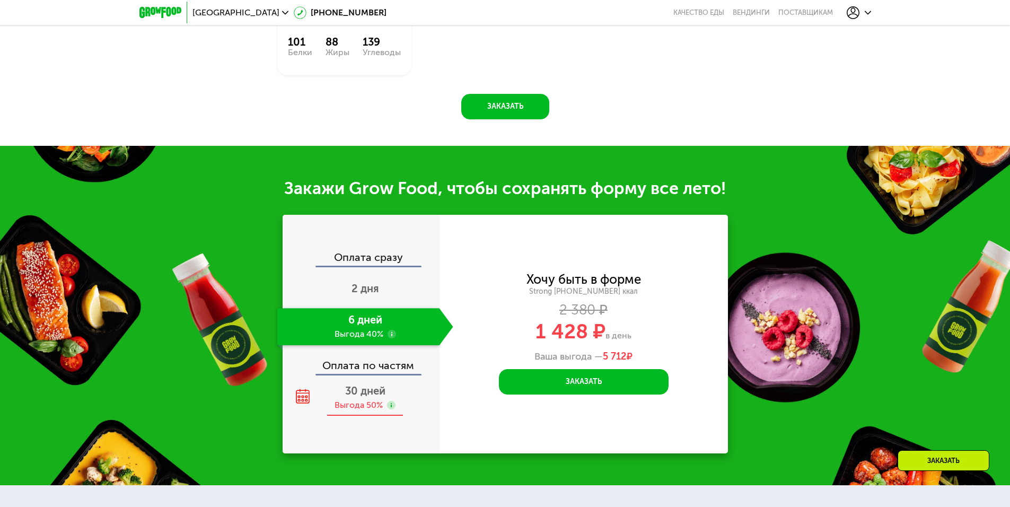
click at [372, 409] on div "Выгода 50%" at bounding box center [359, 405] width 48 height 12
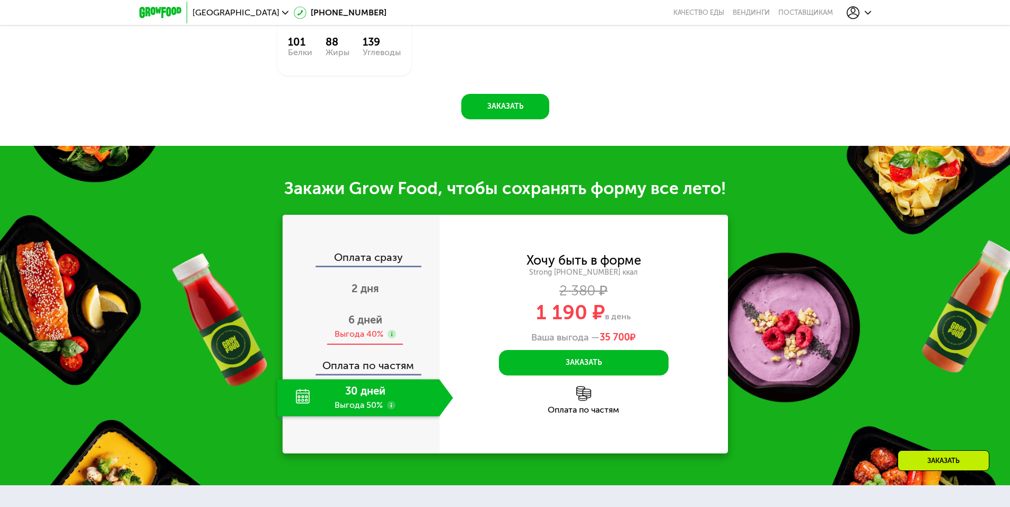
click at [368, 334] on div "Выгода 40%" at bounding box center [359, 334] width 49 height 12
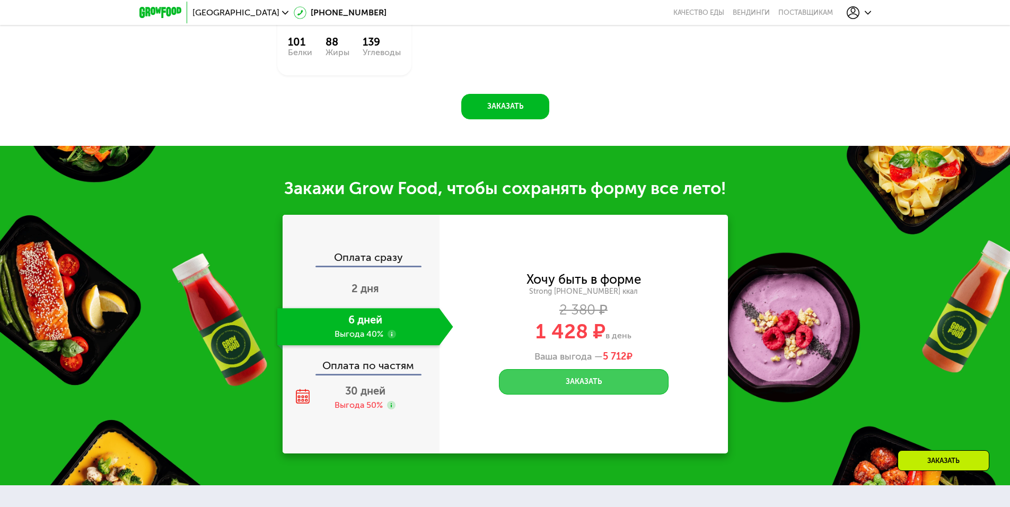
click at [605, 387] on button "Заказать" at bounding box center [584, 381] width 170 height 25
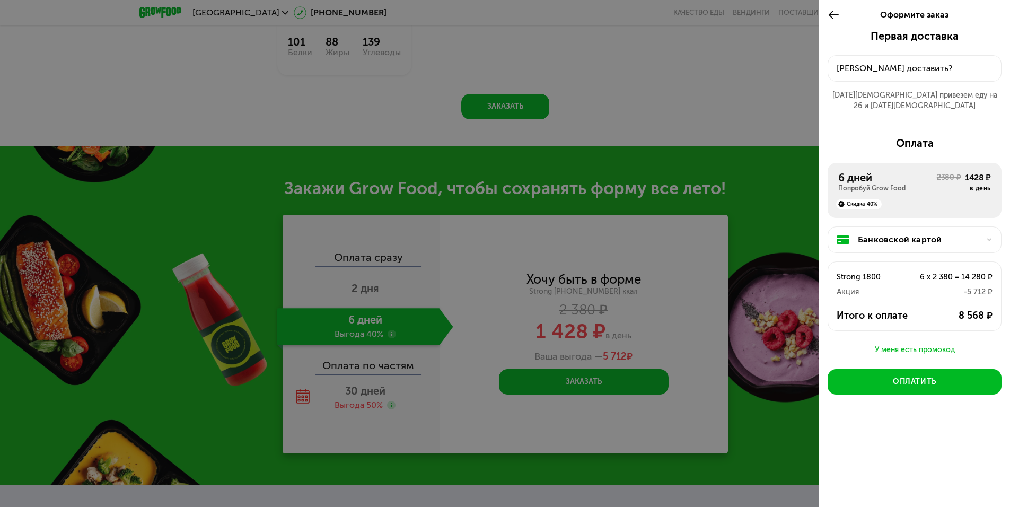
click at [913, 344] on div "У меня есть промокод" at bounding box center [915, 350] width 174 height 13
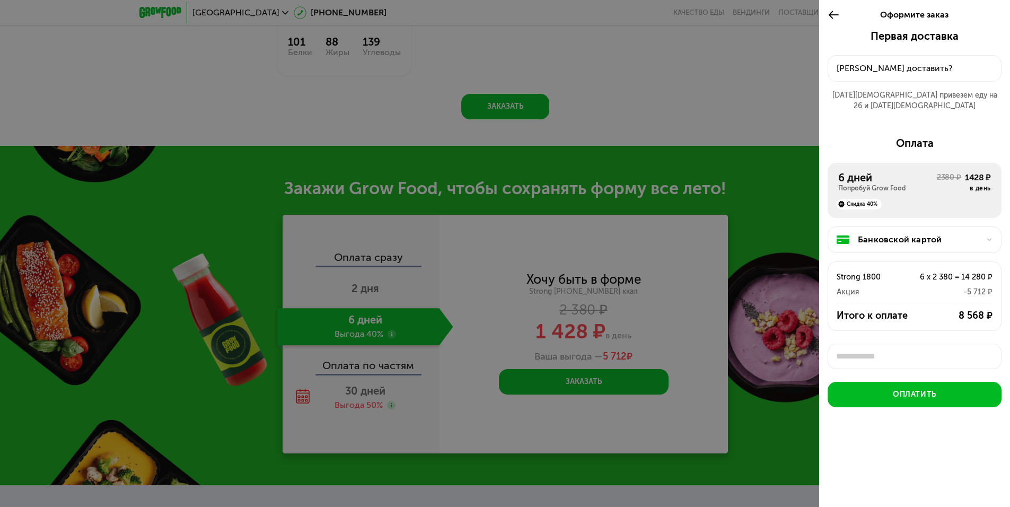
scroll to position [4, 0]
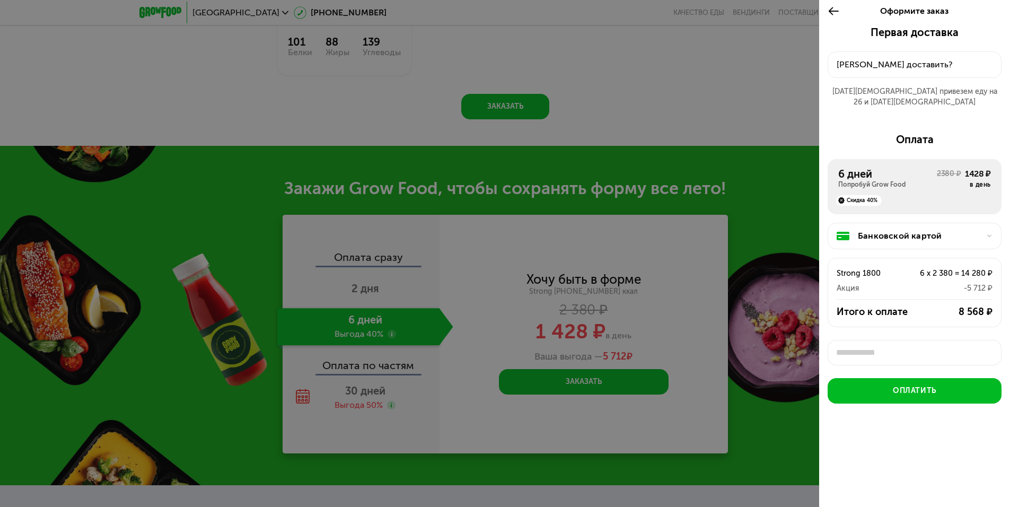
click at [660, 90] on div at bounding box center [505, 253] width 1010 height 507
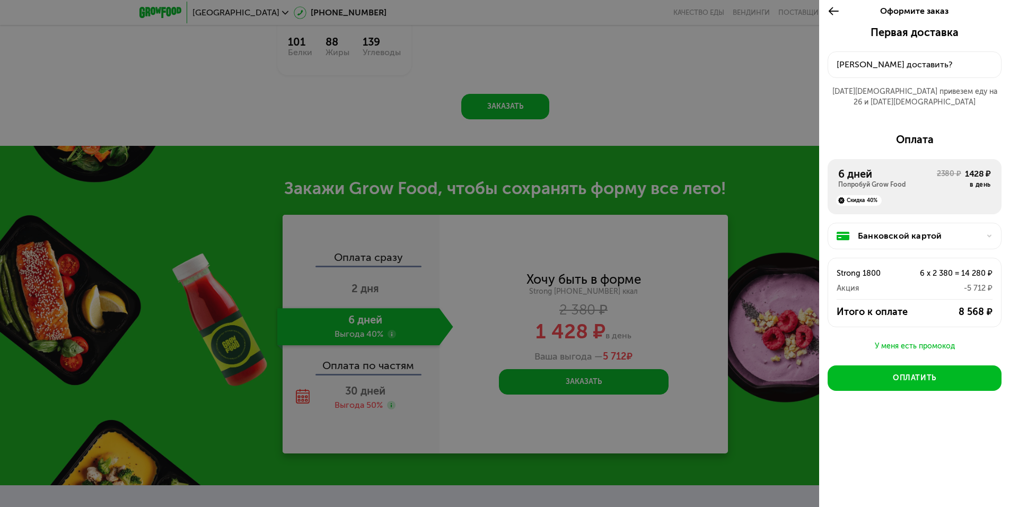
click at [745, 88] on div at bounding box center [505, 253] width 1010 height 507
click at [908, 340] on div "У меня есть промокод" at bounding box center [915, 346] width 174 height 13
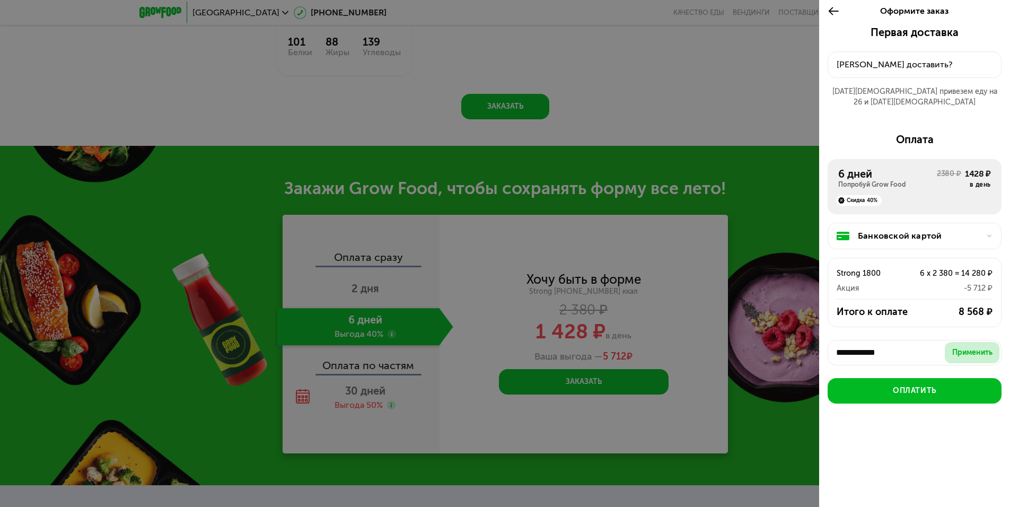
click at [969, 347] on div "Применить" at bounding box center [973, 352] width 40 height 11
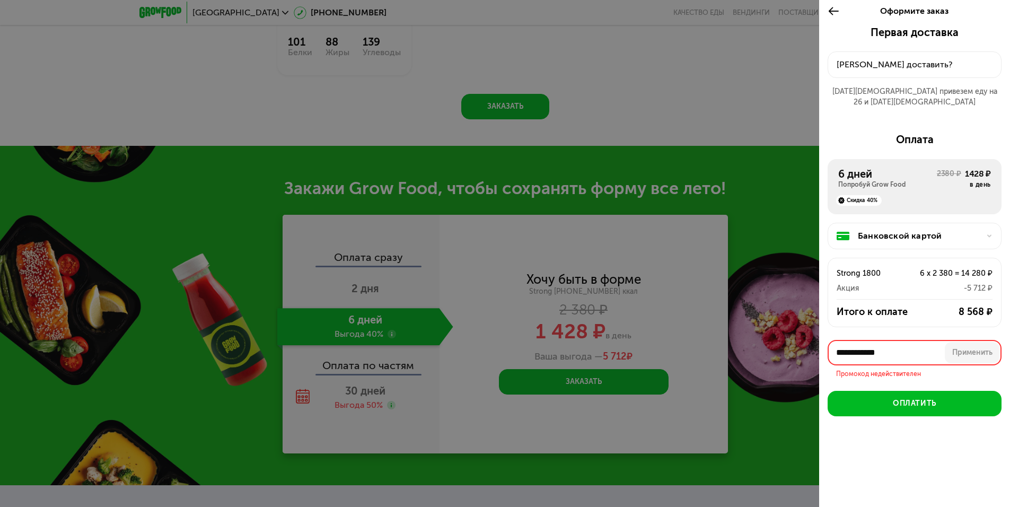
drag, startPoint x: 928, startPoint y: 337, endPoint x: 828, endPoint y: 340, distance: 99.8
click at [828, 340] on input "**********" at bounding box center [915, 352] width 174 height 25
paste input "text"
type input "*******"
click at [964, 342] on button "Применить" at bounding box center [972, 352] width 55 height 21
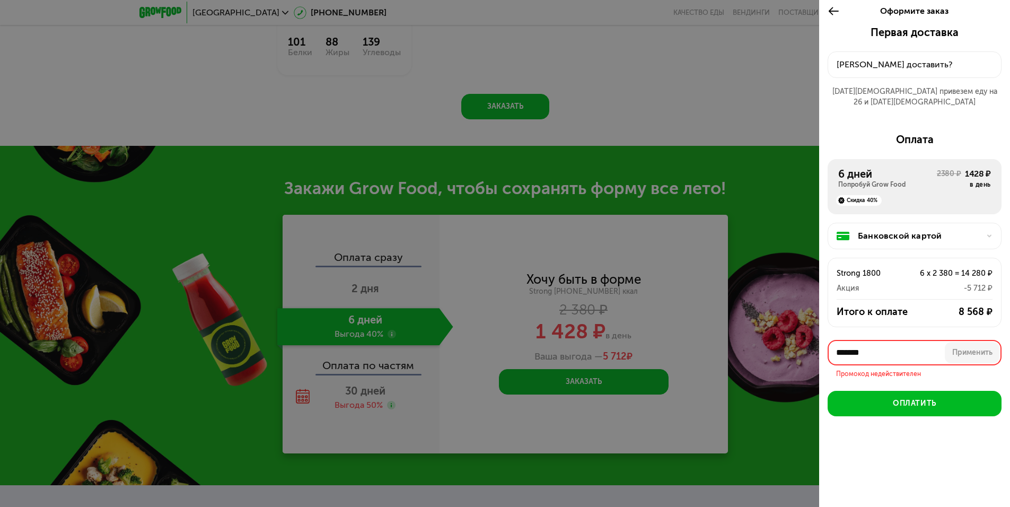
drag, startPoint x: 901, startPoint y: 338, endPoint x: 714, endPoint y: 333, distance: 187.3
click at [722, 334] on div "Оформите заказ Первая доставка 25 авг, пн • 21:00-23:00 Куда доставить? 25 авг …" at bounding box center [505, 253] width 1010 height 507
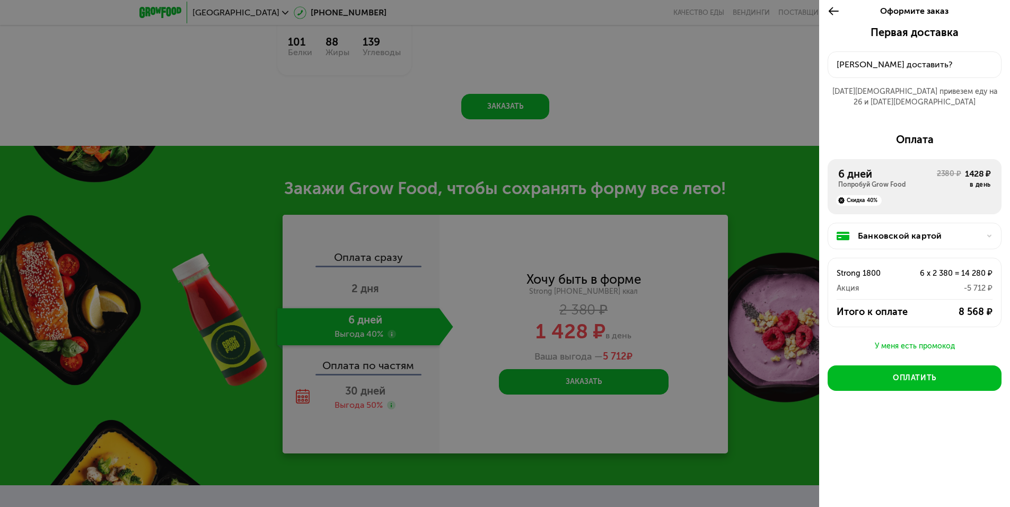
click at [899, 340] on div "У меня есть промокод" at bounding box center [915, 346] width 174 height 13
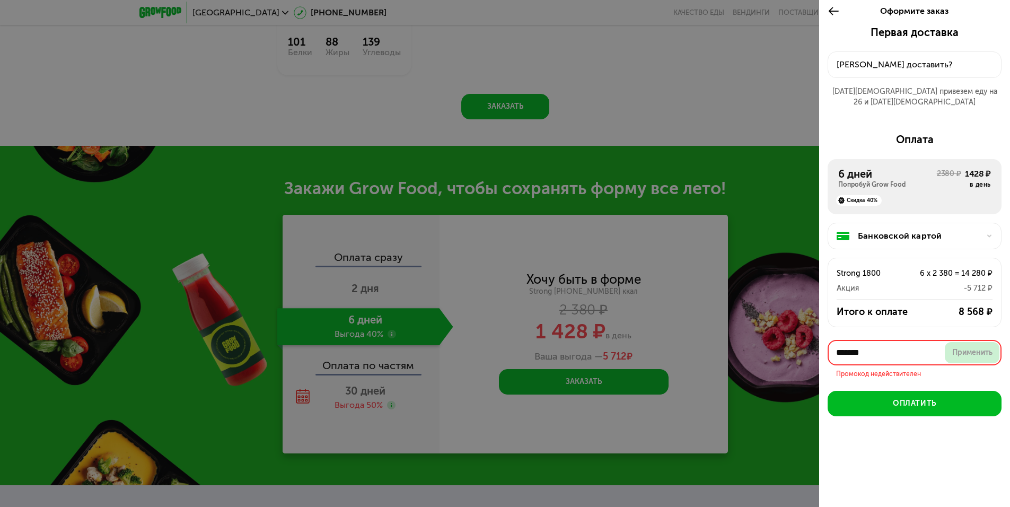
click at [974, 347] on div "Применить" at bounding box center [973, 352] width 40 height 11
drag, startPoint x: 902, startPoint y: 344, endPoint x: 748, endPoint y: 341, distance: 153.3
click at [753, 341] on div "Оформите заказ Первая доставка 25 авг, пн • 21:00-23:00 Куда доставить? 25 авг …" at bounding box center [505, 253] width 1010 height 507
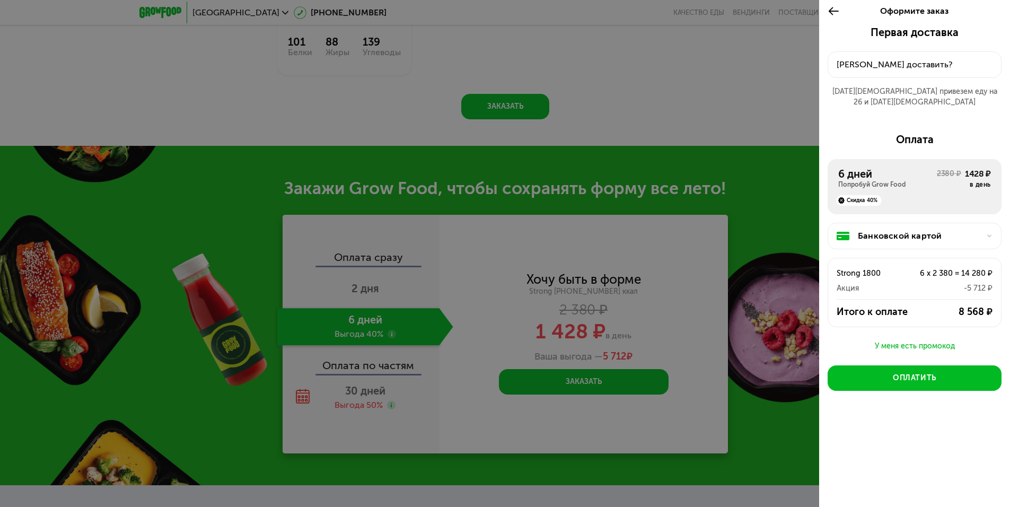
click at [895, 340] on div "У меня есть промокод" at bounding box center [915, 346] width 174 height 13
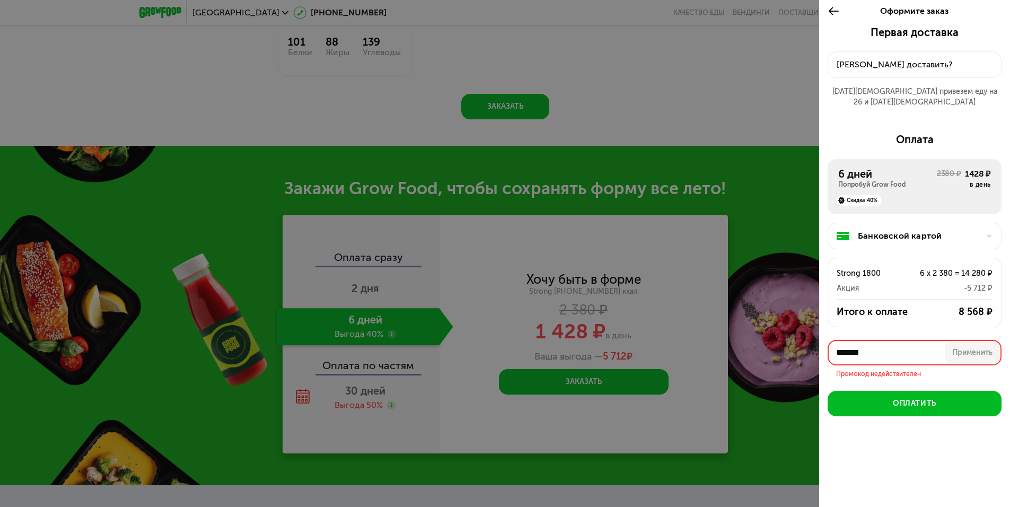
drag, startPoint x: 880, startPoint y: 346, endPoint x: 777, endPoint y: 335, distance: 103.5
click at [777, 335] on div "Оформите заказ Первая доставка 25 авг, пн • 21:00-23:00 Куда доставить? 25 авг …" at bounding box center [505, 253] width 1010 height 507
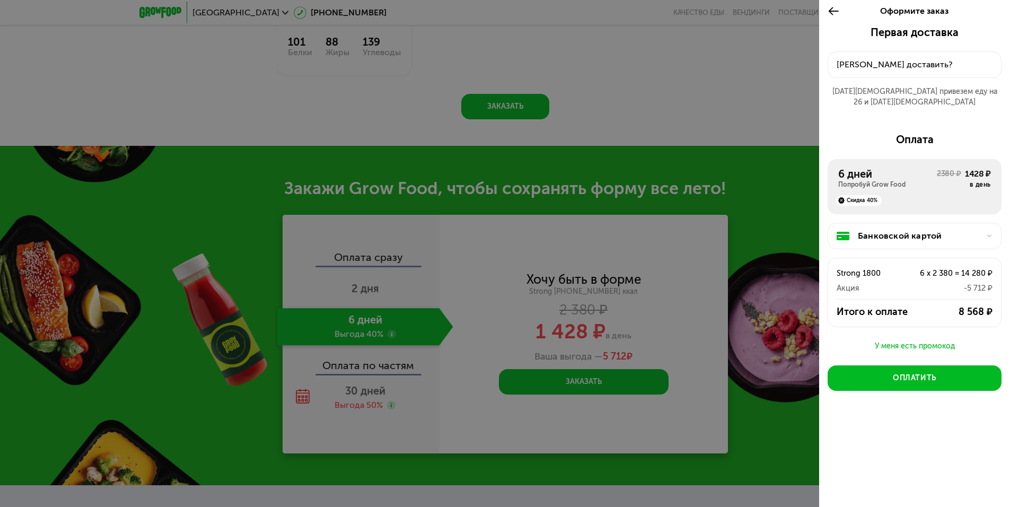
click at [730, 185] on div at bounding box center [505, 253] width 1010 height 507
click at [897, 340] on div "У меня есть промокод" at bounding box center [915, 346] width 174 height 13
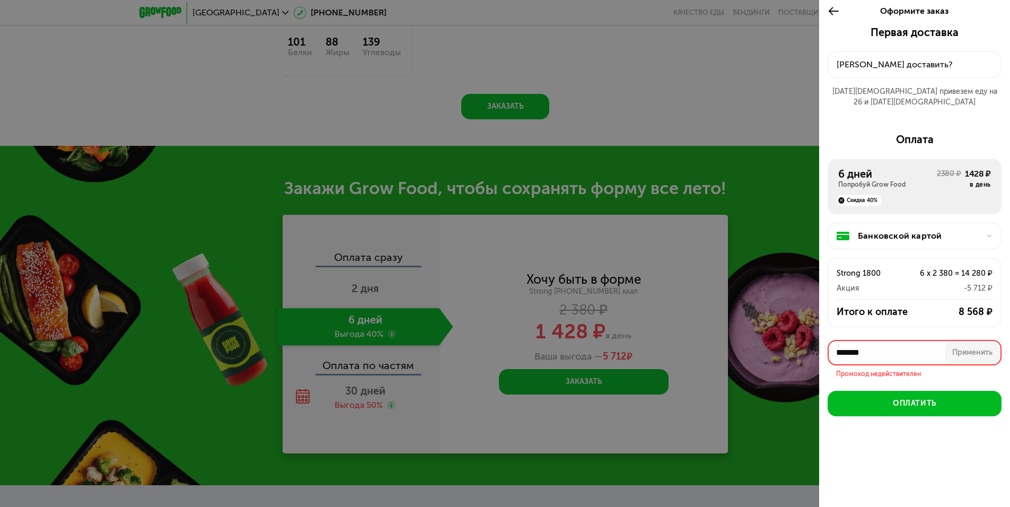
drag, startPoint x: 883, startPoint y: 340, endPoint x: 772, endPoint y: 337, distance: 110.4
click at [773, 337] on div "Оформите заказ Первая доставка 25 авг, пн • 21:00-23:00 Куда доставить? 25 авг …" at bounding box center [505, 253] width 1010 height 507
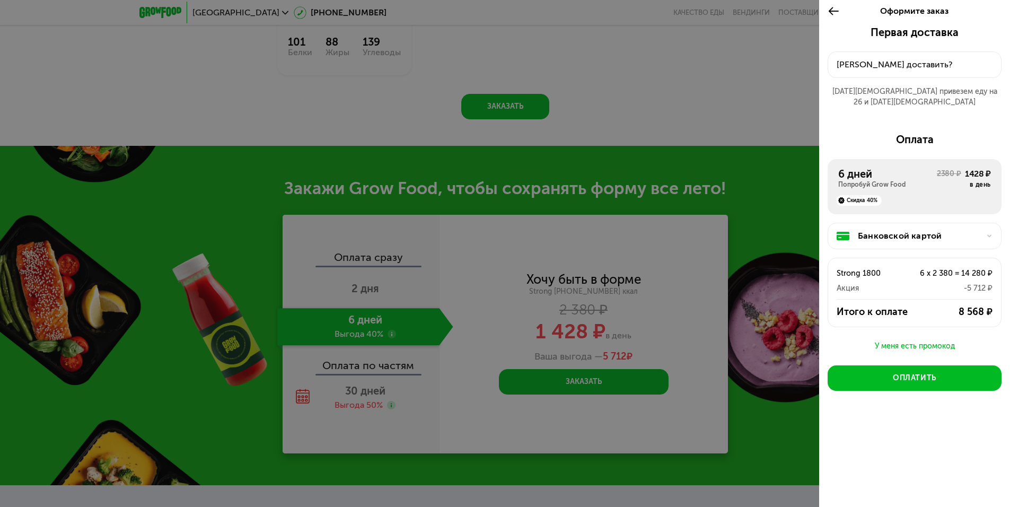
click at [899, 340] on div "У меня есть промокод" at bounding box center [915, 346] width 174 height 13
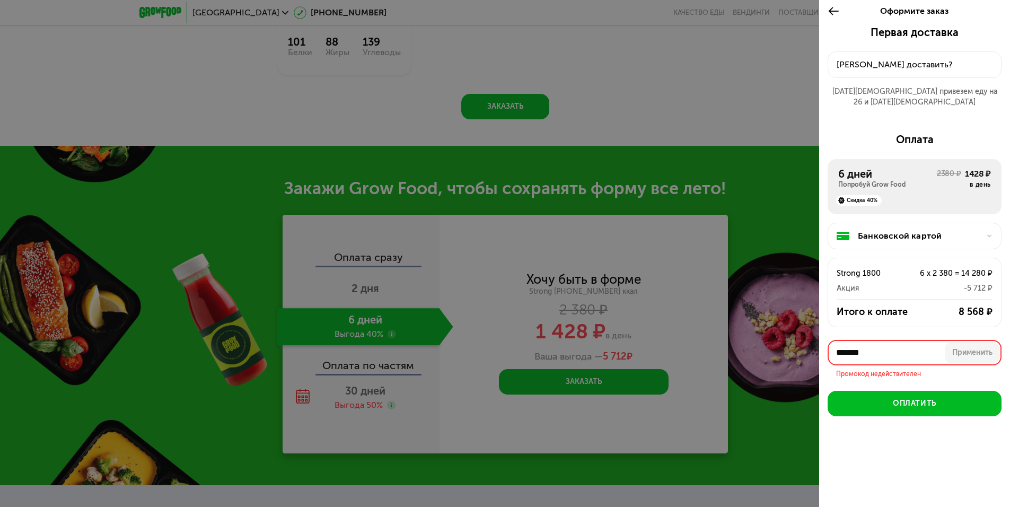
drag, startPoint x: 889, startPoint y: 338, endPoint x: 789, endPoint y: 333, distance: 100.4
click at [789, 333] on div "Оформите заказ Первая доставка 25 авг, пн • 21:00-23:00 Куда доставить? 25 авг …" at bounding box center [505, 253] width 1010 height 507
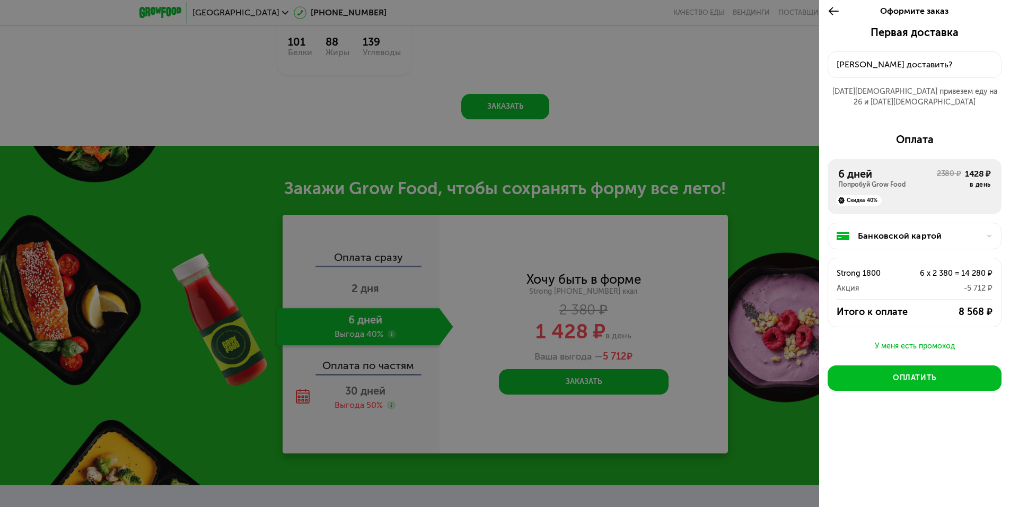
click at [906, 340] on div "У меня есть промокод" at bounding box center [915, 346] width 174 height 13
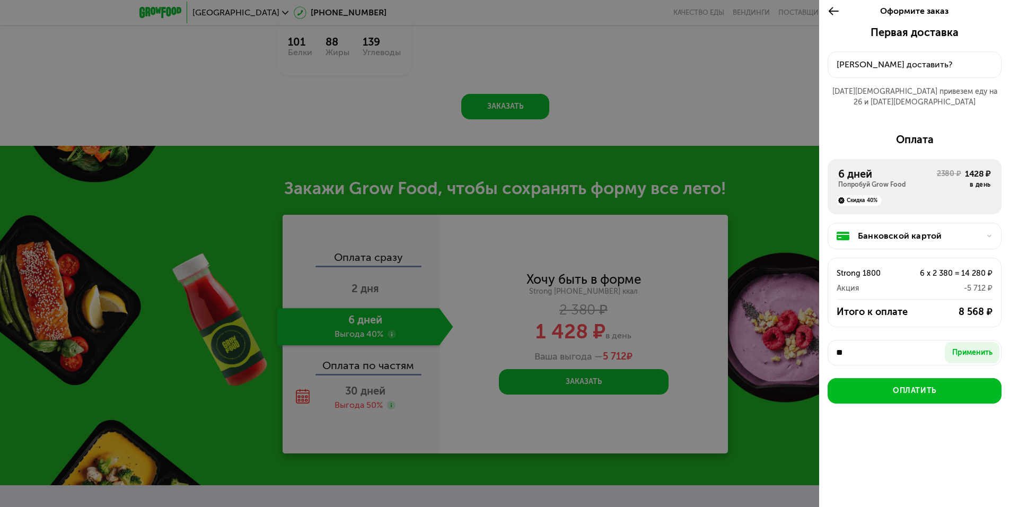
type input "*"
type input "********"
click at [978, 347] on div "Применить" at bounding box center [973, 352] width 40 height 11
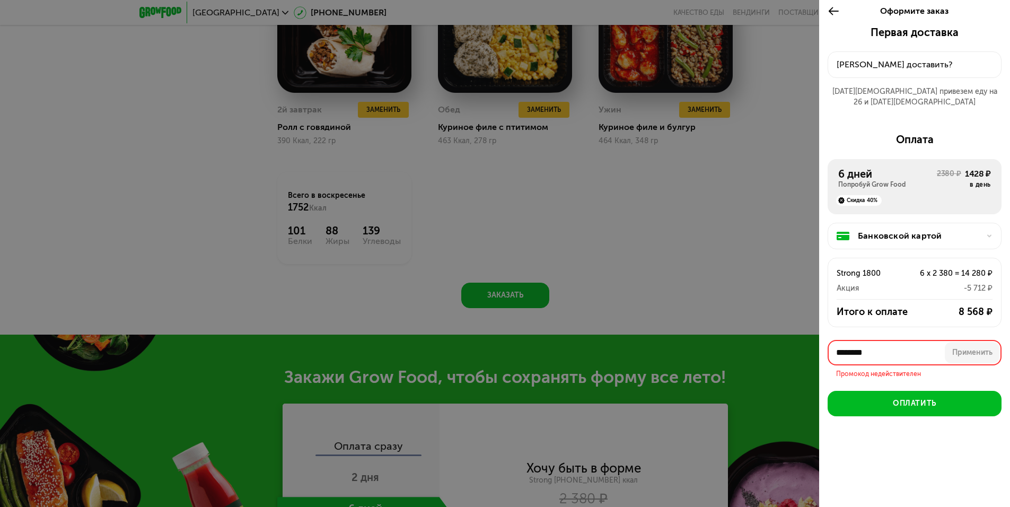
scroll to position [1042, 0]
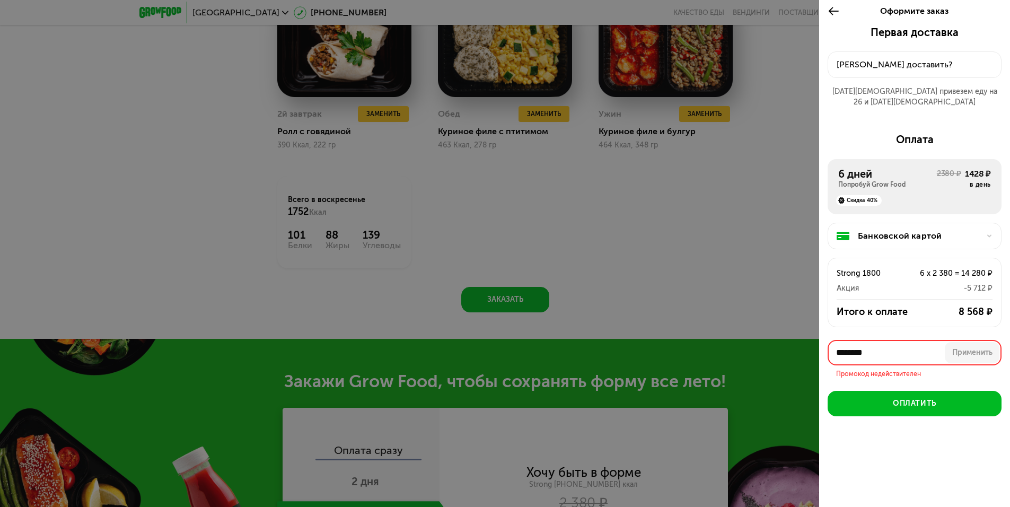
drag, startPoint x: 888, startPoint y: 341, endPoint x: 816, endPoint y: 336, distance: 72.3
click at [816, 336] on div "Оформите заказ Первая доставка 25 авг, пн • 21:00-23:00 Куда доставить? 25 авг …" at bounding box center [505, 253] width 1010 height 507
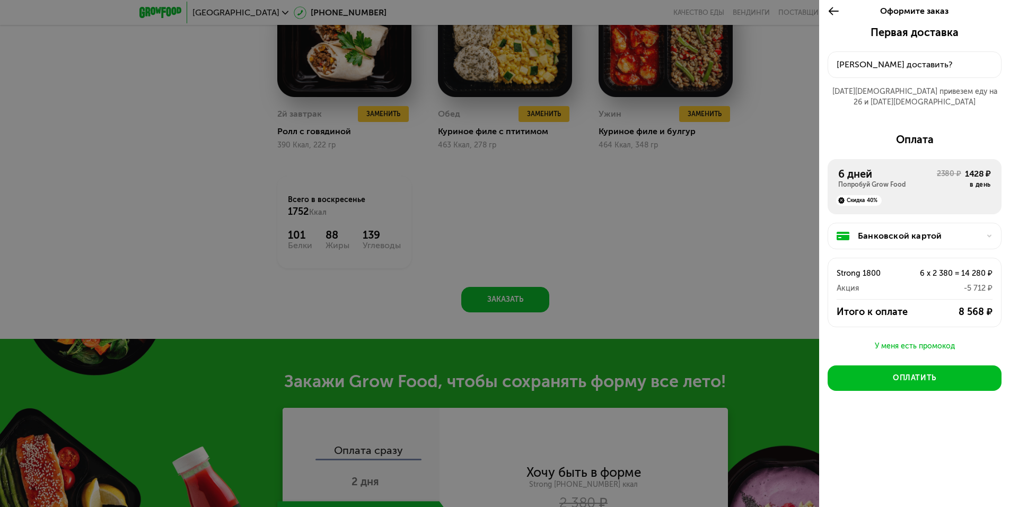
click at [902, 340] on div "У меня есть промокод" at bounding box center [915, 346] width 174 height 13
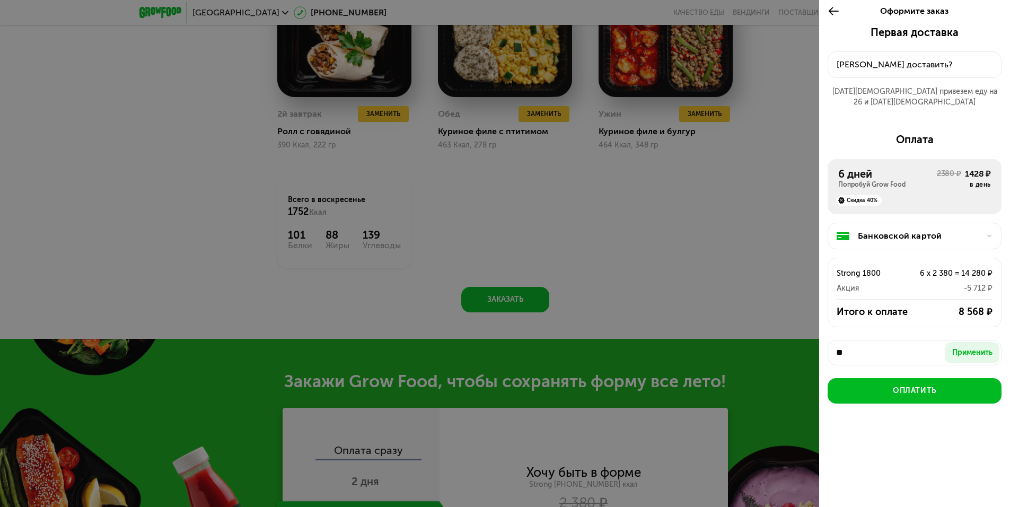
type input "*"
type input "********"
click at [967, 347] on div "Применить" at bounding box center [973, 352] width 40 height 11
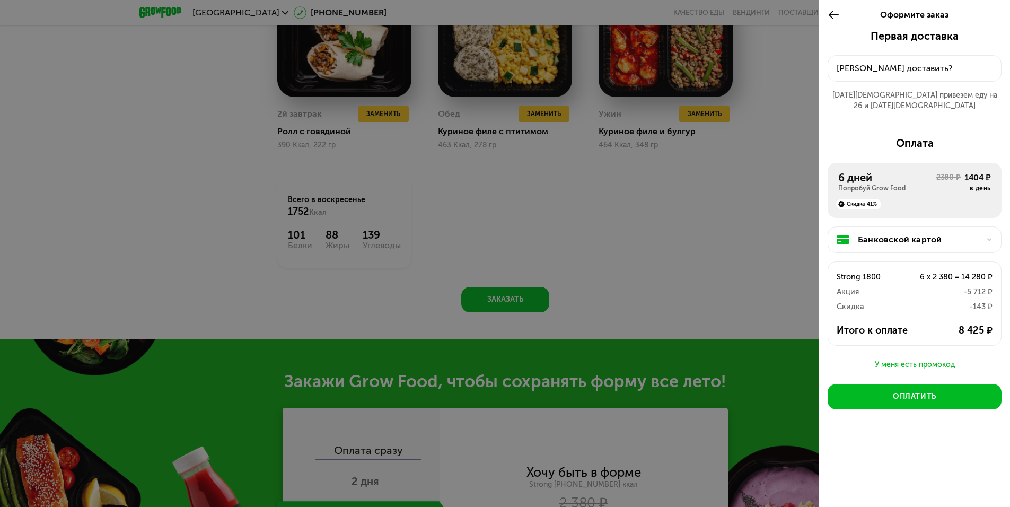
scroll to position [994, 0]
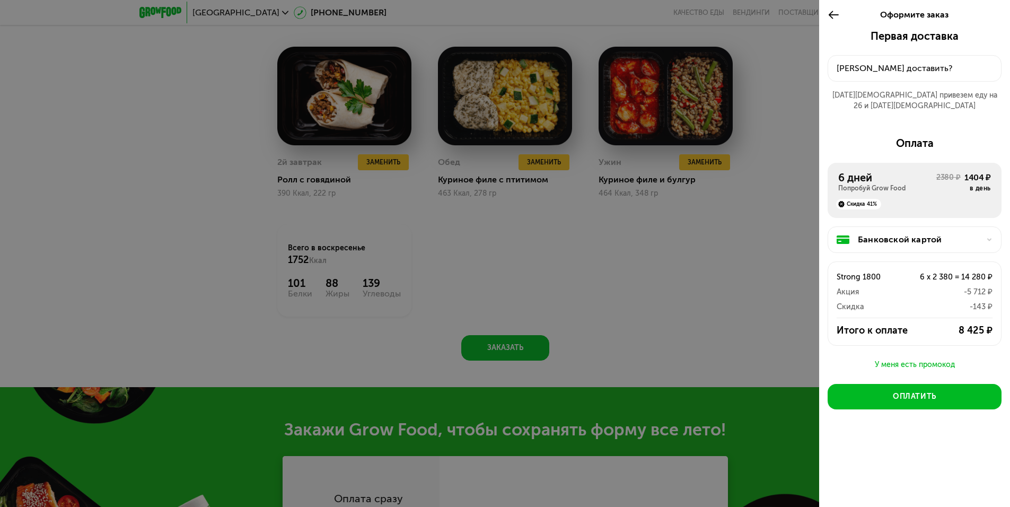
click at [910, 359] on div "У меня есть промокод" at bounding box center [915, 365] width 174 height 13
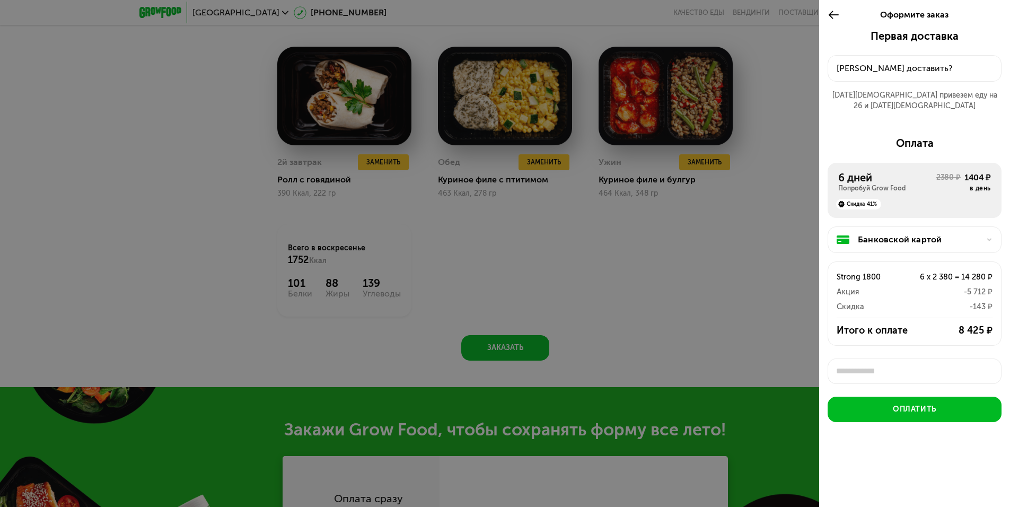
scroll to position [4, 0]
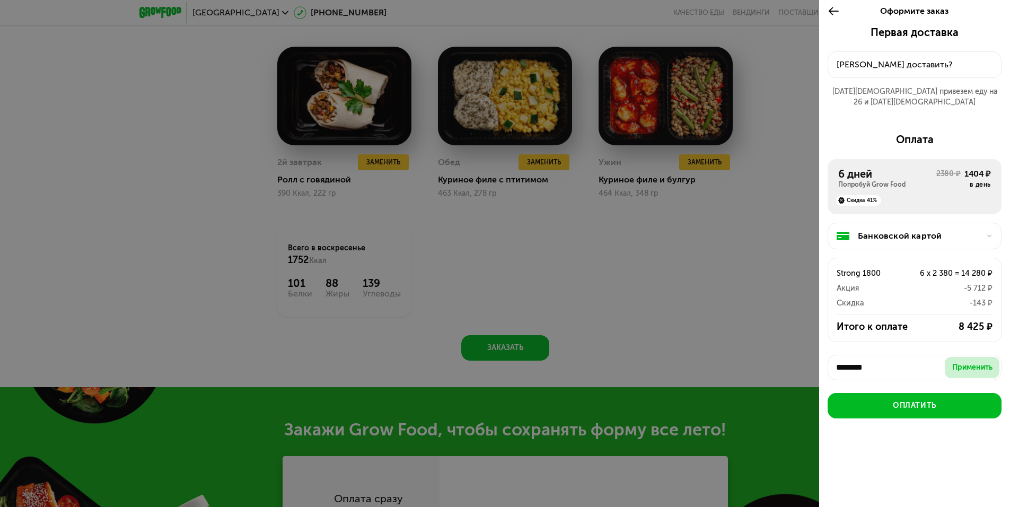
type input "********"
click at [977, 362] on div "Применить" at bounding box center [973, 367] width 40 height 11
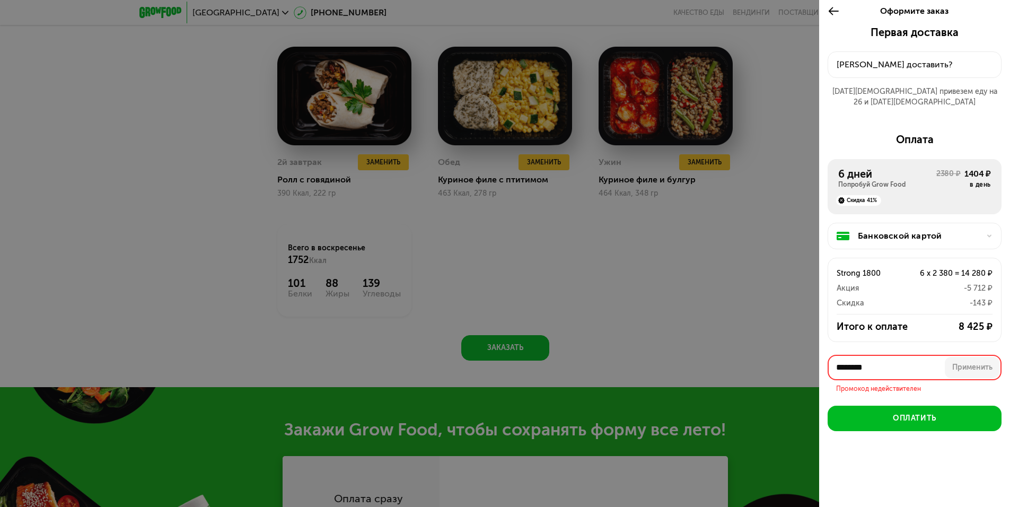
drag, startPoint x: 920, startPoint y: 353, endPoint x: 810, endPoint y: 353, distance: 110.3
click at [810, 353] on div "Оформите заказ Первая доставка 25 авг, пн • 21:00-23:00 Куда доставить? 25 авг …" at bounding box center [505, 253] width 1010 height 507
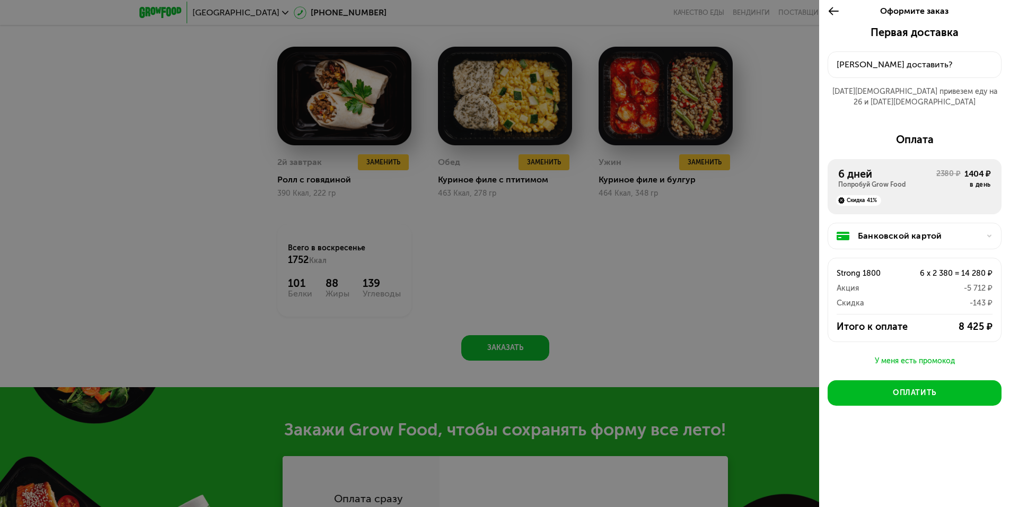
click at [875, 67] on div "Куда доставить?" at bounding box center [915, 64] width 156 height 13
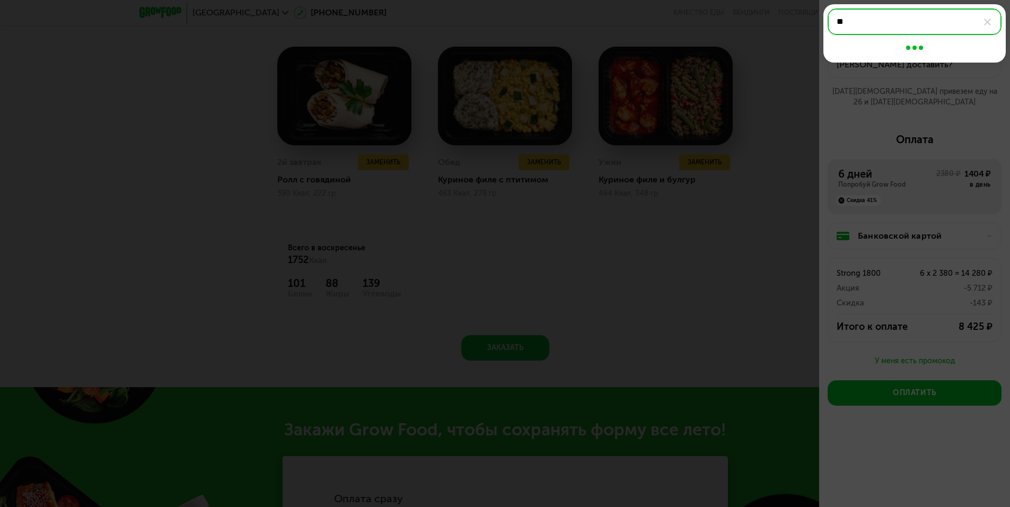
type input "*"
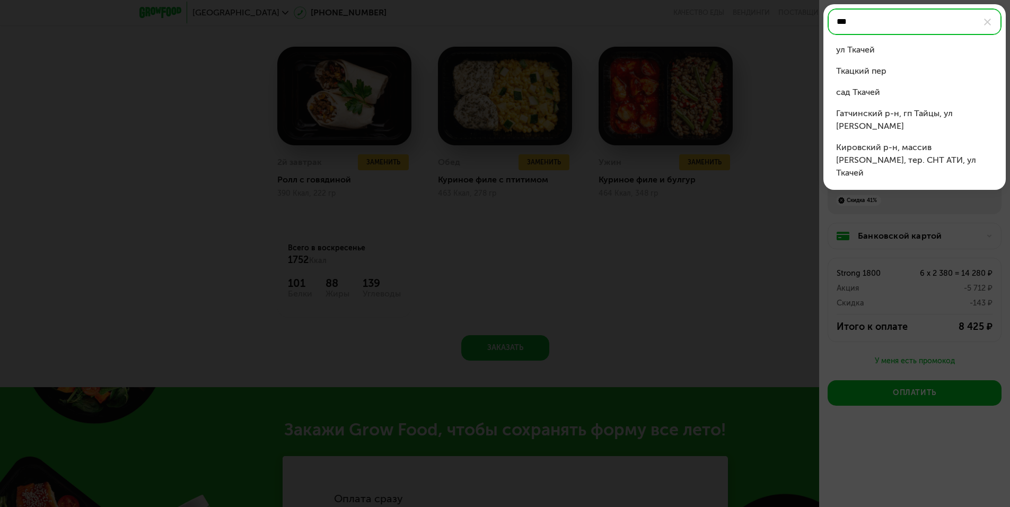
click at [885, 53] on div "ул Ткачей" at bounding box center [914, 49] width 157 height 13
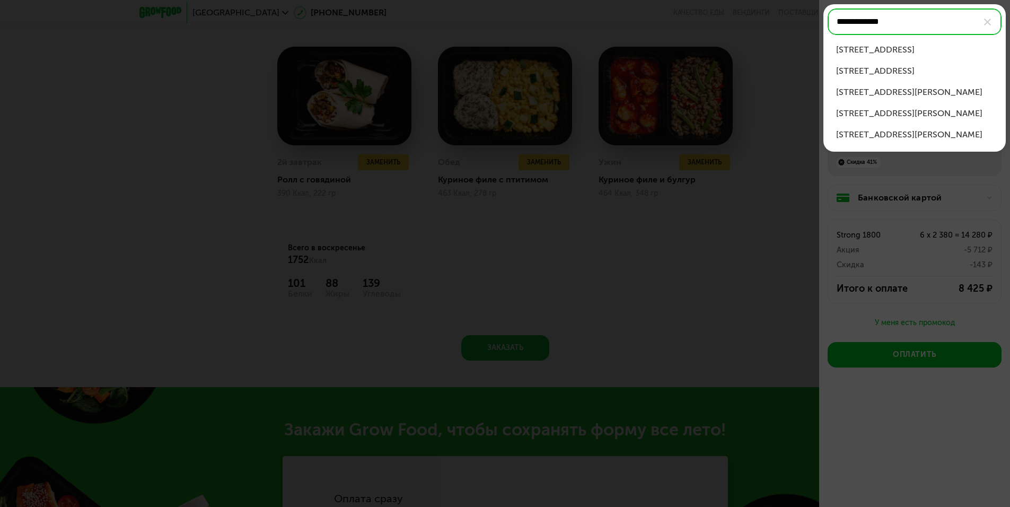
click at [905, 70] on div "ул Ткачей, д 4 к 2" at bounding box center [914, 71] width 157 height 13
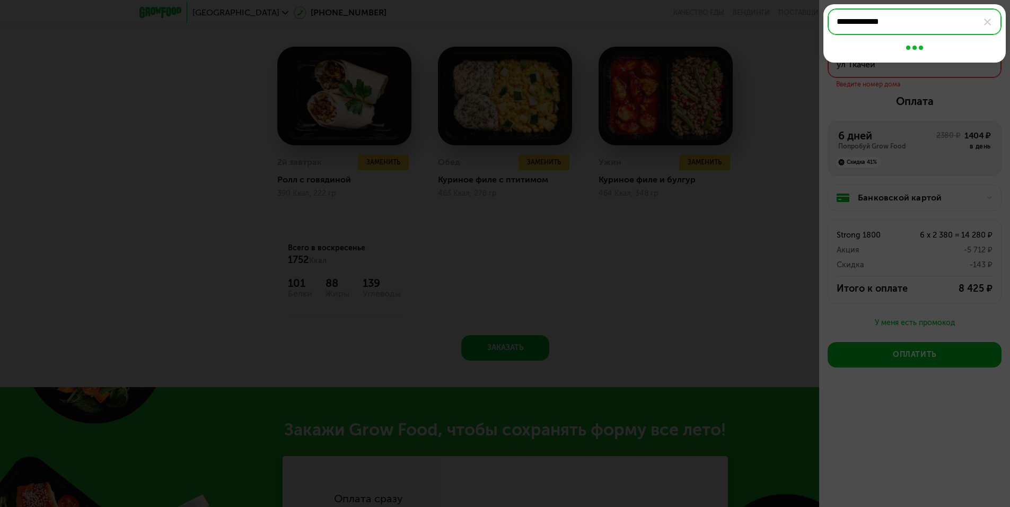
type input "**********"
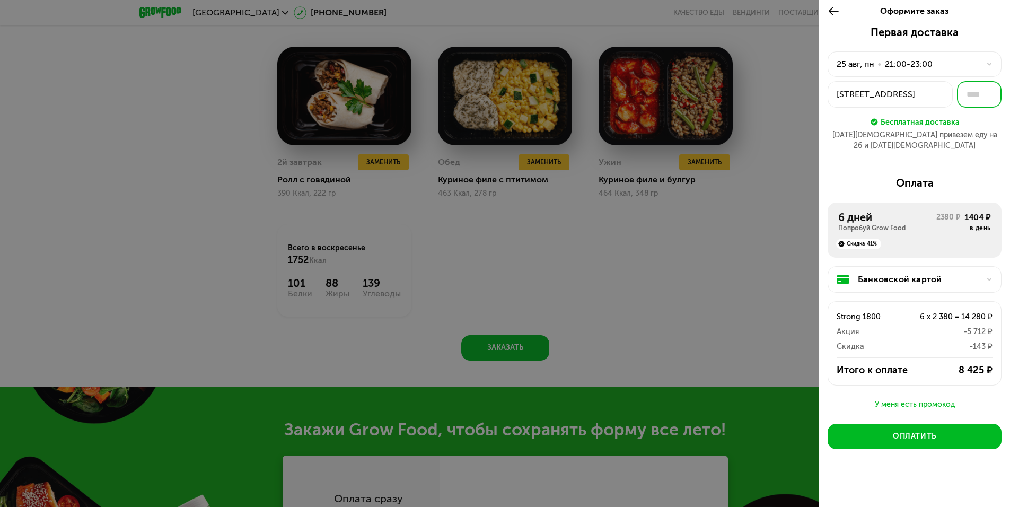
click at [971, 94] on input "text" at bounding box center [979, 94] width 45 height 27
type input "**"
click at [871, 156] on div "Первая доставка 25 авг, пн • 21:00-23:00 ул Ткачей, 4к2 ** Бесплатная доставка …" at bounding box center [914, 268] width 191 height 485
click at [897, 273] on div "Банковской картой" at bounding box center [919, 279] width 122 height 13
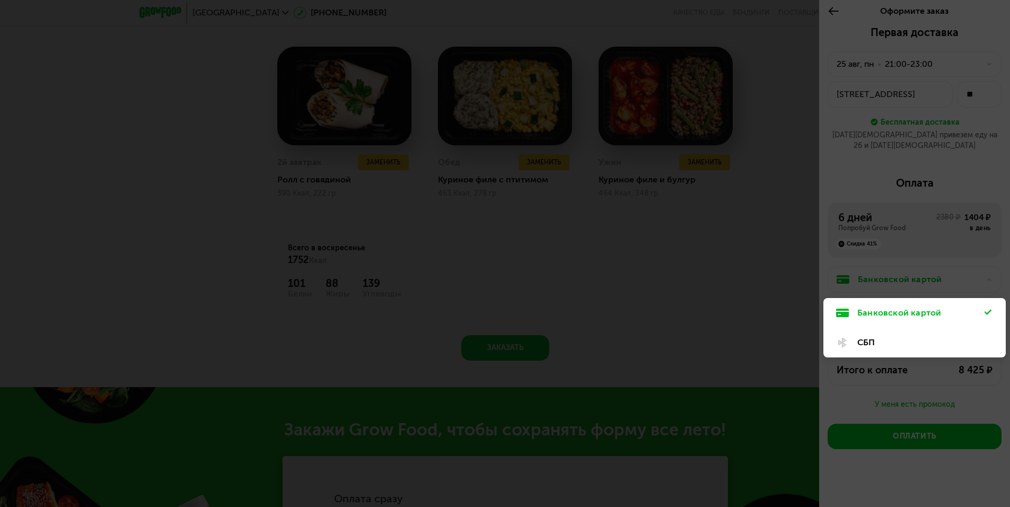
click at [863, 153] on div at bounding box center [505, 253] width 1010 height 507
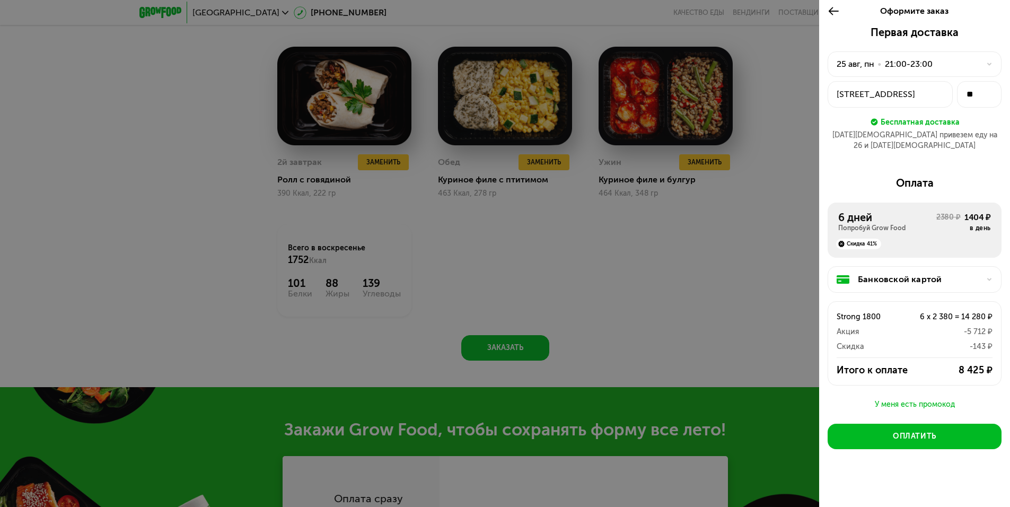
click at [724, 242] on div at bounding box center [505, 253] width 1010 height 507
click at [841, 10] on div at bounding box center [837, 11] width 18 height 30
click at [810, 156] on div at bounding box center [505, 253] width 1010 height 507
click at [802, 158] on div at bounding box center [505, 253] width 1010 height 507
click at [746, 281] on div at bounding box center [505, 253] width 1010 height 507
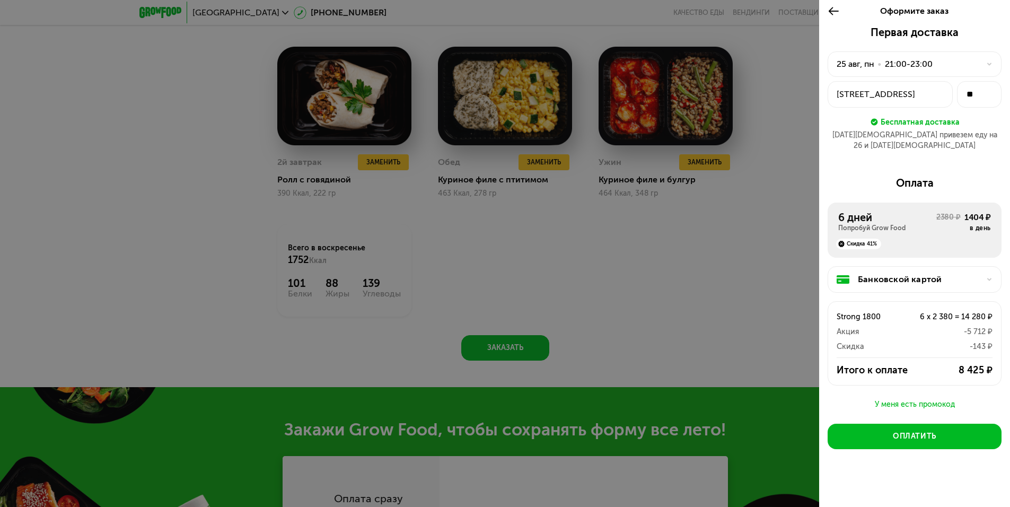
click at [835, 7] on icon at bounding box center [834, 11] width 12 height 13
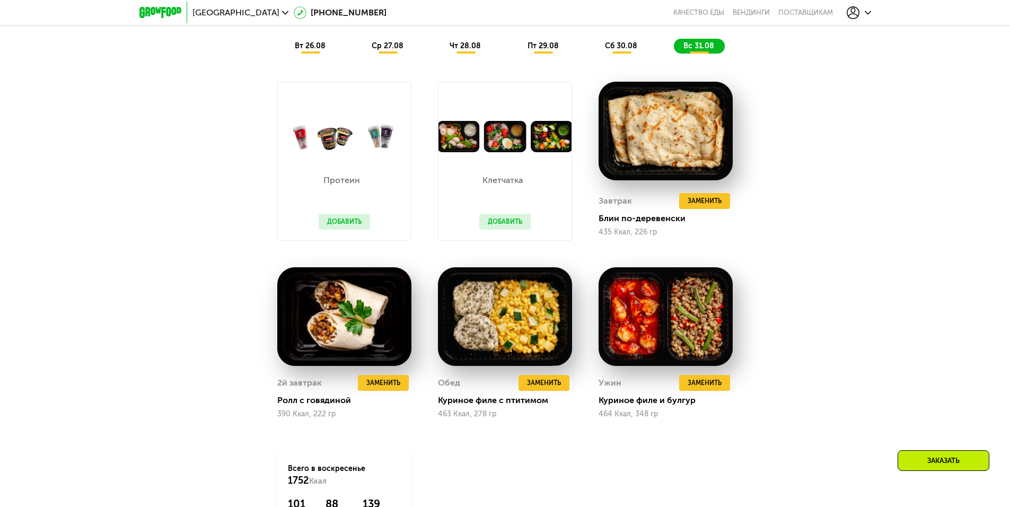
scroll to position [764, 0]
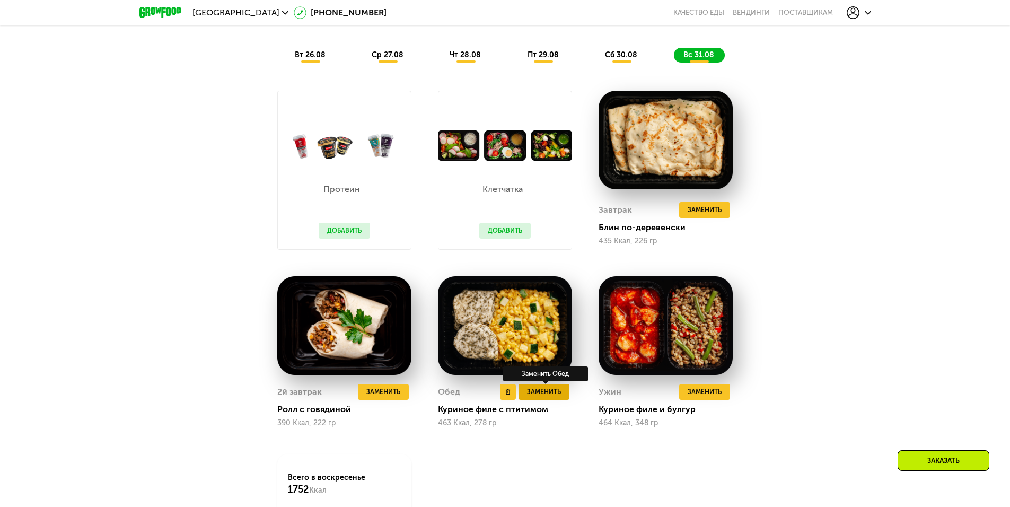
click at [552, 397] on span "Заменить" at bounding box center [544, 392] width 34 height 11
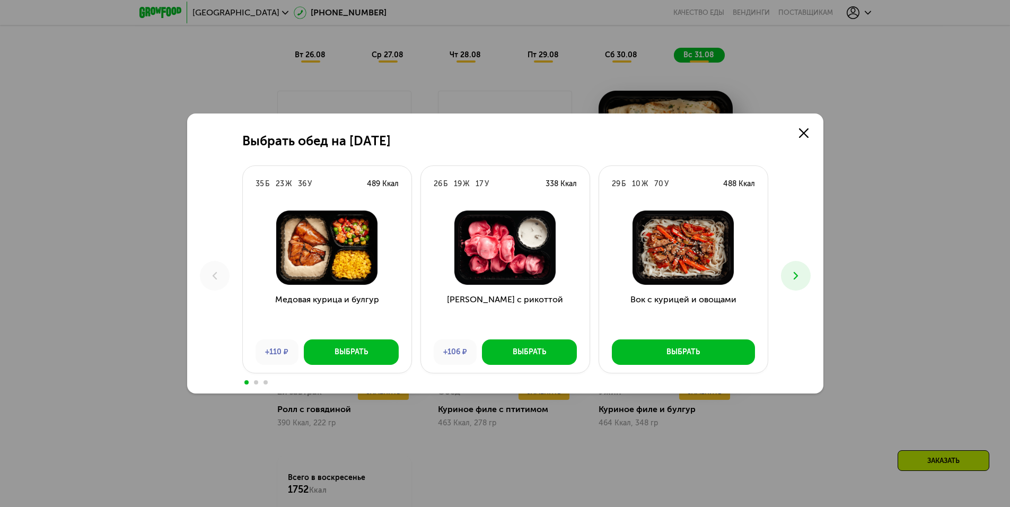
click at [796, 273] on use at bounding box center [795, 275] width 4 height 7
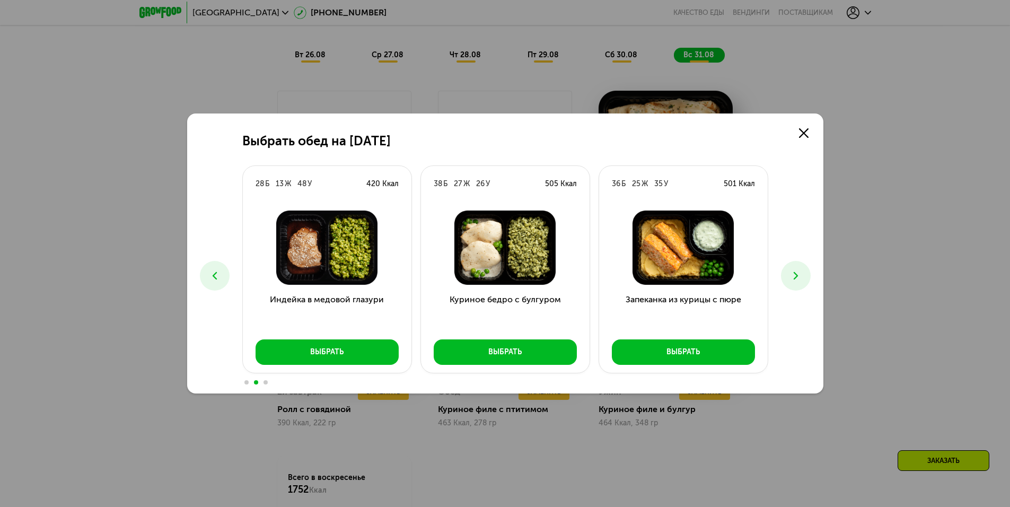
click at [801, 276] on icon at bounding box center [796, 275] width 13 height 13
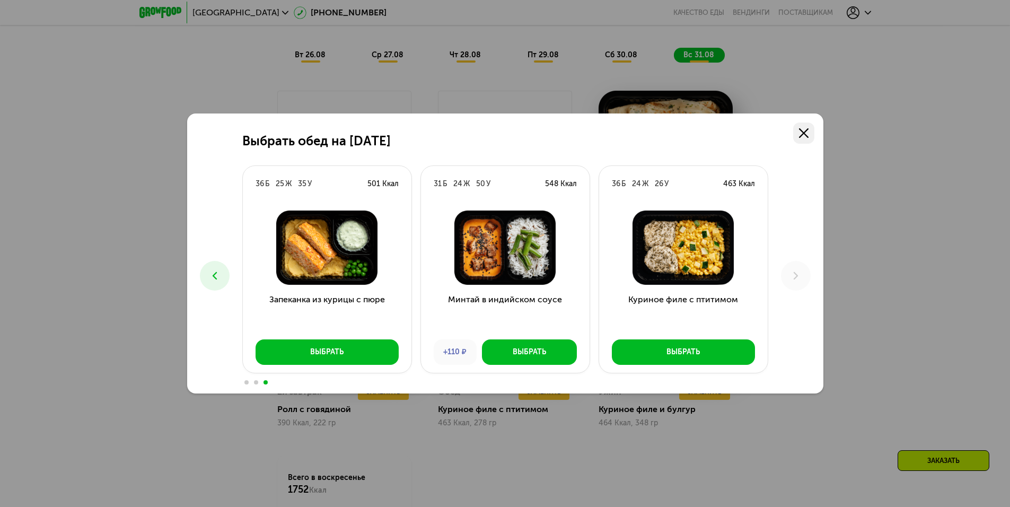
click at [799, 131] on icon at bounding box center [804, 133] width 10 height 10
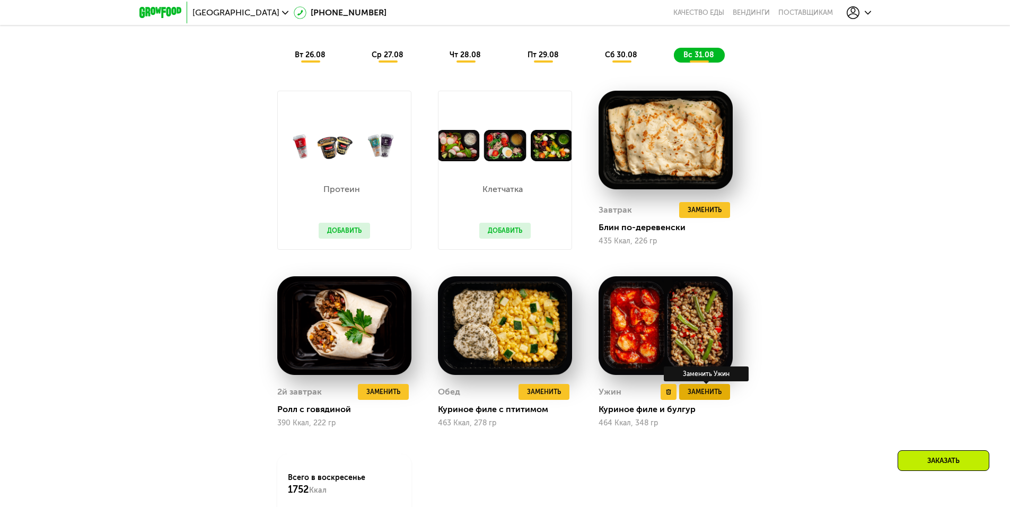
click at [702, 397] on span "Заменить" at bounding box center [705, 392] width 34 height 11
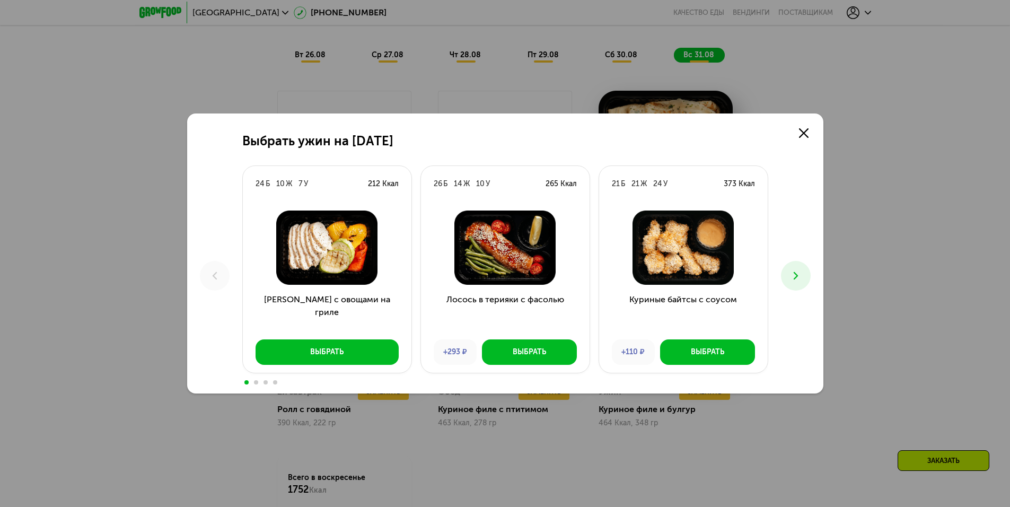
click at [810, 275] on button at bounding box center [796, 276] width 30 height 30
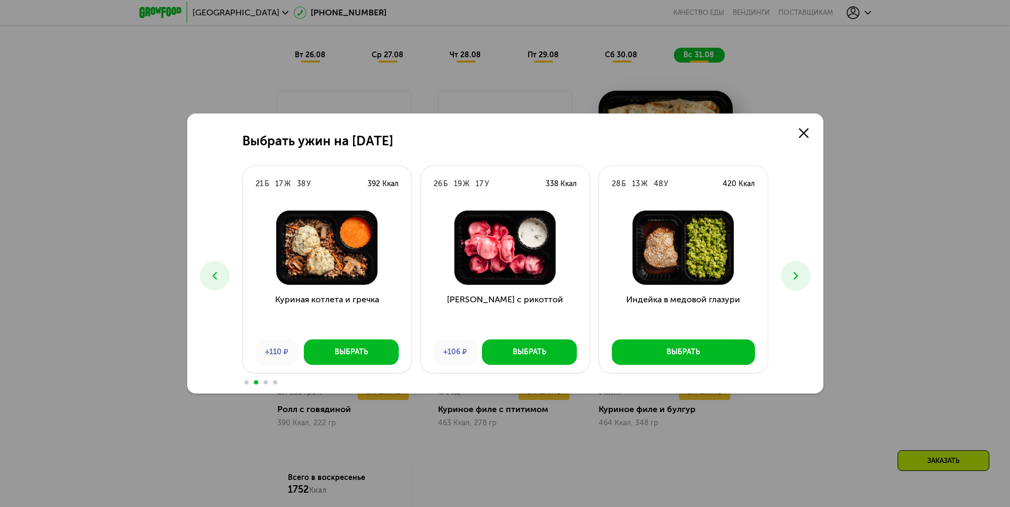
click at [807, 275] on button at bounding box center [796, 276] width 30 height 30
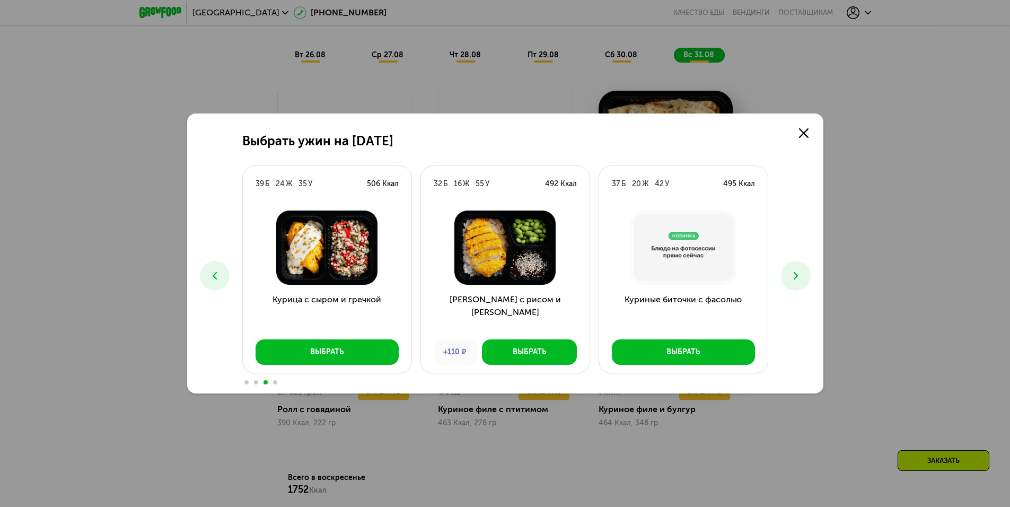
click at [791, 283] on button at bounding box center [796, 276] width 30 height 30
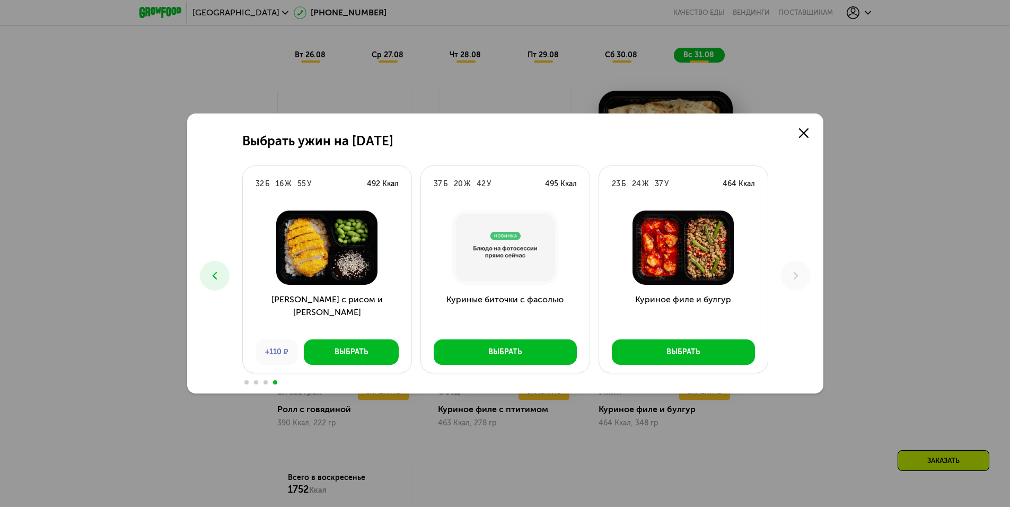
click at [225, 269] on button at bounding box center [215, 276] width 30 height 30
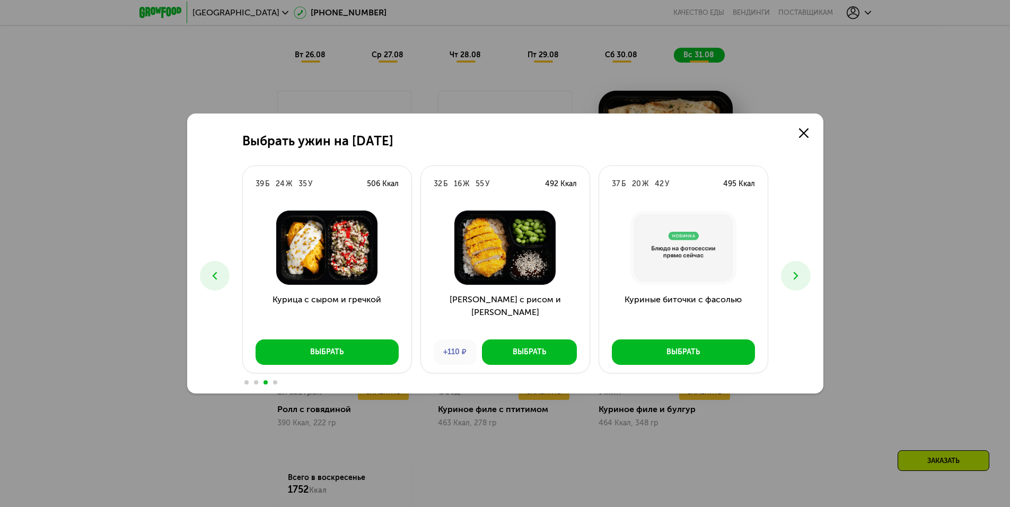
click at [225, 269] on button at bounding box center [215, 276] width 30 height 30
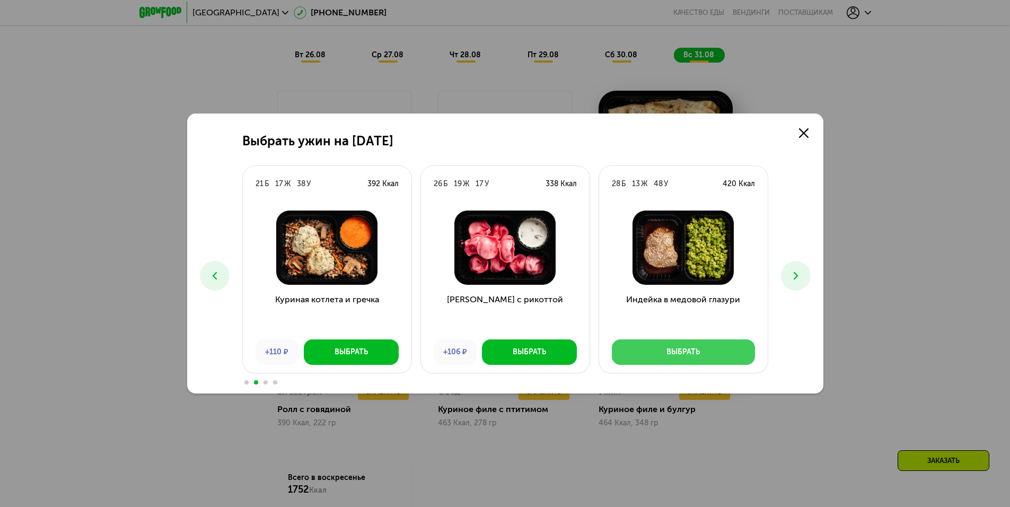
click at [686, 352] on div "Выбрать" at bounding box center [683, 352] width 33 height 11
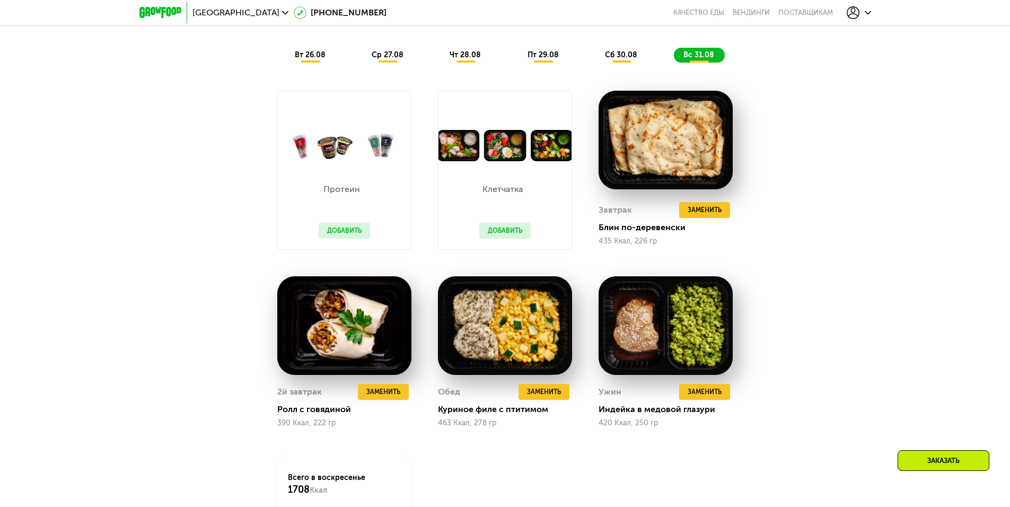
click at [616, 59] on span "сб 30.08" at bounding box center [621, 54] width 32 height 9
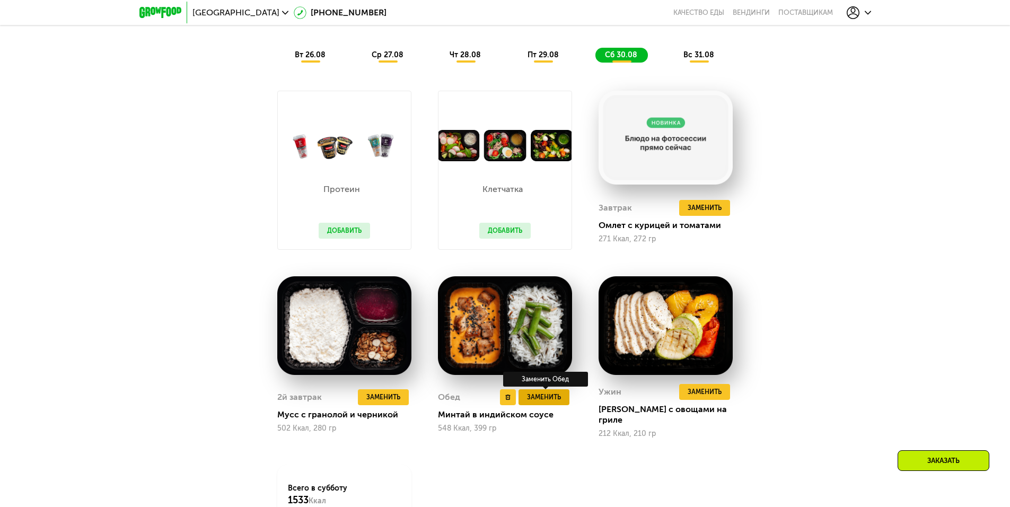
click at [545, 401] on span "Заменить" at bounding box center [544, 397] width 34 height 11
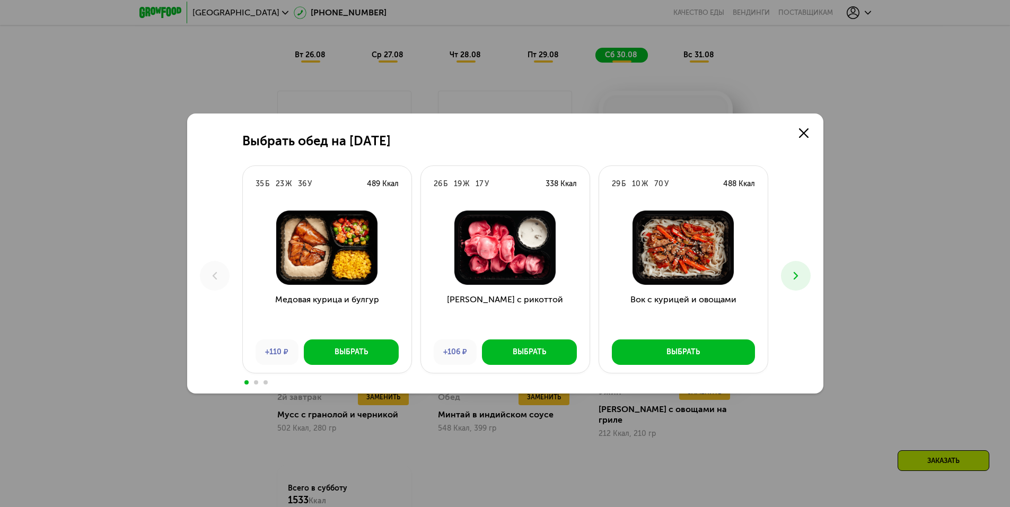
click at [798, 275] on use at bounding box center [795, 275] width 4 height 7
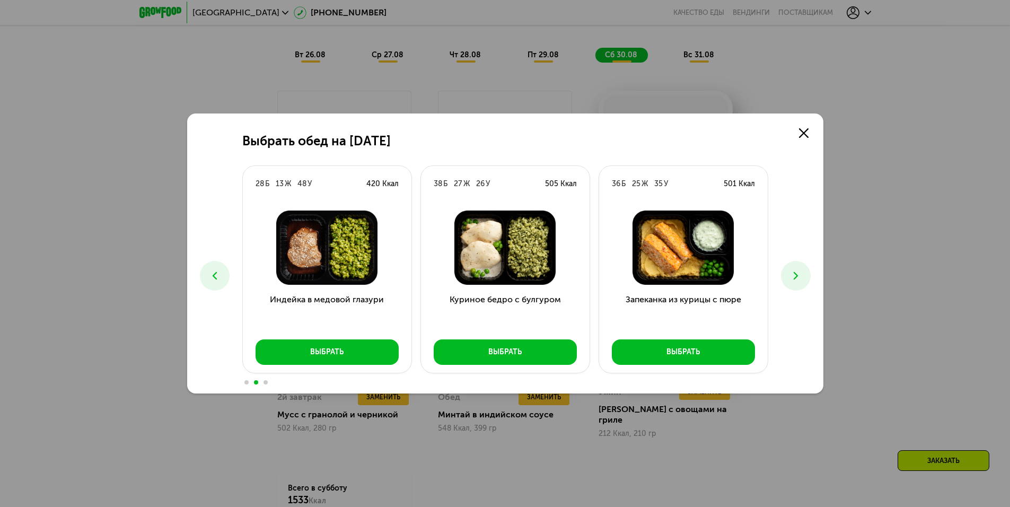
click at [798, 275] on use at bounding box center [795, 275] width 4 height 7
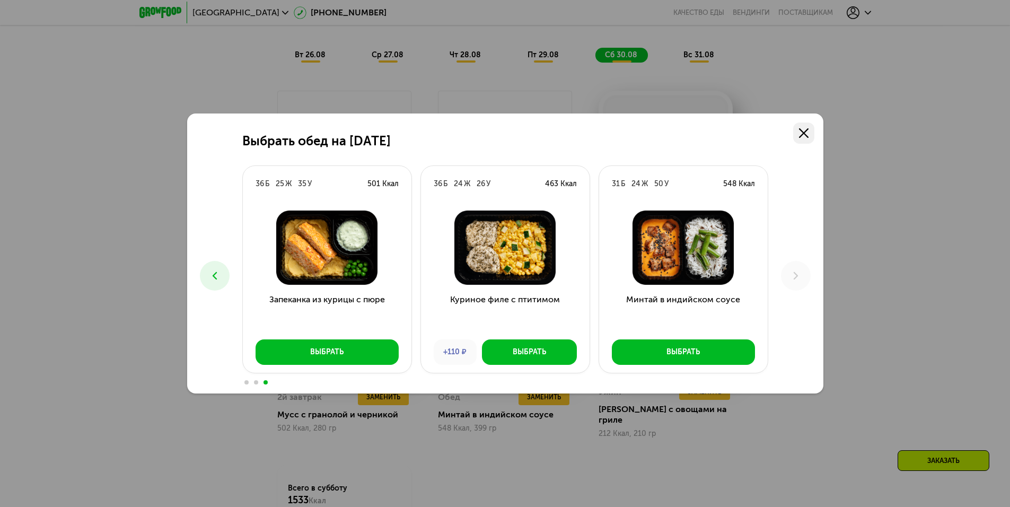
click at [806, 130] on use at bounding box center [804, 133] width 10 height 10
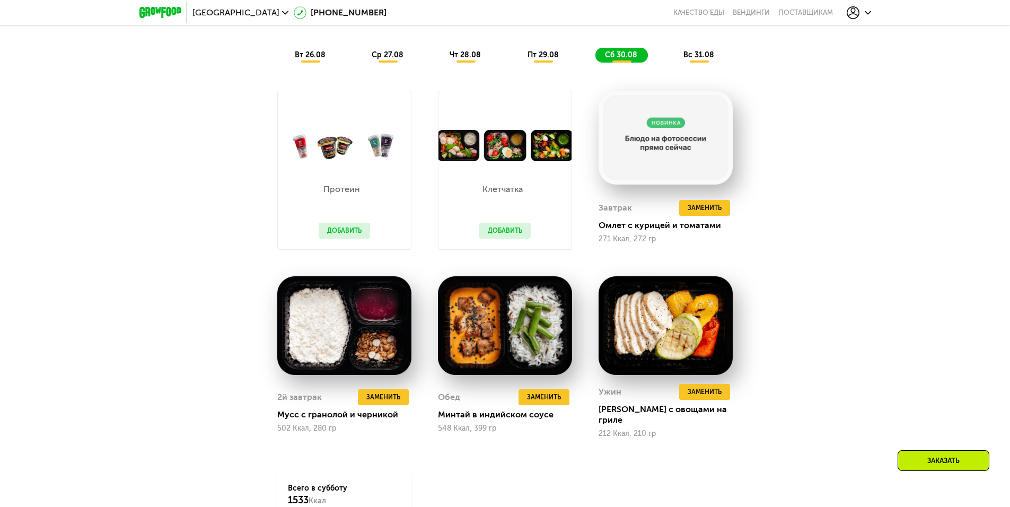
click at [545, 57] on span "пт 29.08" at bounding box center [543, 54] width 31 height 9
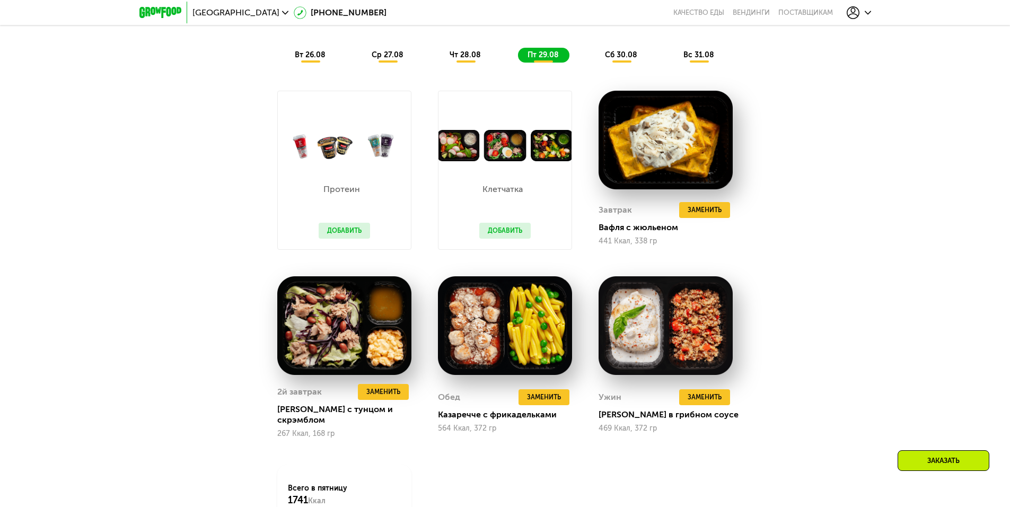
click at [518, 53] on div "чт 28.08" at bounding box center [543, 55] width 51 height 15
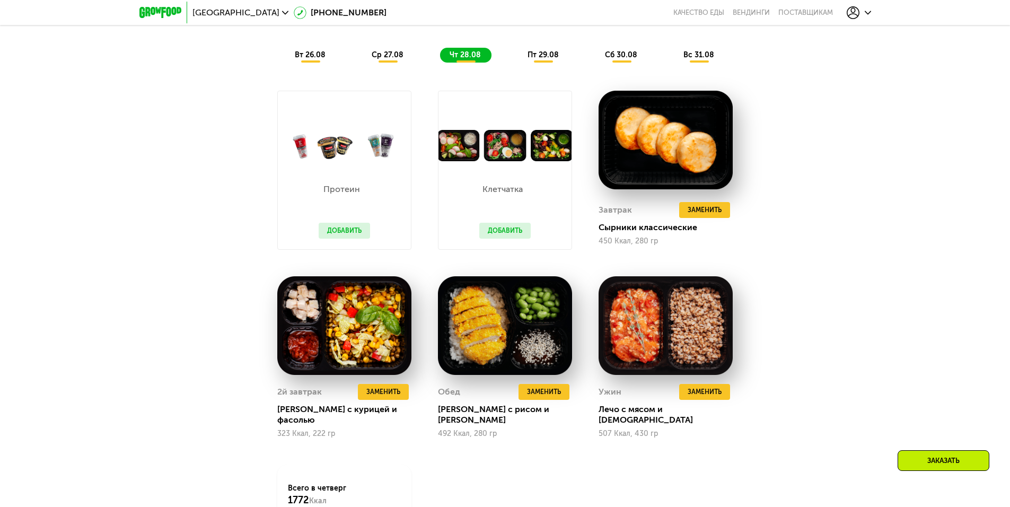
click at [394, 56] on span "ср 27.08" at bounding box center [388, 54] width 32 height 9
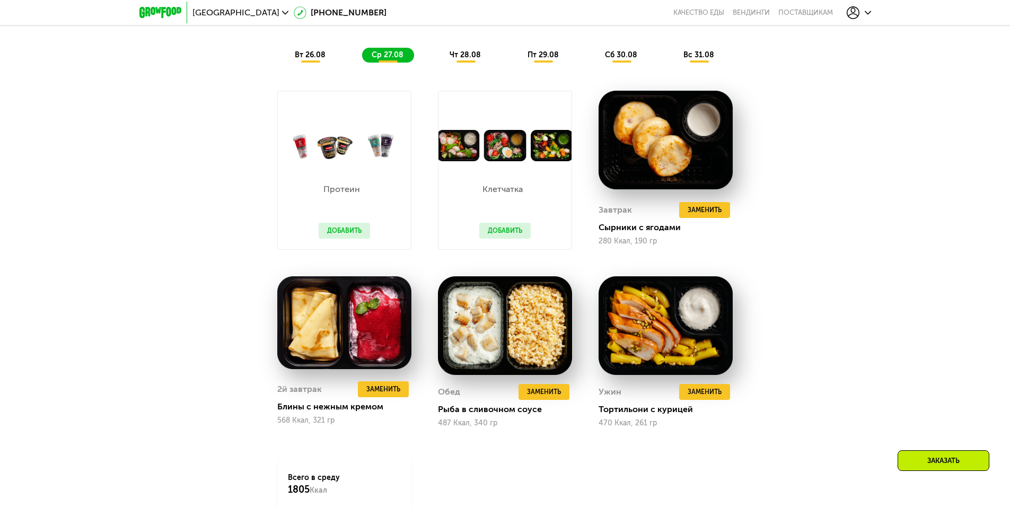
click at [362, 57] on div "вт 26.08" at bounding box center [388, 55] width 52 height 15
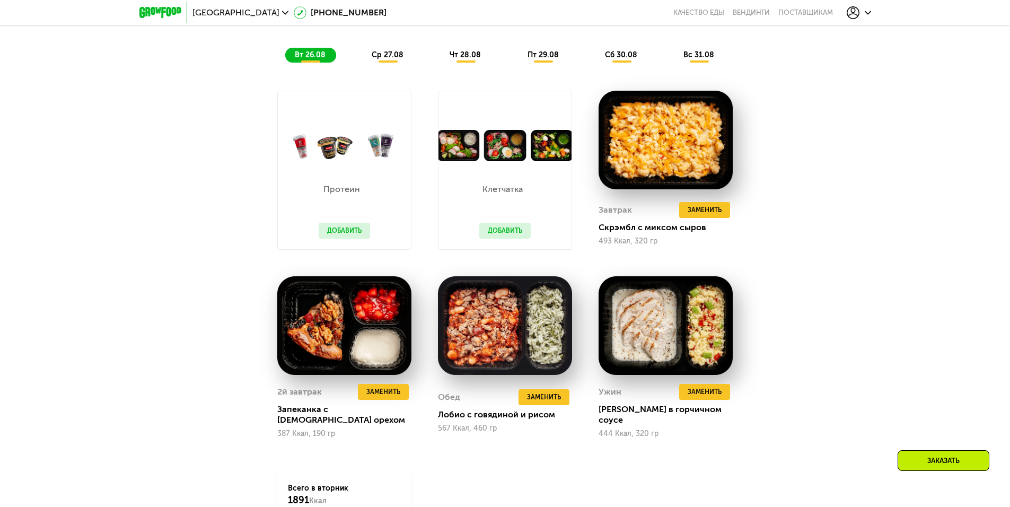
scroll to position [1012, 0]
